Goal: Information Seeking & Learning: Learn about a topic

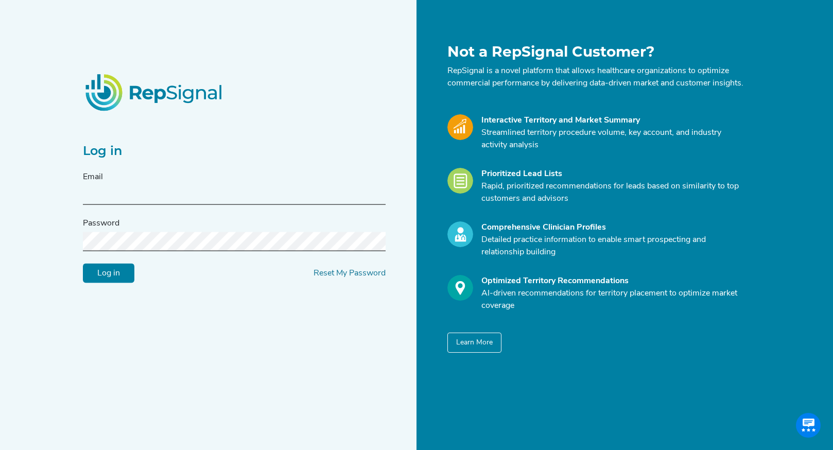
scroll to position [195, 0]
type input "devin.harrington@nuwellis.com"
click at [96, 277] on input "Log in" at bounding box center [108, 273] width 51 height 20
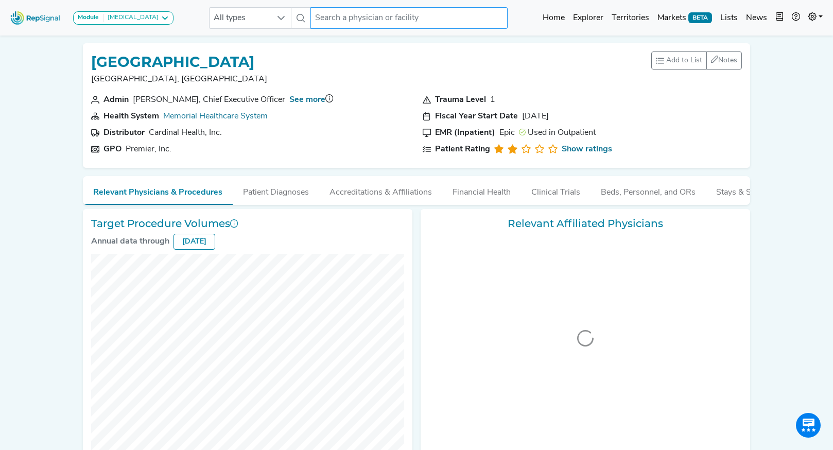
click at [354, 20] on input "text" at bounding box center [408, 18] width 197 height 22
paste input "Heart Hospital of Austin"
type input "Heart Hospital of Austin"
checkbox input "false"
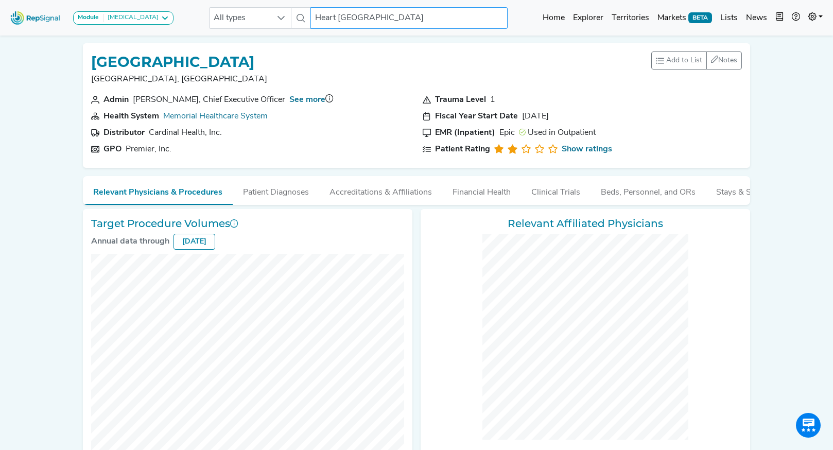
checkbox input "false"
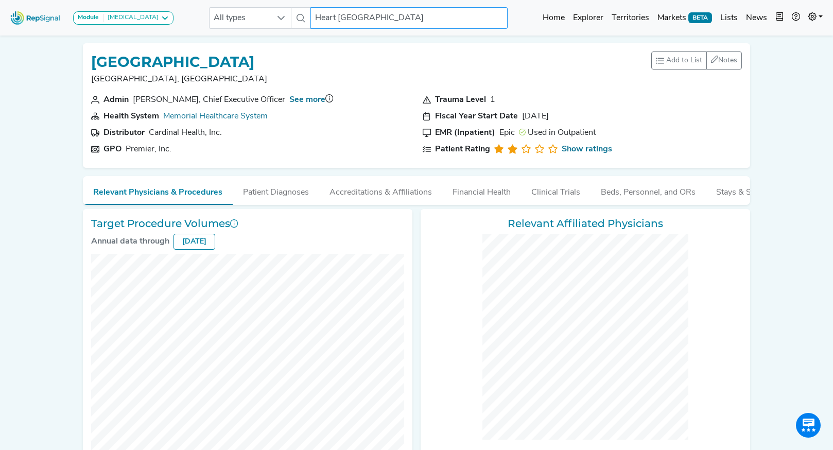
checkbox input "false"
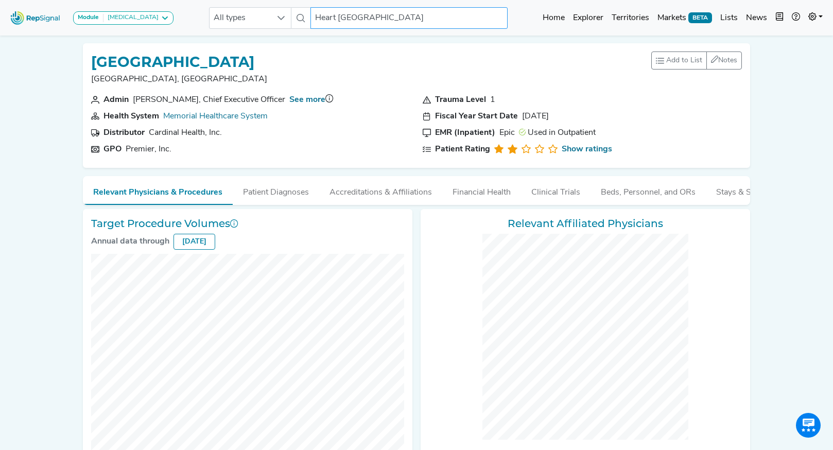
checkbox input "false"
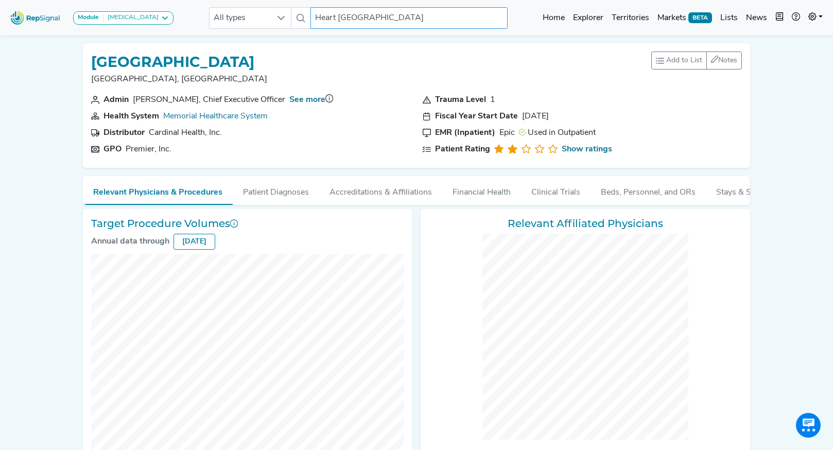
checkbox input "false"
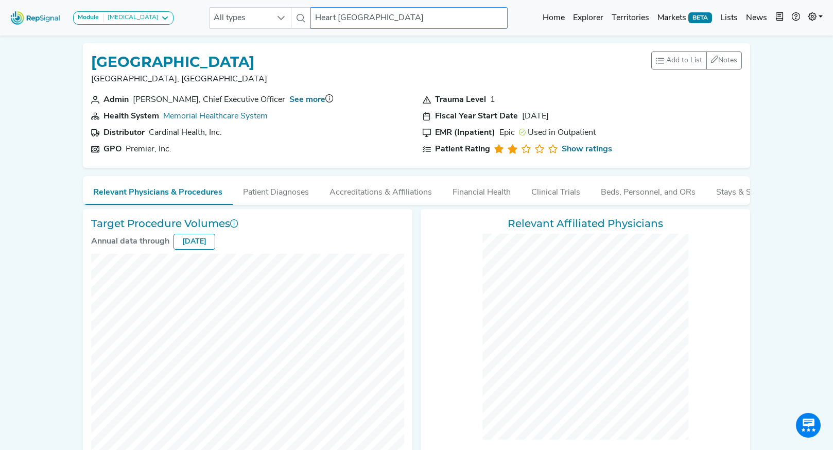
checkbox input "false"
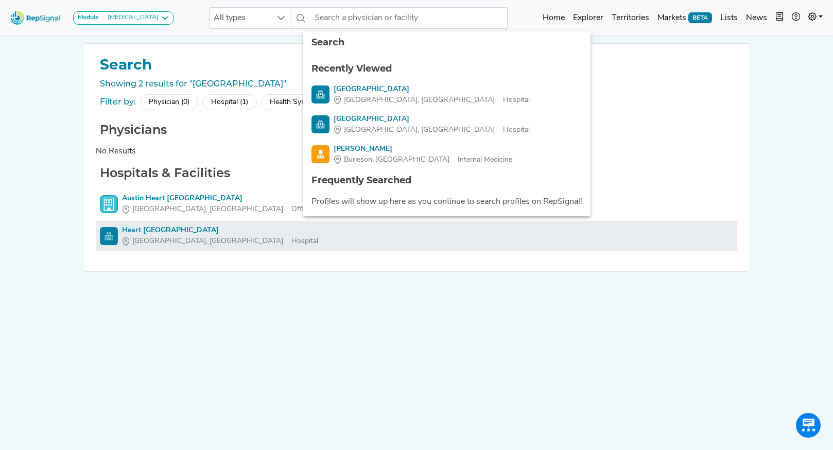
click at [140, 231] on div "Heart Hospital Of Austin" at bounding box center [220, 230] width 196 height 11
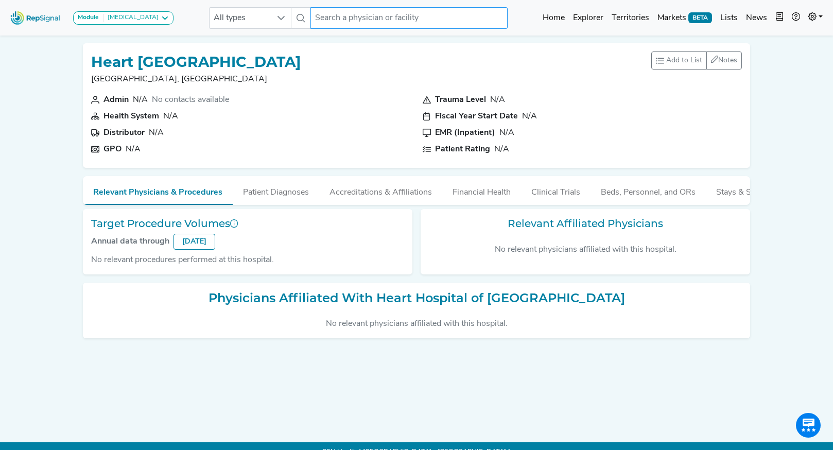
click at [332, 21] on input "text" at bounding box center [408, 18] width 197 height 22
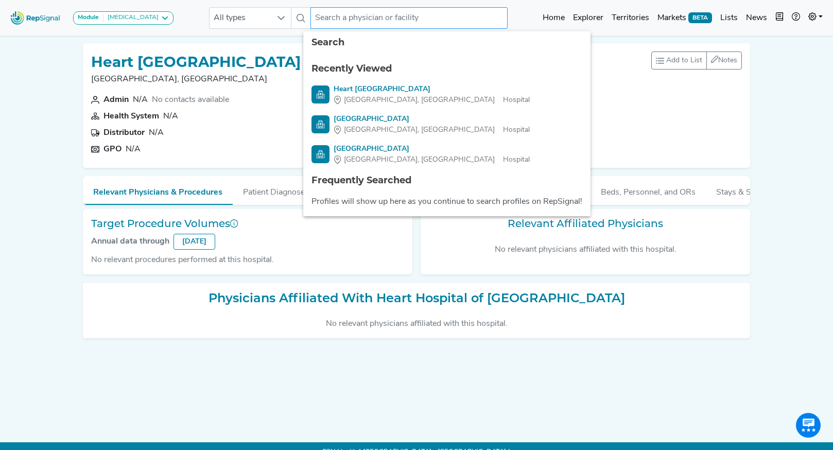
paste input "Heart Hospital of Austin"
type input "Heart Hospital of Austin"
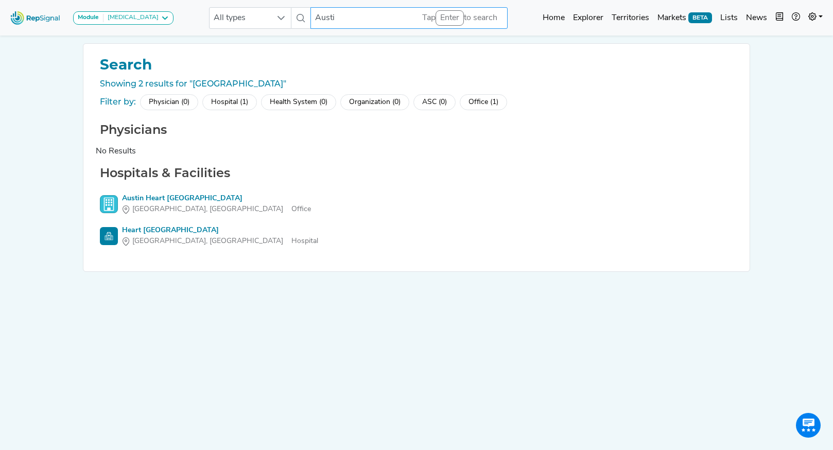
type input "Austin"
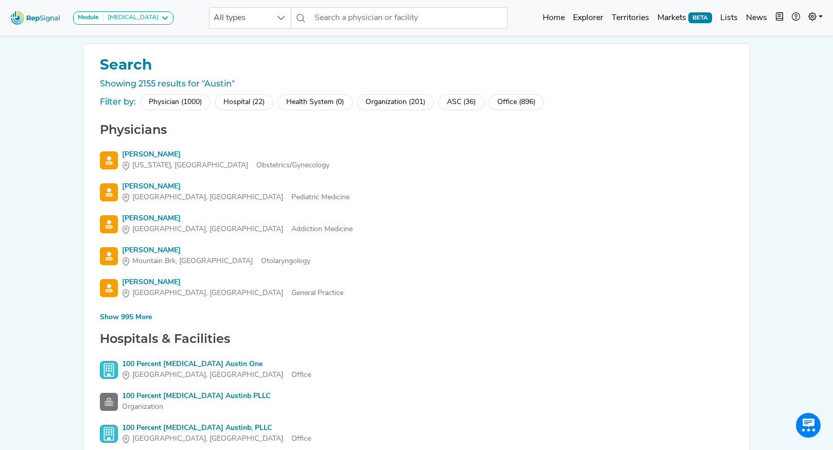
click at [241, 99] on div "Hospital (22)" at bounding box center [244, 102] width 59 height 16
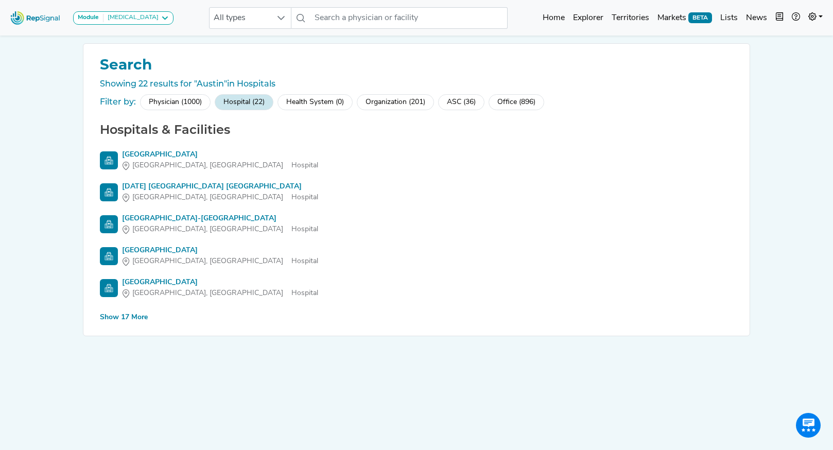
click at [109, 317] on div "Show 17 More" at bounding box center [124, 317] width 48 height 11
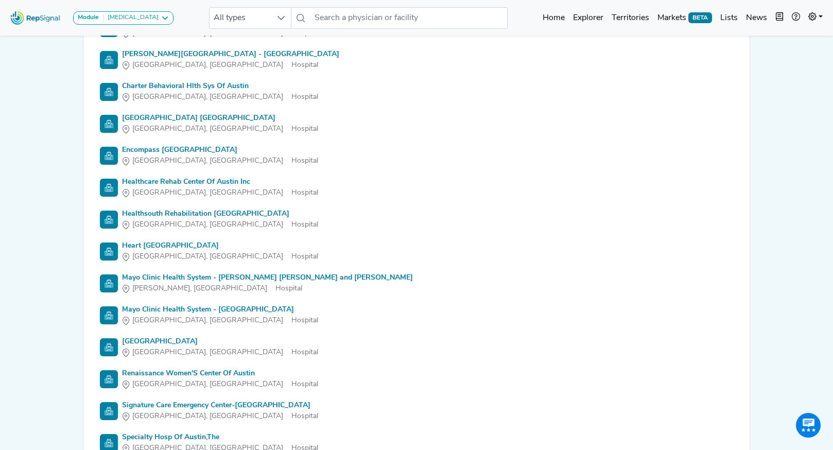
scroll to position [322, 0]
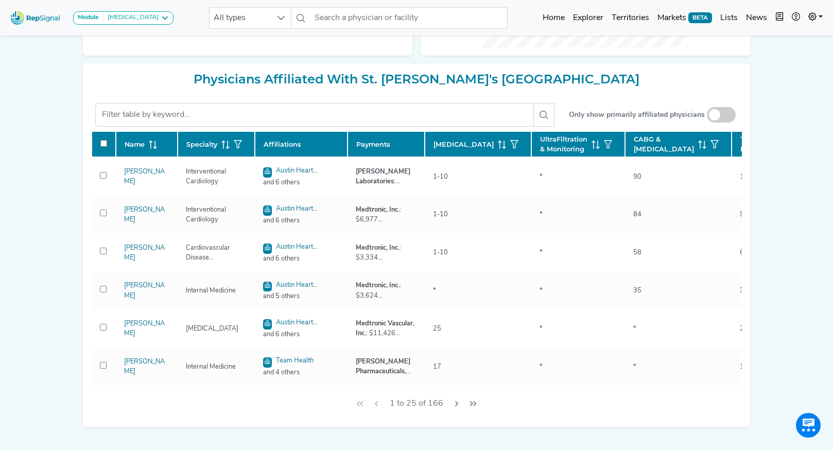
scroll to position [408, 0]
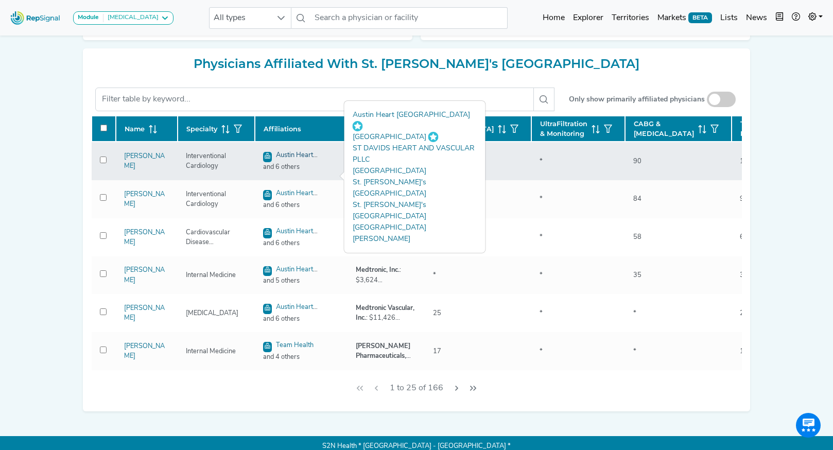
click at [308, 170] on link "Austin Heart [GEOGRAPHIC_DATA]" at bounding box center [296, 161] width 67 height 19
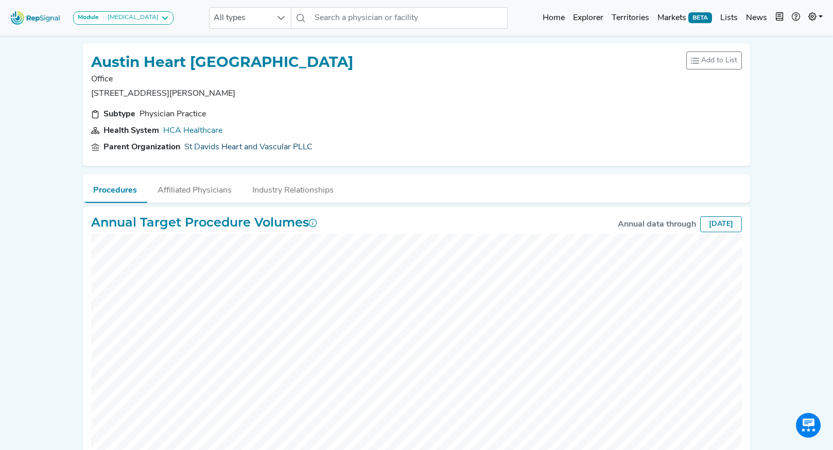
click at [210, 148] on link "St Davids Heart and Vascular PLLC" at bounding box center [248, 147] width 128 height 12
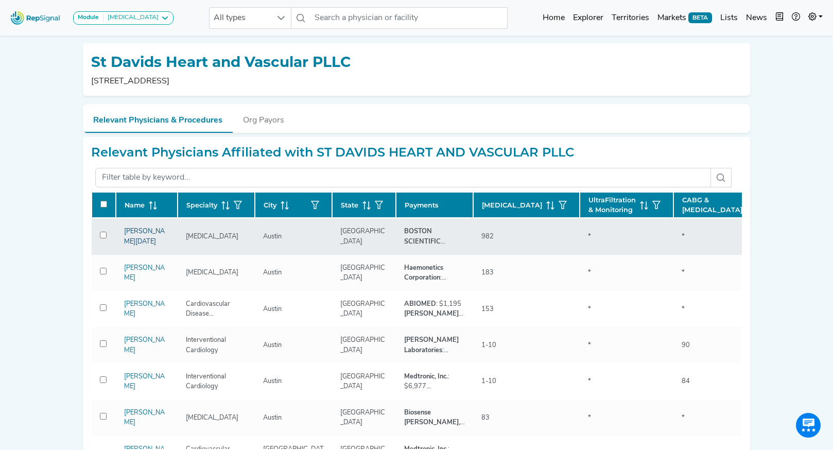
click at [133, 244] on link "Andrea Natale" at bounding box center [144, 236] width 41 height 16
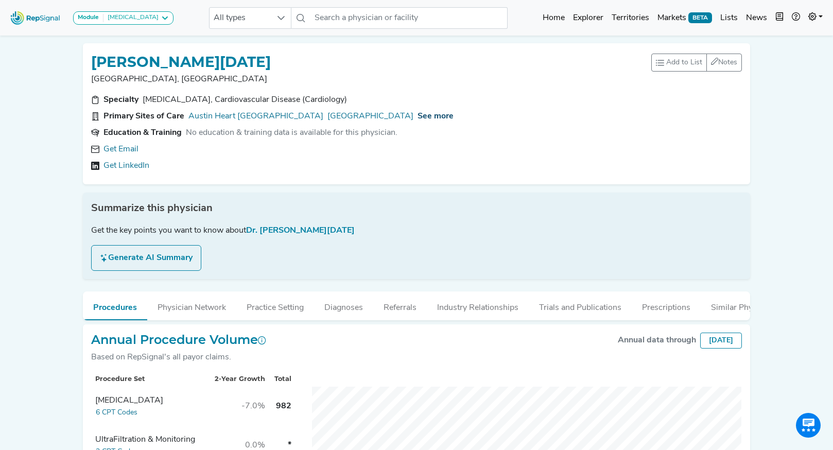
click at [453, 116] on span "See more" at bounding box center [435, 116] width 36 height 8
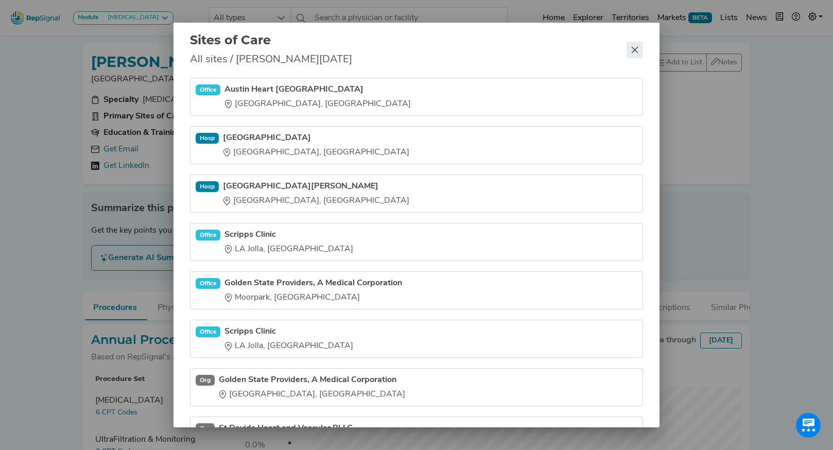
click at [634, 47] on icon "Close" at bounding box center [634, 50] width 8 height 8
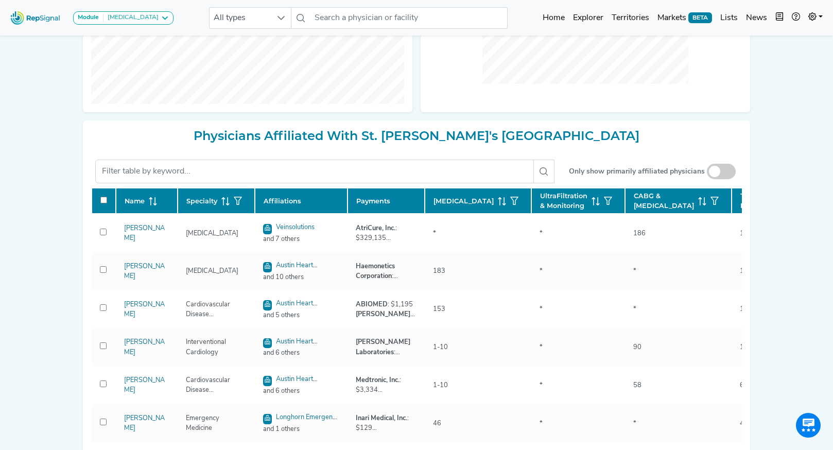
scroll to position [356, 0]
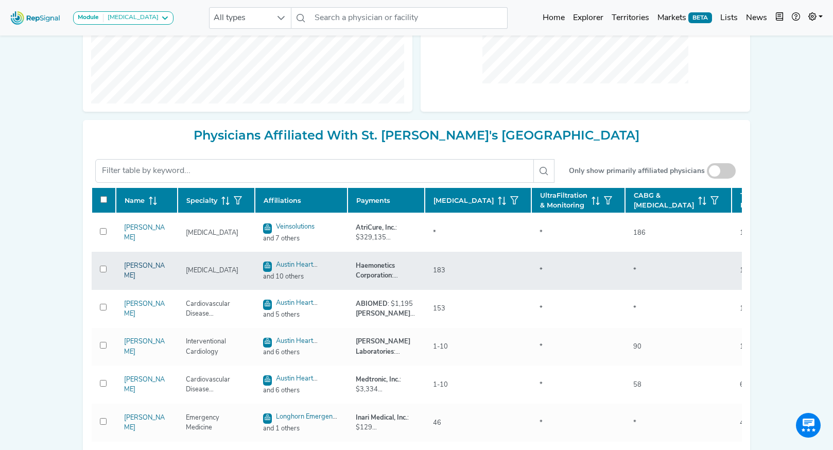
click at [136, 279] on link "Jason Zagrodzky" at bounding box center [144, 270] width 41 height 16
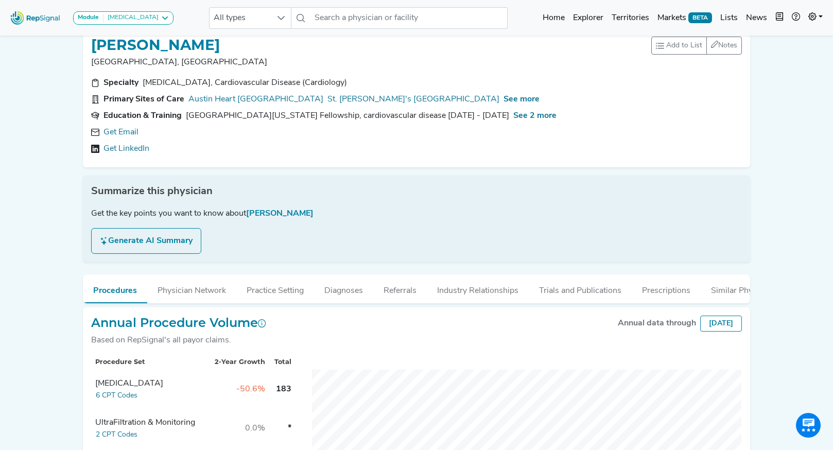
scroll to position [22, 0]
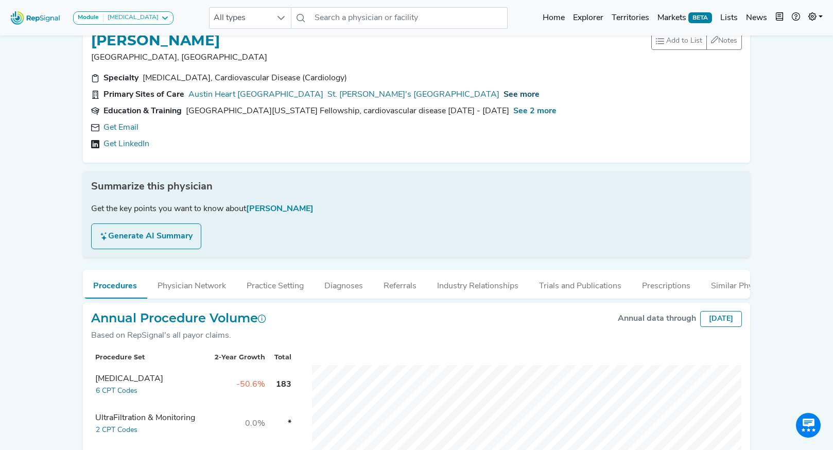
click at [524, 92] on span "See more" at bounding box center [521, 95] width 36 height 8
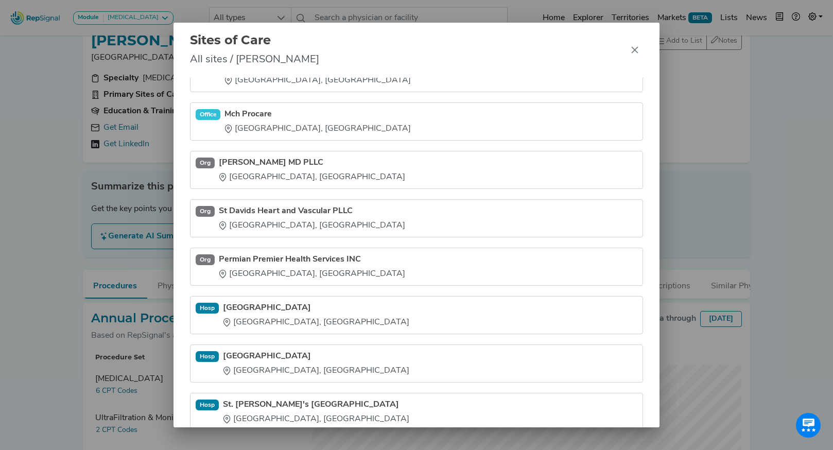
scroll to position [199, 0]
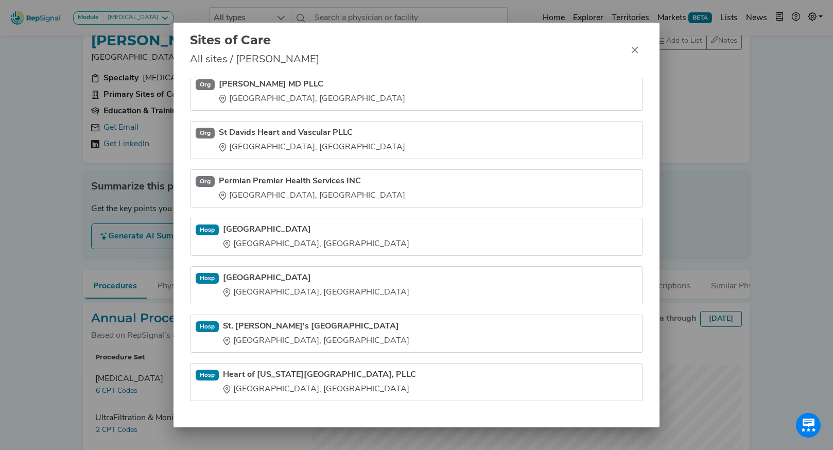
click at [308, 229] on link "[GEOGRAPHIC_DATA]" at bounding box center [316, 229] width 186 height 12
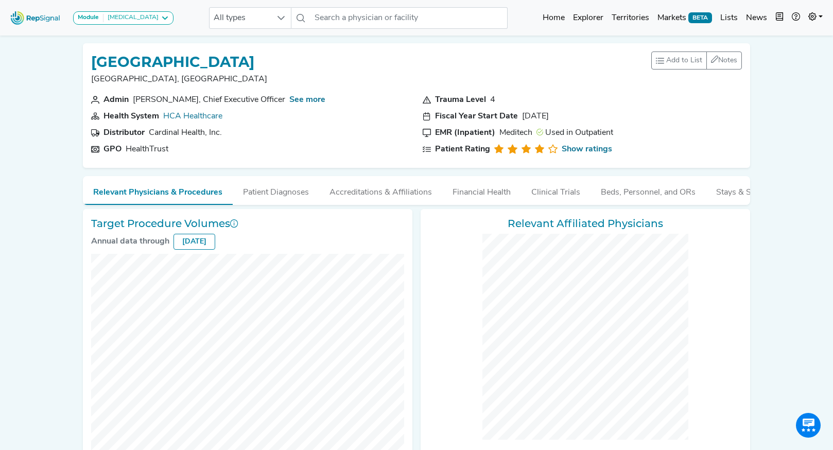
checkbox input "false"
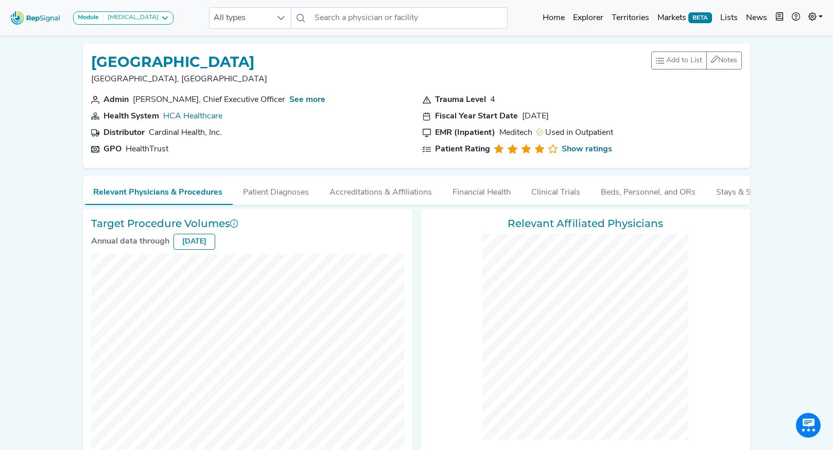
checkbox input "false"
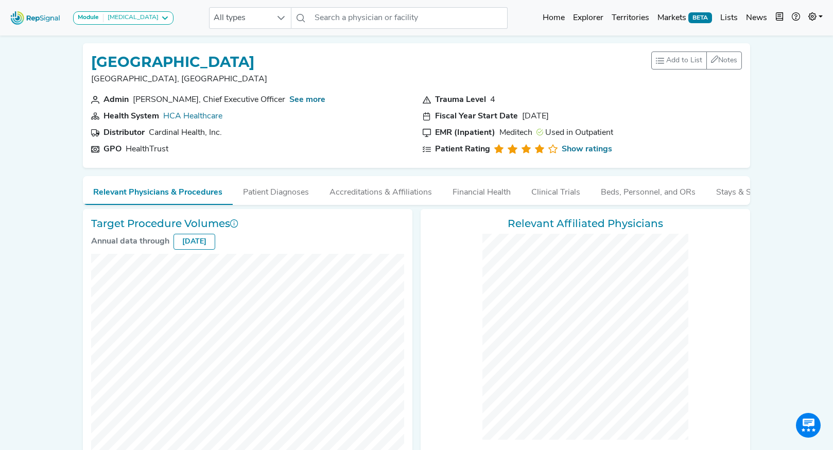
checkbox input "false"
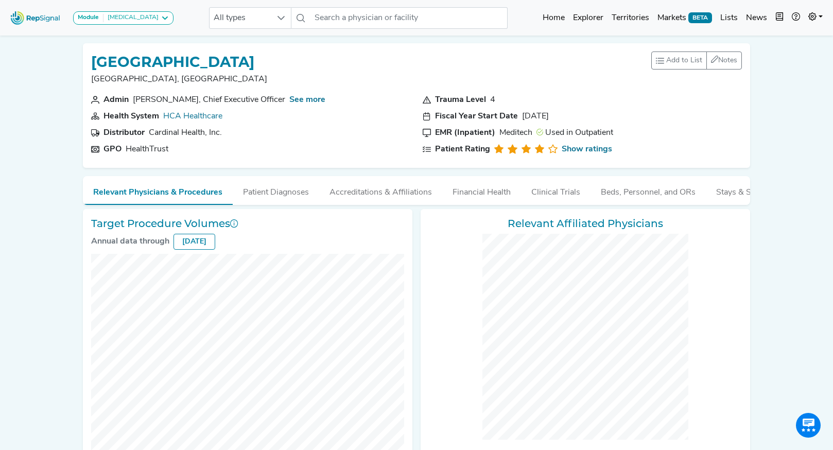
checkbox input "false"
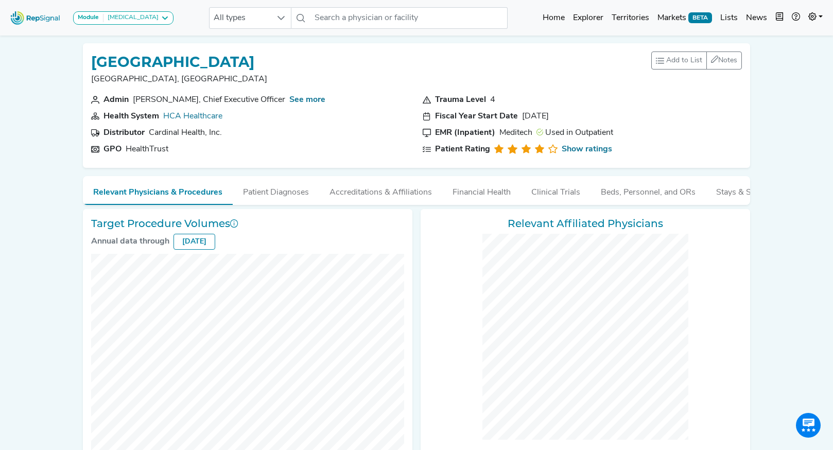
checkbox input "false"
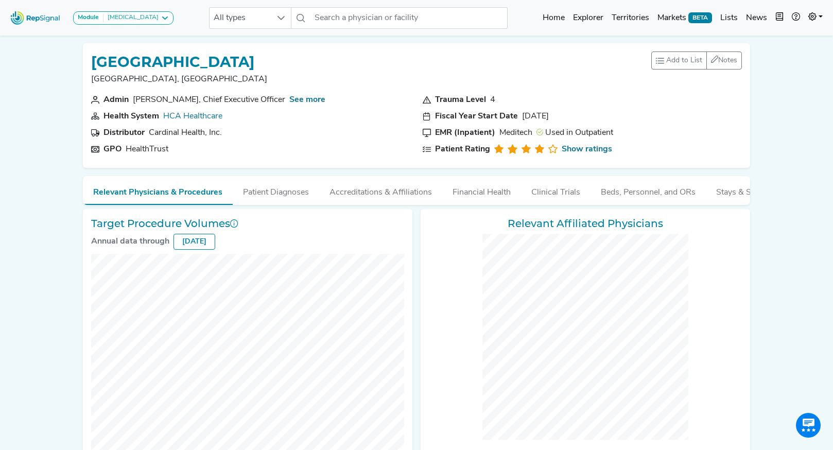
checkbox input "false"
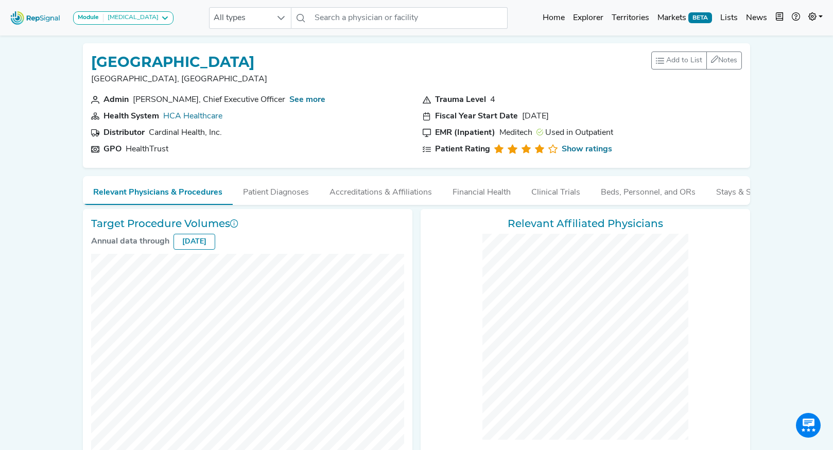
checkbox input "false"
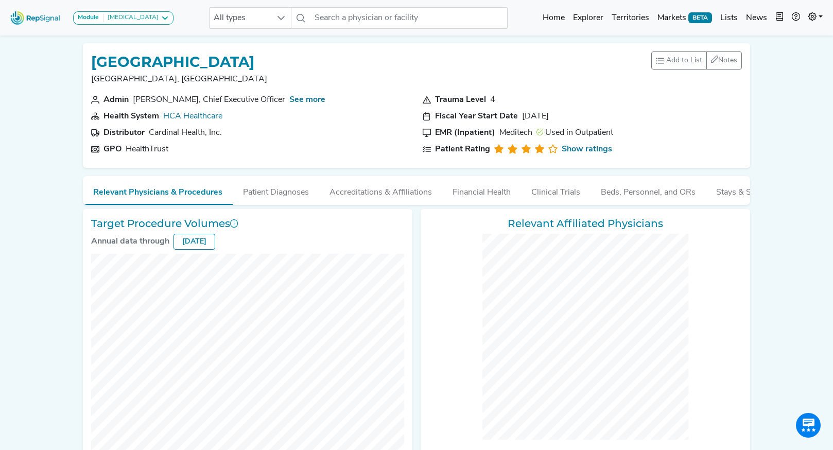
checkbox input "false"
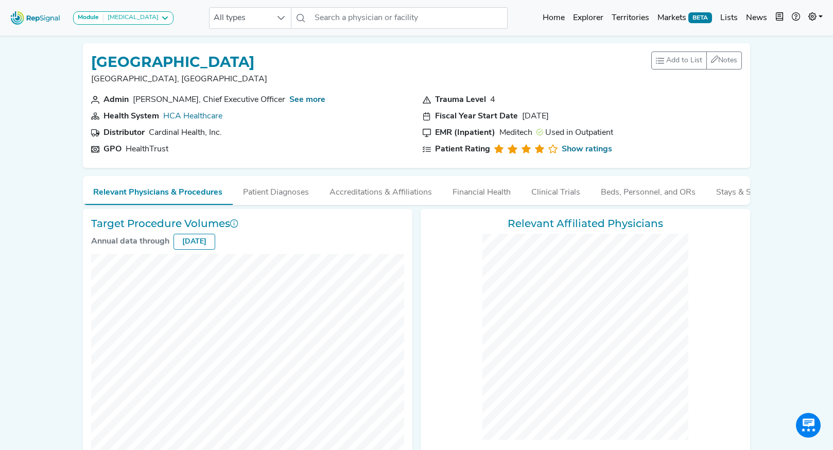
checkbox input "false"
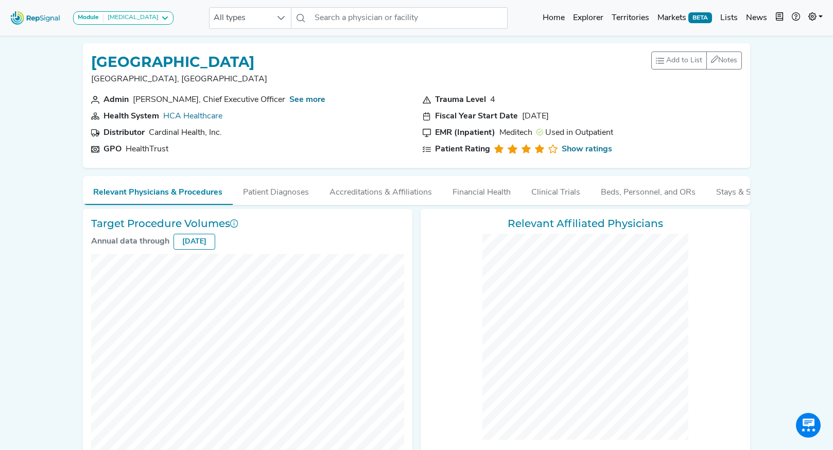
checkbox input "false"
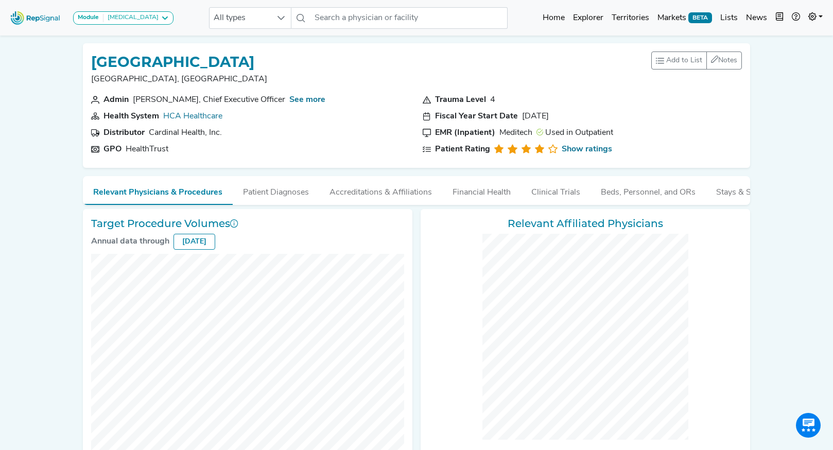
drag, startPoint x: 294, startPoint y: 65, endPoint x: 92, endPoint y: 59, distance: 202.3
type textarea "[GEOGRAPHIC_DATA]"
click at [92, 59] on div "St. David's Medical Center Austin, TX Add to List Recent Lists: CC/CVS Top 100 …" at bounding box center [416, 72] width 650 height 42
copy h1 "[GEOGRAPHIC_DATA]"
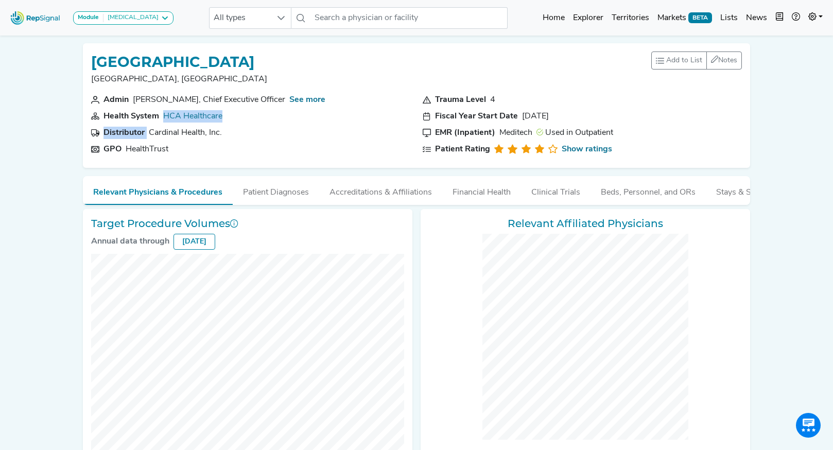
drag, startPoint x: 240, startPoint y: 125, endPoint x: 163, endPoint y: 121, distance: 76.7
click at [163, 121] on div "Admin Todd E. Steward, Chief Executive Officer See more Health System HCA Healt…" at bounding box center [250, 127] width 331 height 66
click at [241, 124] on div "Admin Todd E. Steward, Chief Executive Officer See more Health System HCA Healt…" at bounding box center [250, 127] width 331 height 66
drag, startPoint x: 234, startPoint y: 120, endPoint x: 166, endPoint y: 119, distance: 68.4
click at [166, 119] on section "Health System HCA Healthcare" at bounding box center [250, 116] width 319 height 12
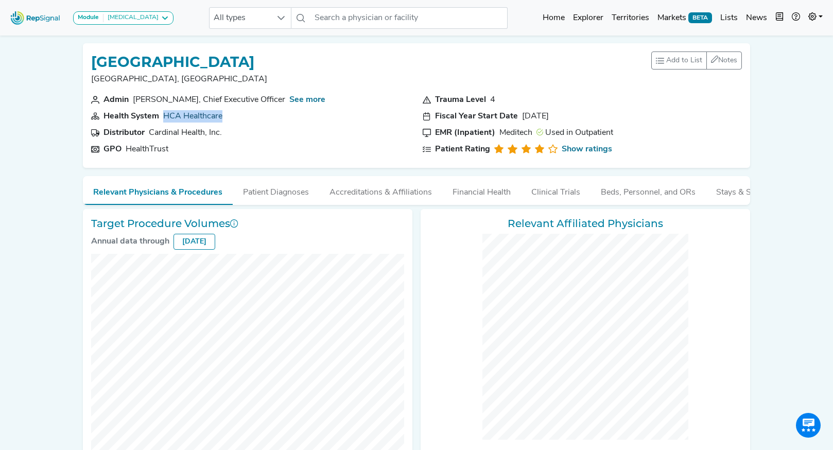
copy link "HCA Healthcare"
drag, startPoint x: 177, startPoint y: 150, endPoint x: 126, endPoint y: 150, distance: 51.5
click at [126, 150] on section "GPO HealthTrust" at bounding box center [250, 149] width 319 height 12
copy div "HealthTrust"
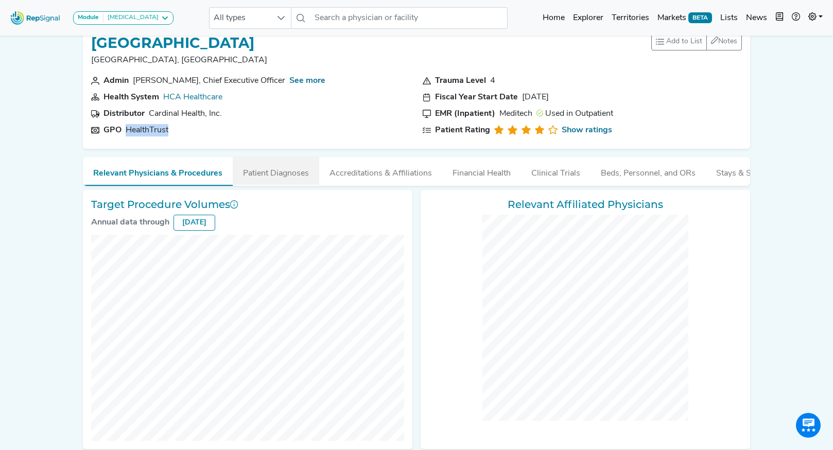
click at [266, 180] on button "Patient Diagnoses" at bounding box center [276, 171] width 86 height 28
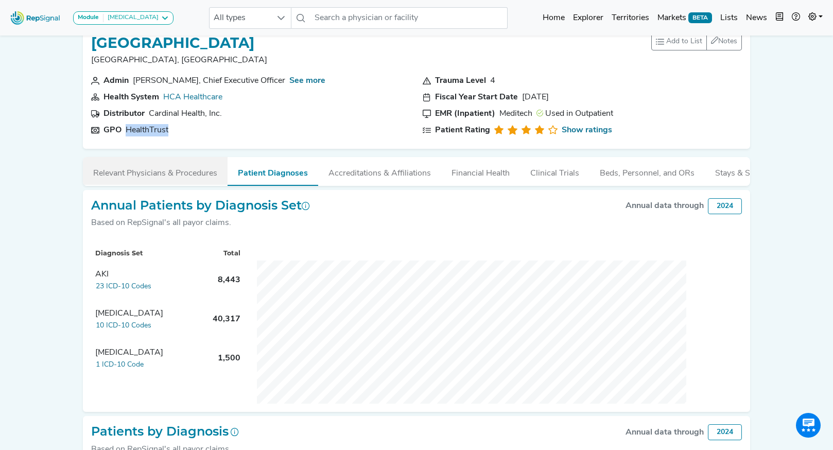
click at [184, 174] on button "Relevant Physicians & Procedures" at bounding box center [155, 171] width 145 height 28
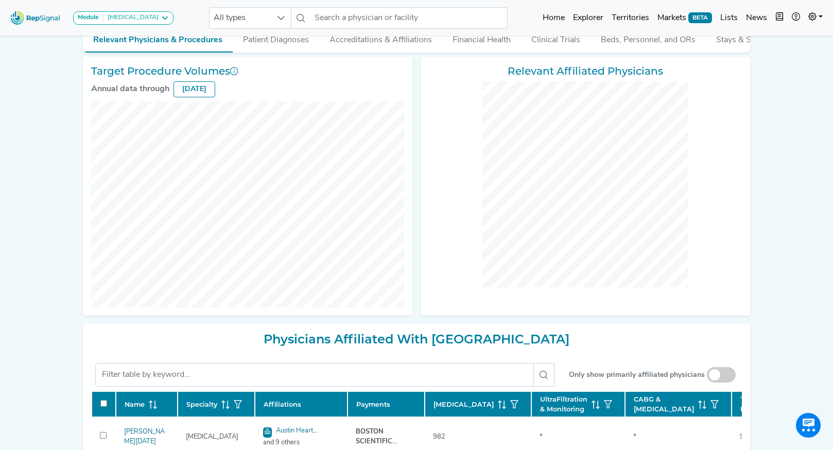
scroll to position [230, 0]
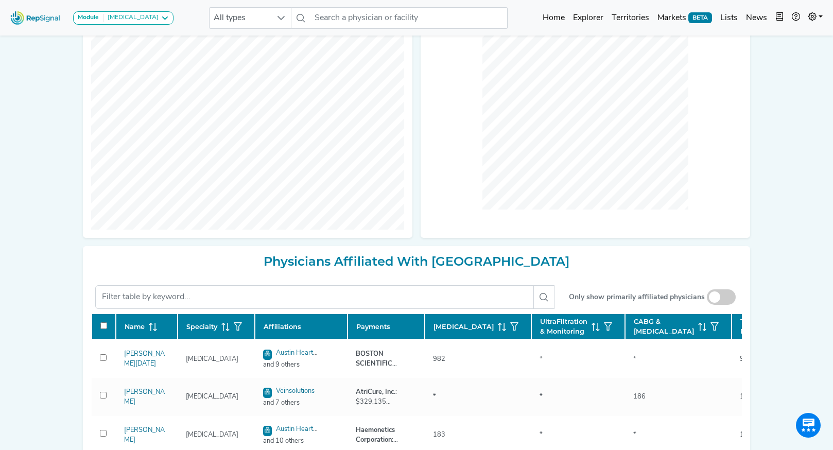
click at [723, 299] on span at bounding box center [721, 296] width 29 height 15
click at [721, 297] on input "checkbox" at bounding box center [721, 297] width 0 height 0
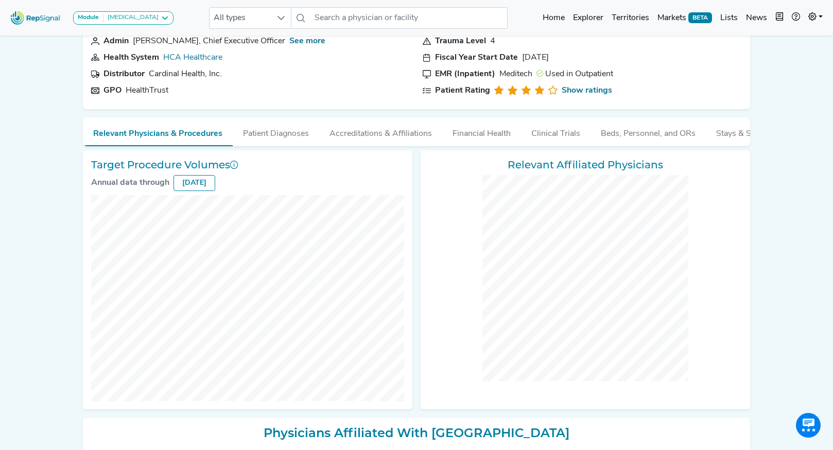
scroll to position [0, 0]
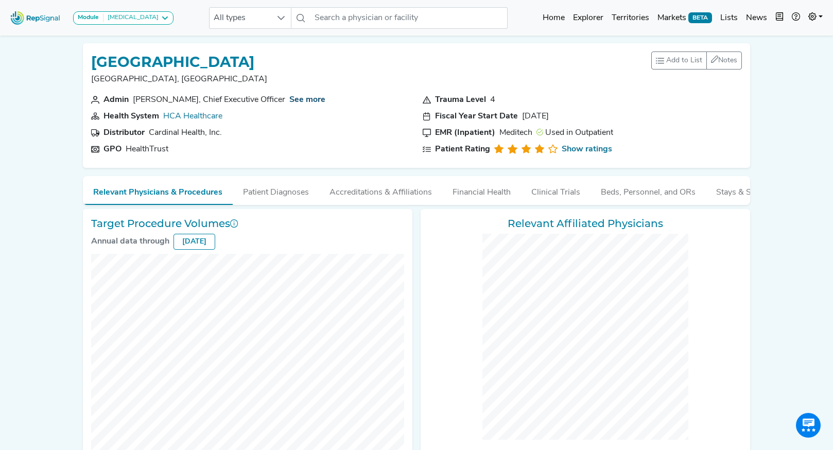
click at [311, 103] on link "See more" at bounding box center [307, 100] width 36 height 8
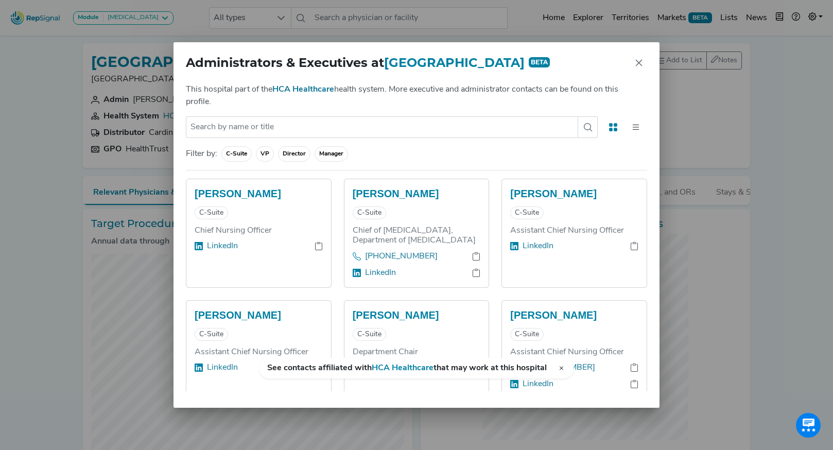
click at [256, 154] on span "C-Suite" at bounding box center [265, 153] width 18 height 15
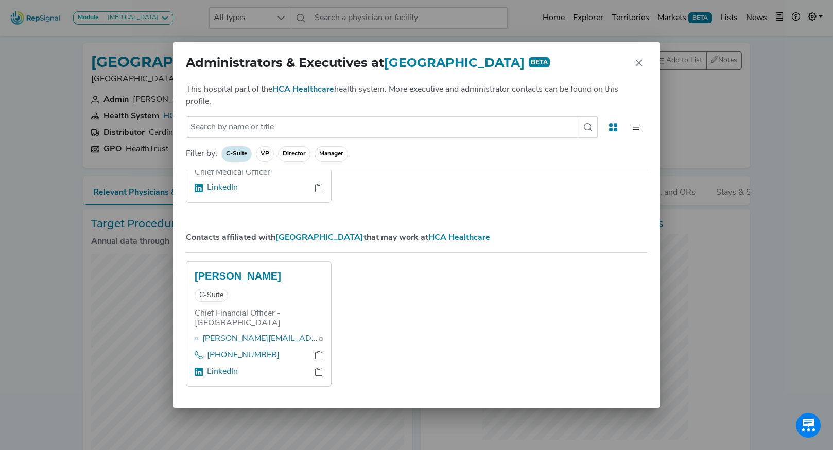
scroll to position [294, 0]
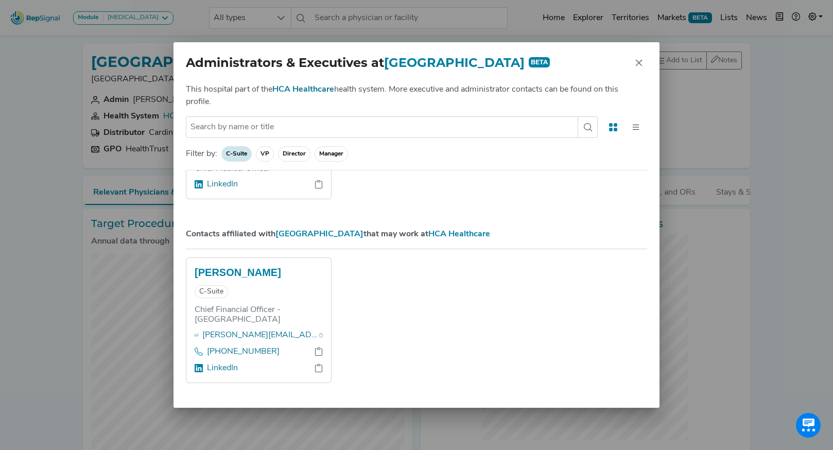
drag, startPoint x: 192, startPoint y: 193, endPoint x: 271, endPoint y: 391, distance: 213.0
click at [271, 391] on div "This hospital part of the HCA Healthcare health system. More executive and admi…" at bounding box center [416, 245] width 486 height 324
copy div "Amelia Russell C-Suite Chief Nursing Officer LinkedIn David Quintana C-Suite Ch…"
click at [239, 153] on span "C-Suite" at bounding box center [236, 153] width 30 height 15
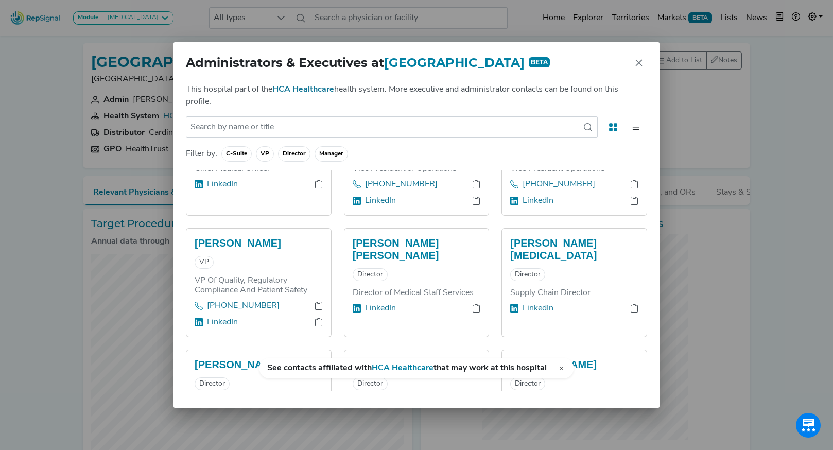
click at [278, 154] on span "VP" at bounding box center [294, 153] width 32 height 15
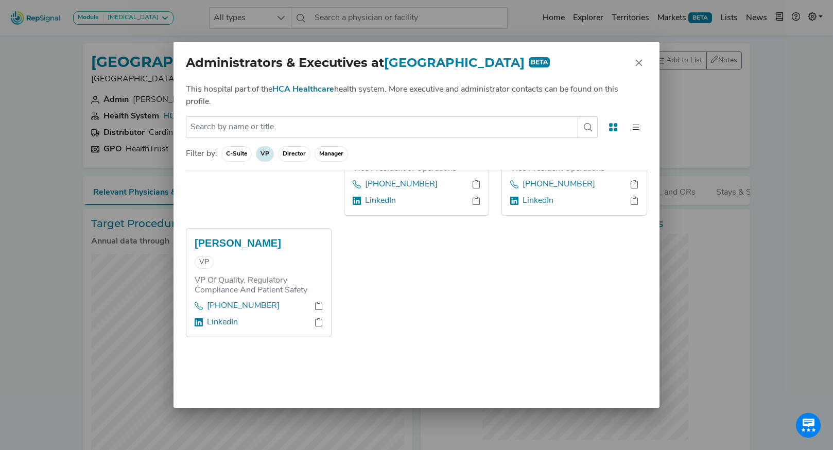
scroll to position [0, 0]
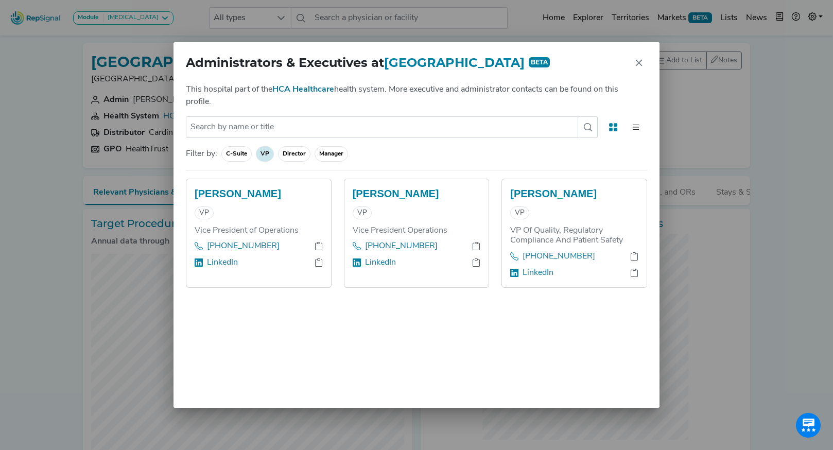
click at [261, 154] on span "VP" at bounding box center [265, 153] width 18 height 15
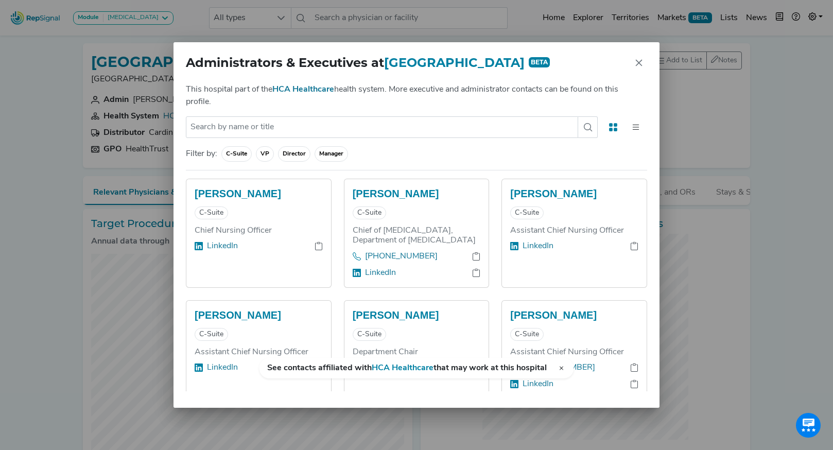
click at [314, 155] on span "Director" at bounding box center [330, 153] width 33 height 15
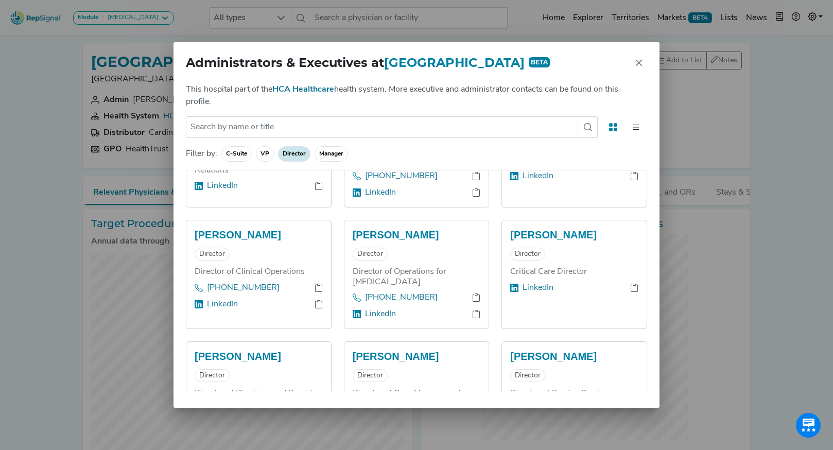
scroll to position [296, 0]
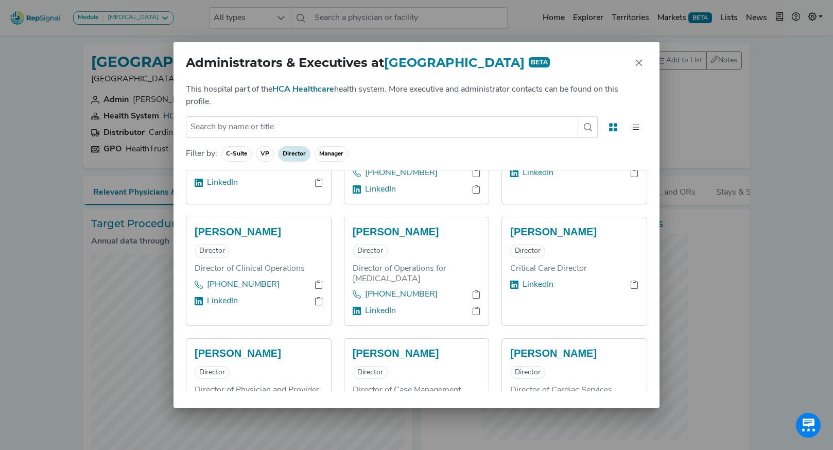
drag, startPoint x: 501, startPoint y: 221, endPoint x: 556, endPoint y: 291, distance: 89.0
click at [556, 291] on div "Paulina Flores Director Critical Care Director LinkedIn" at bounding box center [574, 271] width 146 height 109
copy div "Paulina Flores Director Critical Care Director LinkedIn"
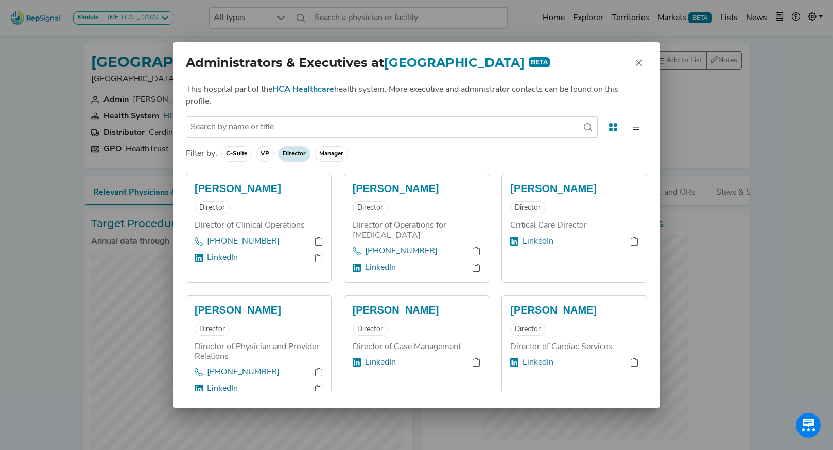
scroll to position [368, 0]
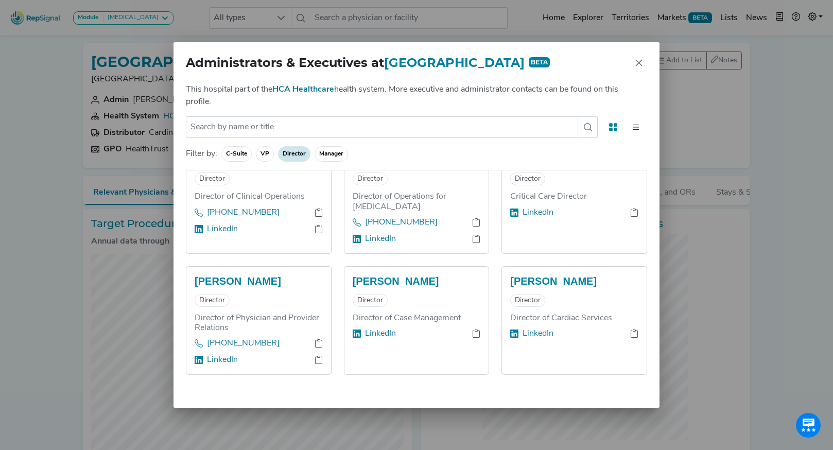
drag, startPoint x: 502, startPoint y: 278, endPoint x: 559, endPoint y: 355, distance: 95.6
click at [559, 355] on div "Ursula Gilstrap Director Director of Cardiac Services LinkedIn" at bounding box center [574, 321] width 145 height 108
copy div "Ursula Gilstrap Director Director of Cardiac Services LinkedIn"
click at [640, 64] on icon "Close" at bounding box center [639, 63] width 7 height 7
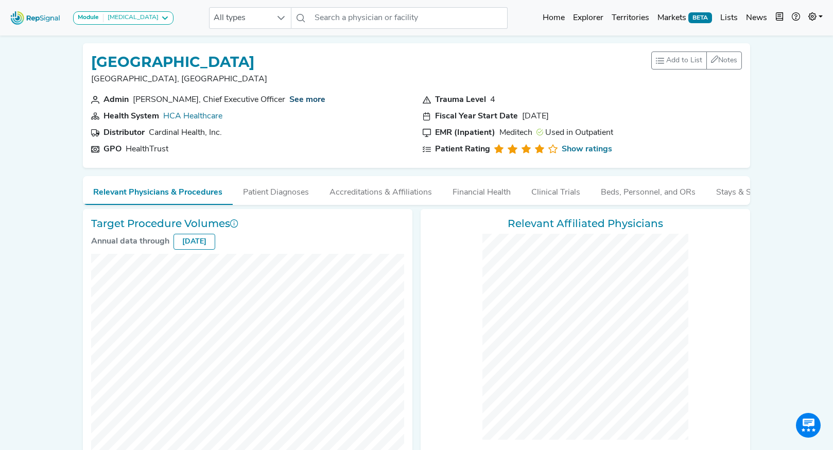
click at [308, 101] on link "See more" at bounding box center [307, 100] width 36 height 8
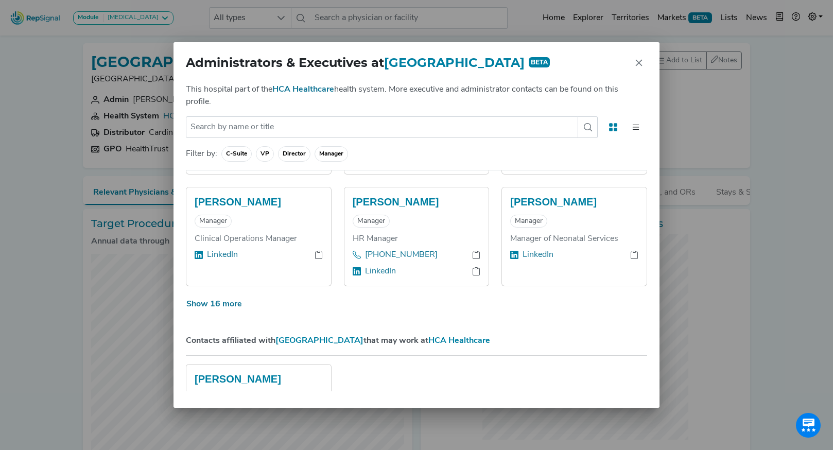
scroll to position [1034, 0]
click at [234, 304] on button "Show 16 more" at bounding box center [214, 304] width 57 height 20
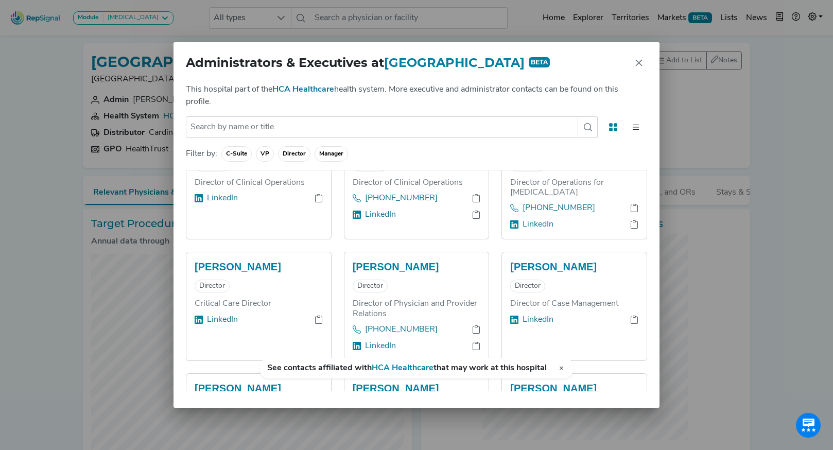
scroll to position [725, 0]
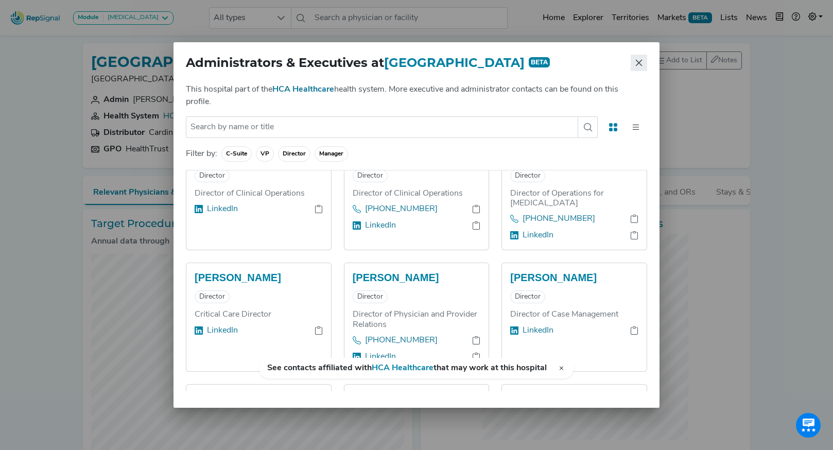
click at [639, 60] on icon "Close" at bounding box center [638, 63] width 8 height 8
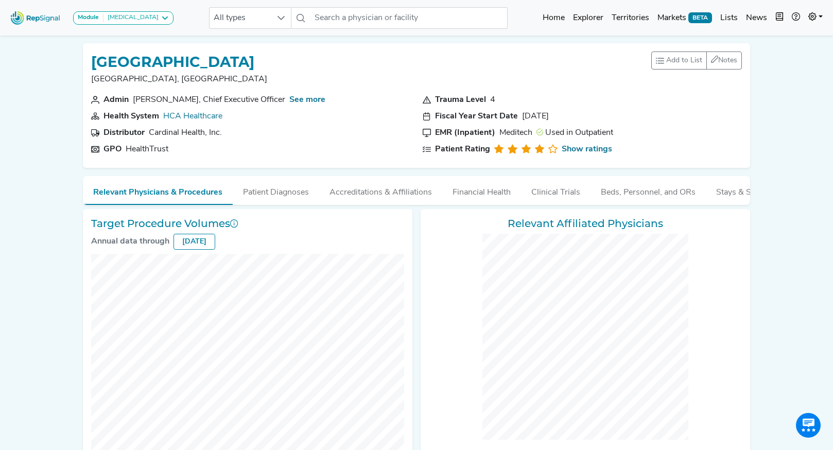
drag, startPoint x: 134, startPoint y: 99, endPoint x: 278, endPoint y: 99, distance: 144.1
click at [278, 99] on div "Todd E. Steward, Chief Executive Officer" at bounding box center [209, 100] width 152 height 12
copy div "Todd E. Steward, Chief Executive Office"
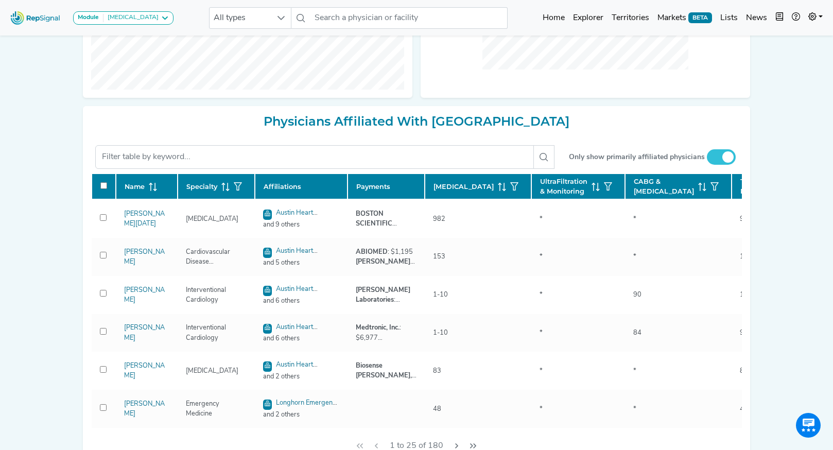
scroll to position [373, 0]
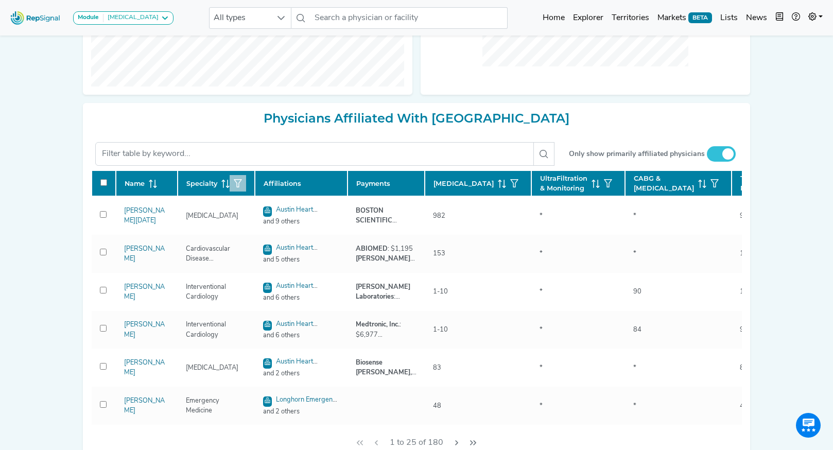
click at [236, 187] on icon "button" at bounding box center [238, 183] width 8 height 8
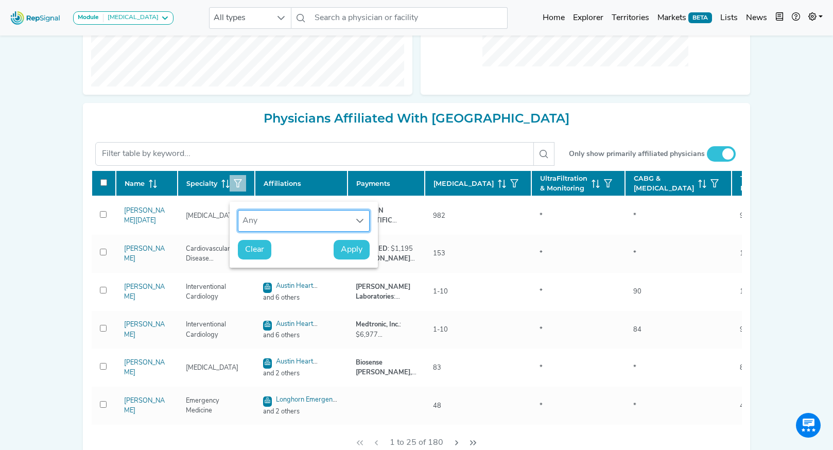
scroll to position [7, 48]
click at [264, 219] on div "Any" at bounding box center [293, 220] width 111 height 21
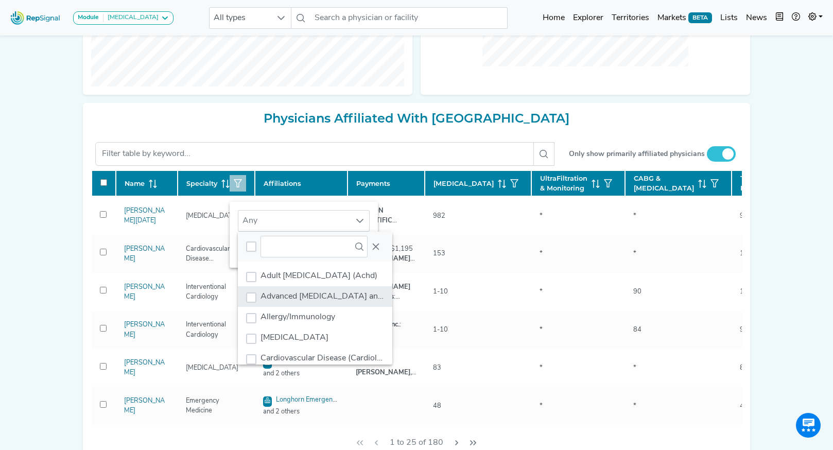
click at [313, 298] on span "Advanced [MEDICAL_DATA] and Transplant Cardiology" at bounding box center [362, 296] width 204 height 8
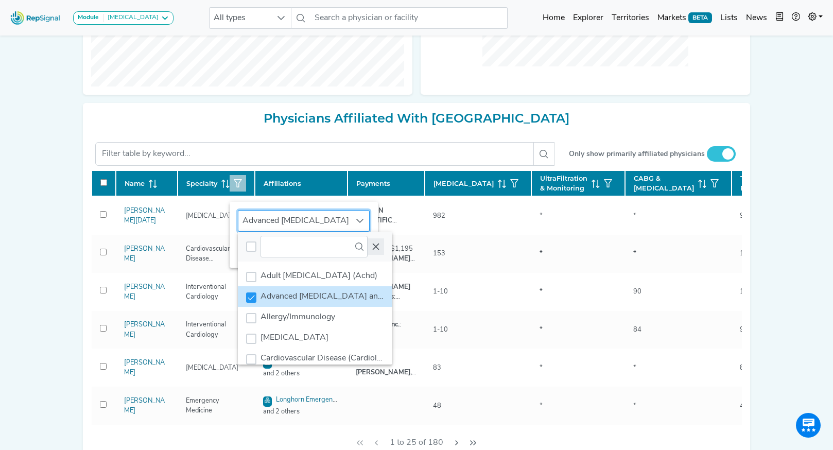
click at [377, 250] on icon "Close" at bounding box center [376, 246] width 8 height 8
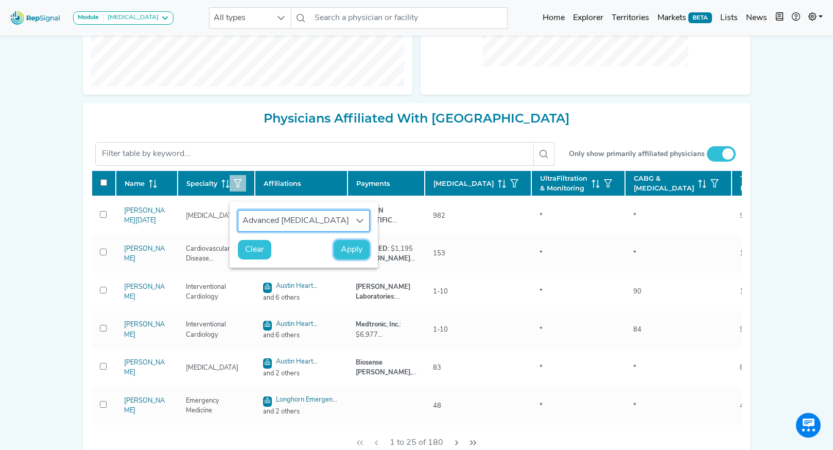
click at [356, 252] on span "Apply" at bounding box center [352, 249] width 22 height 12
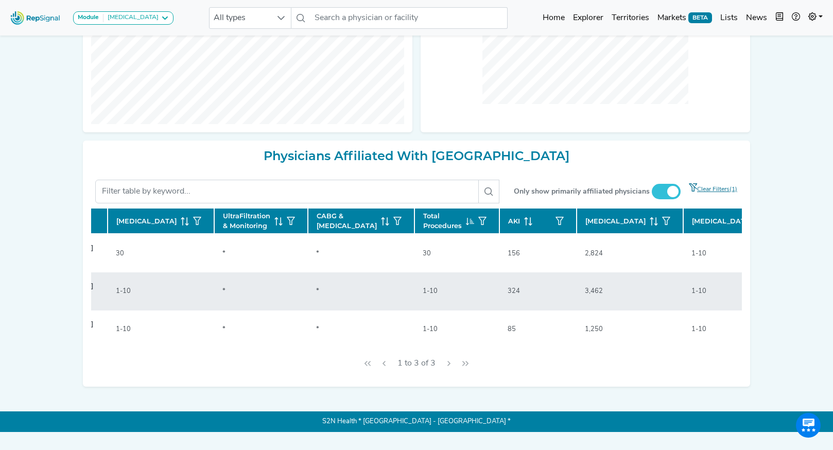
scroll to position [0, 331]
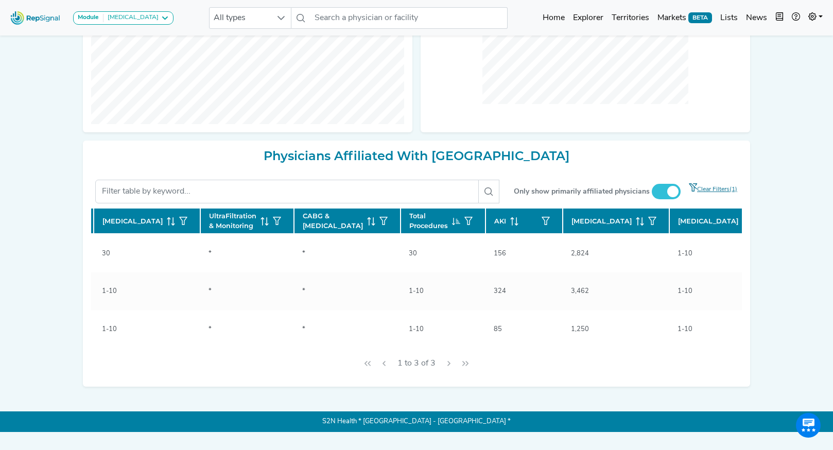
click at [571, 229] on div "[MEDICAL_DATA]" at bounding box center [615, 221] width 89 height 16
click at [636, 225] on icon at bounding box center [640, 221] width 8 height 8
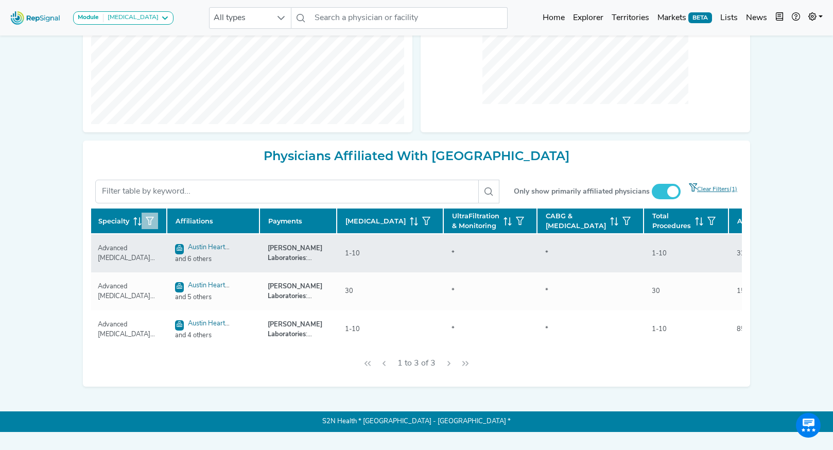
scroll to position [0, 0]
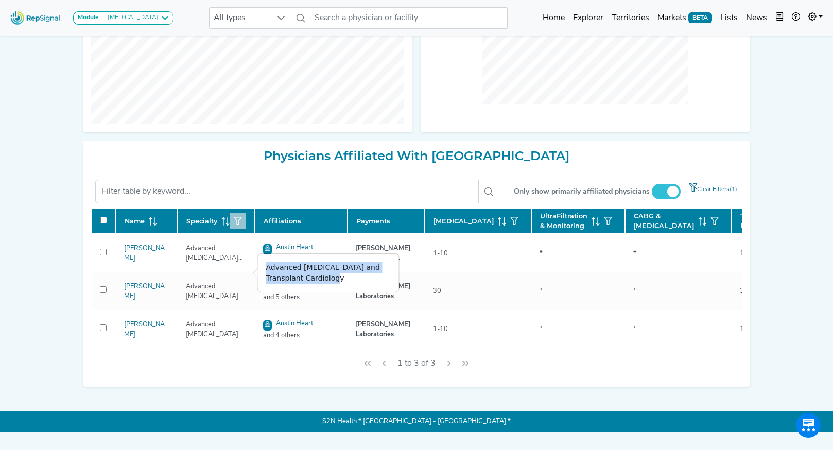
drag, startPoint x: 266, startPoint y: 267, endPoint x: 340, endPoint y: 282, distance: 76.2
click at [340, 282] on div "Advanced [MEDICAL_DATA] and Transplant Cardiology" at bounding box center [328, 273] width 141 height 38
copy div "Advanced [MEDICAL_DATA] and Transplant Cardiology"
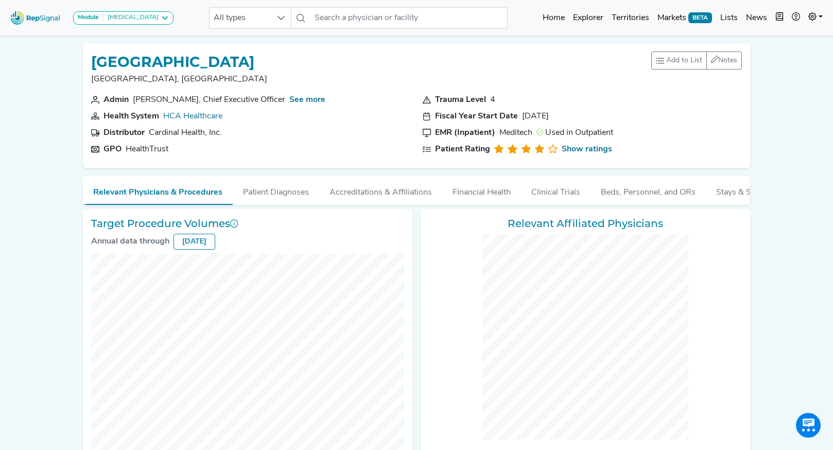
drag, startPoint x: 291, startPoint y: 60, endPoint x: 87, endPoint y: 61, distance: 204.3
click at [87, 61] on div "St. David's Medical Center Austin, TX Add to List Recent Lists: CC/CVS Top 100 …" at bounding box center [416, 105] width 667 height 125
copy h1 "[GEOGRAPHIC_DATA]"
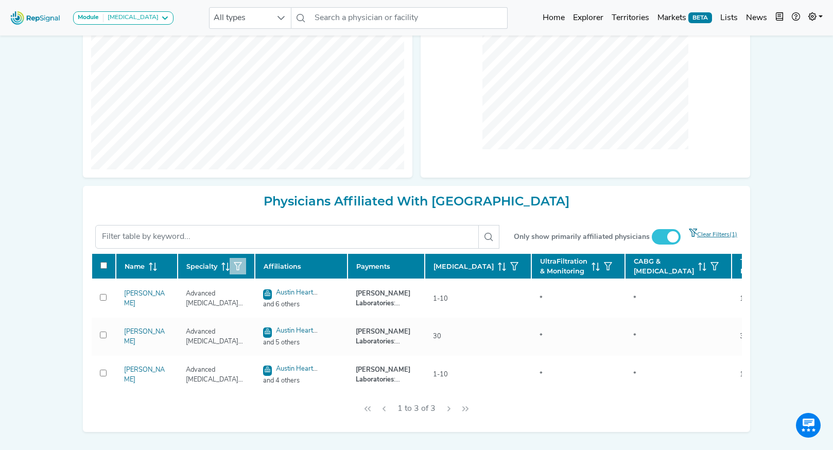
scroll to position [336, 0]
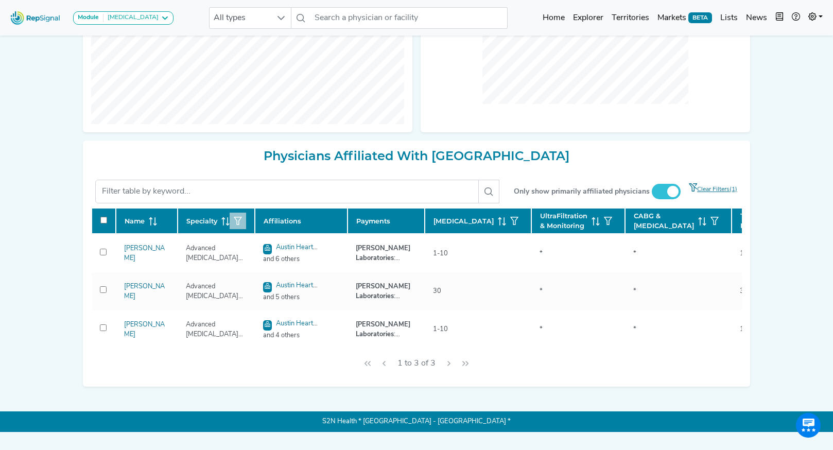
click at [236, 225] on icon "button" at bounding box center [238, 221] width 8 height 8
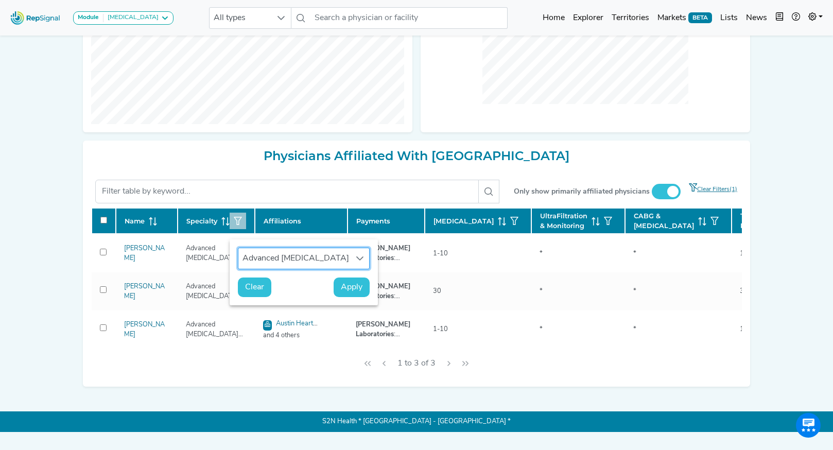
scroll to position [7, 48]
click at [258, 291] on span "Clear" at bounding box center [254, 287] width 19 height 12
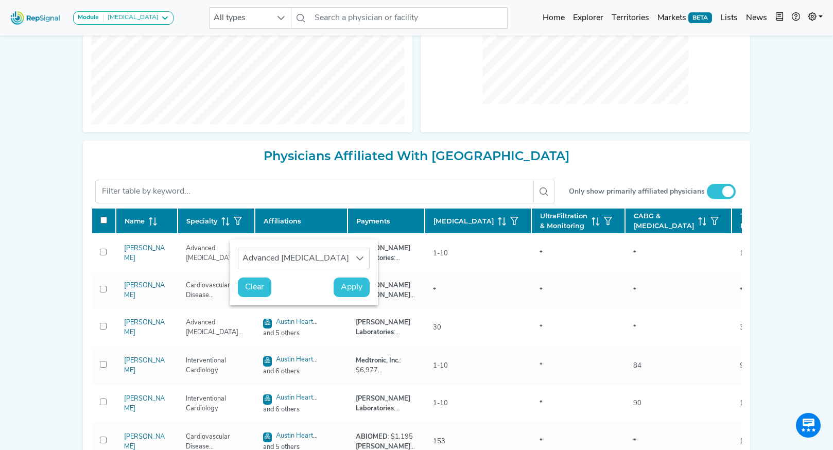
checkbox input "false"
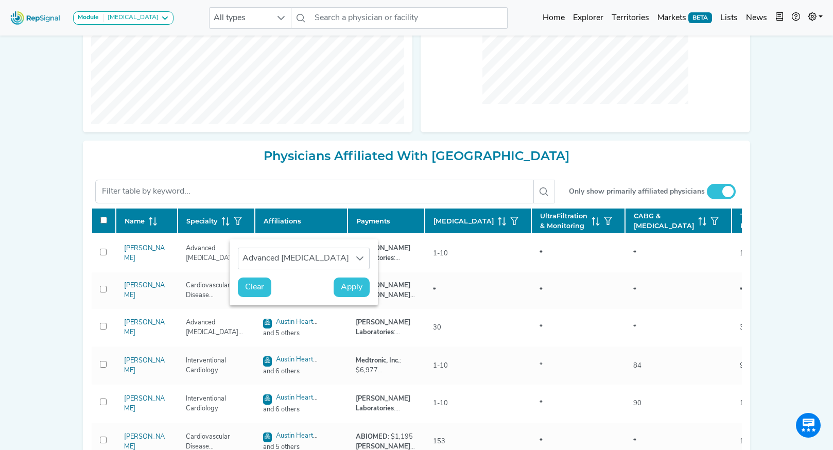
checkbox input "false"
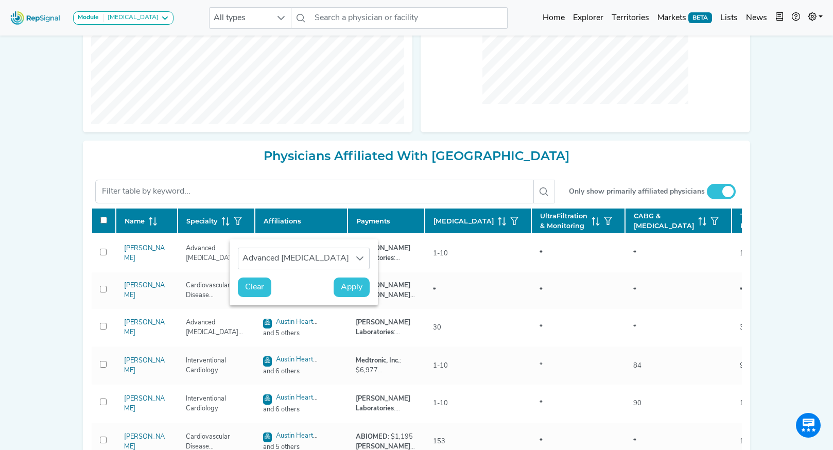
checkbox input "false"
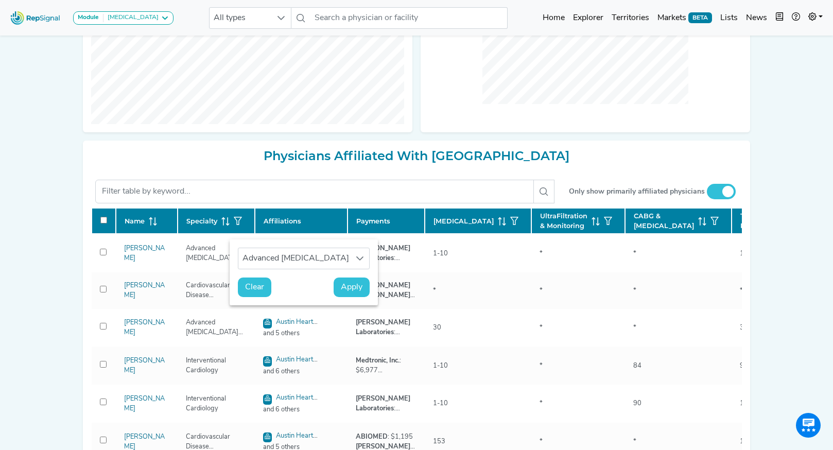
checkbox input "false"
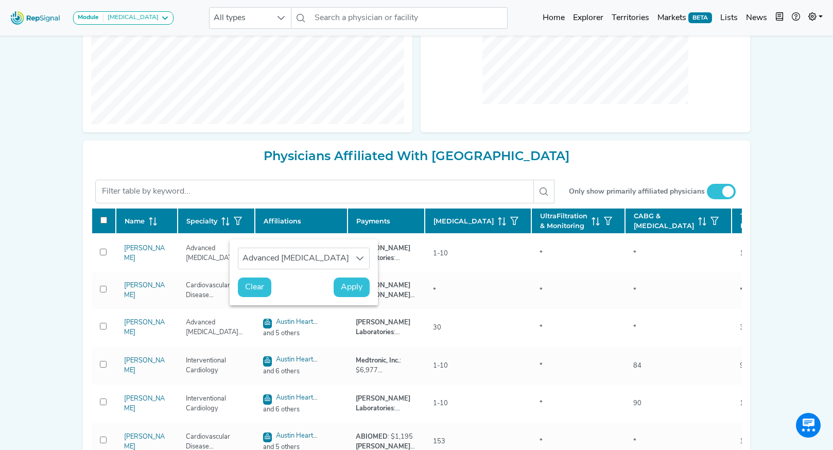
checkbox input "false"
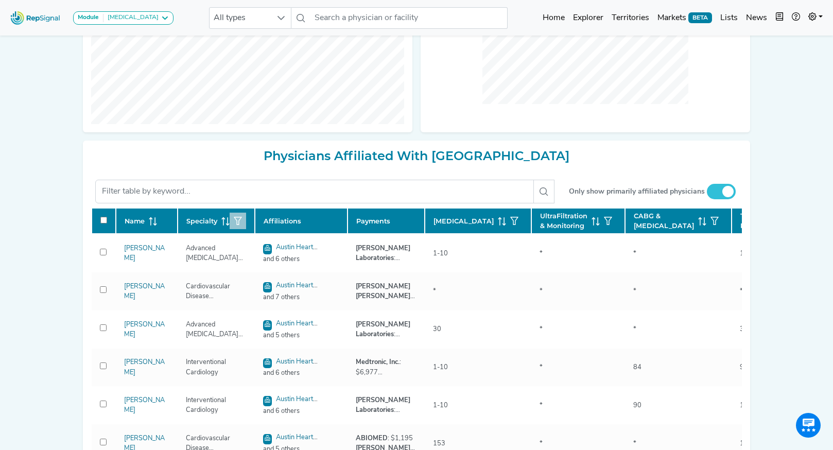
click at [239, 225] on icon "button" at bounding box center [238, 221] width 8 height 8
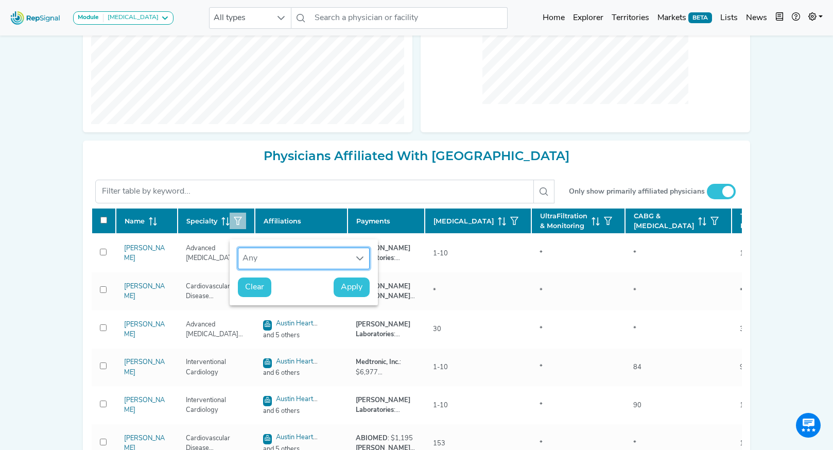
click at [264, 262] on div "Any" at bounding box center [293, 258] width 111 height 21
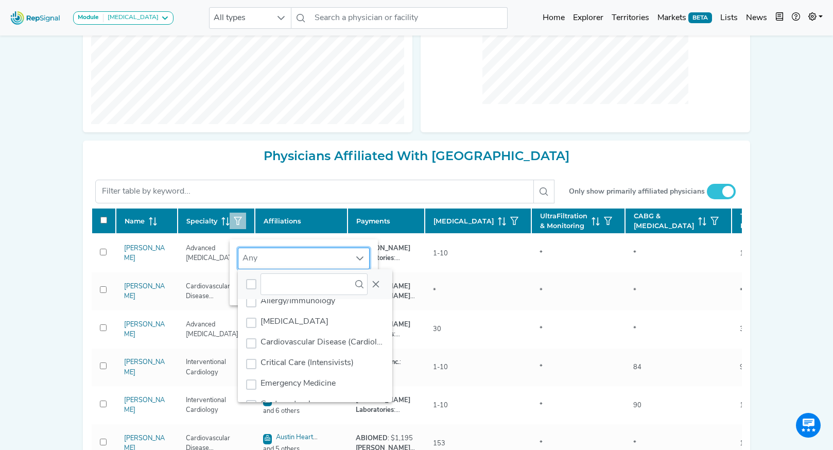
scroll to position [62, 0]
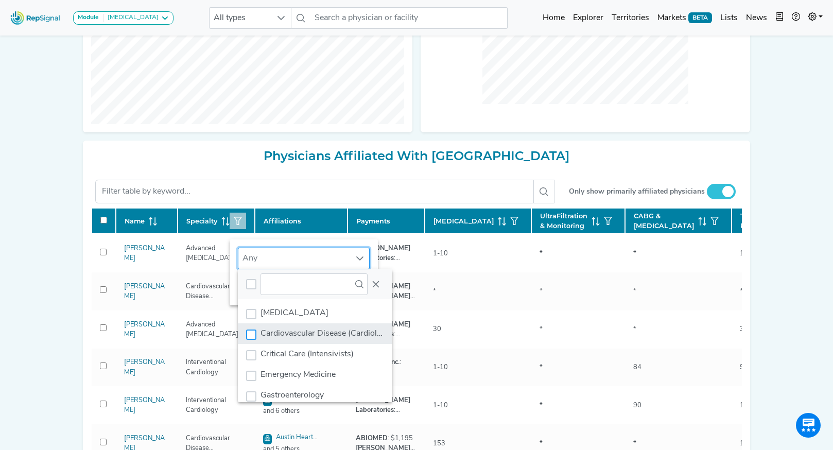
click at [251, 331] on div "Cardiovascular Disease (Cardiology)" at bounding box center [251, 334] width 10 height 10
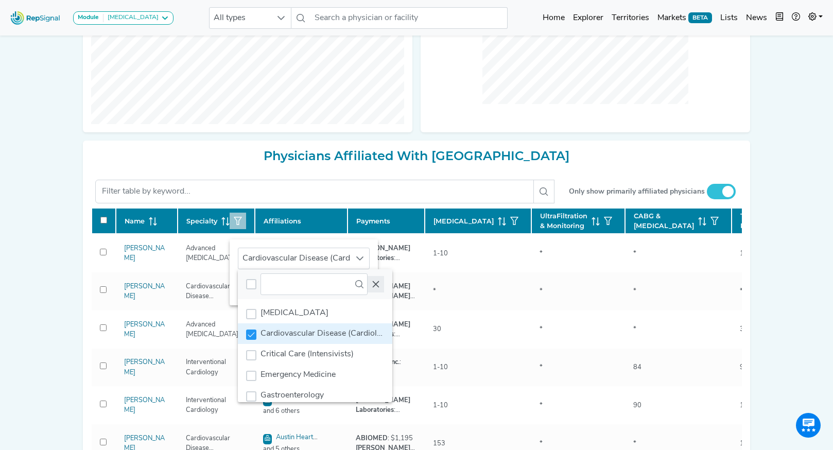
click at [375, 278] on button "Close" at bounding box center [375, 284] width 16 height 16
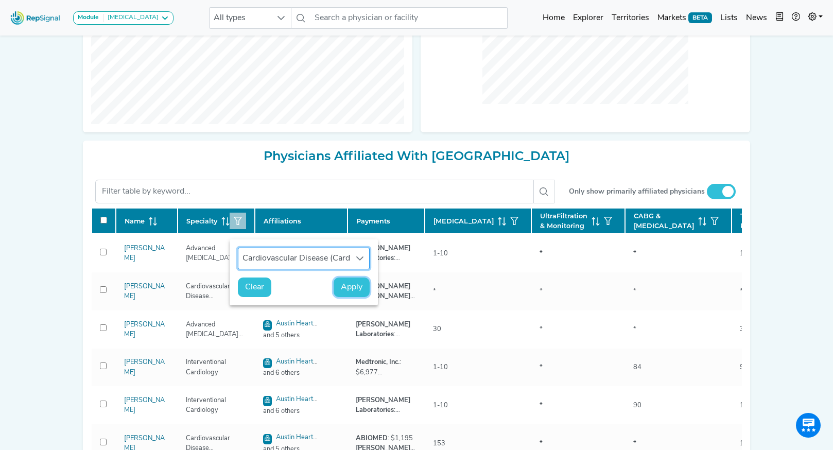
click at [352, 283] on span "Apply" at bounding box center [352, 287] width 22 height 12
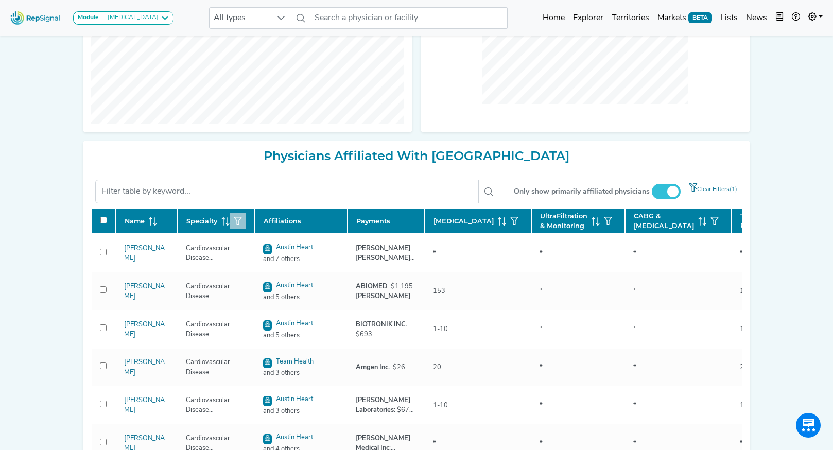
checkbox input "false"
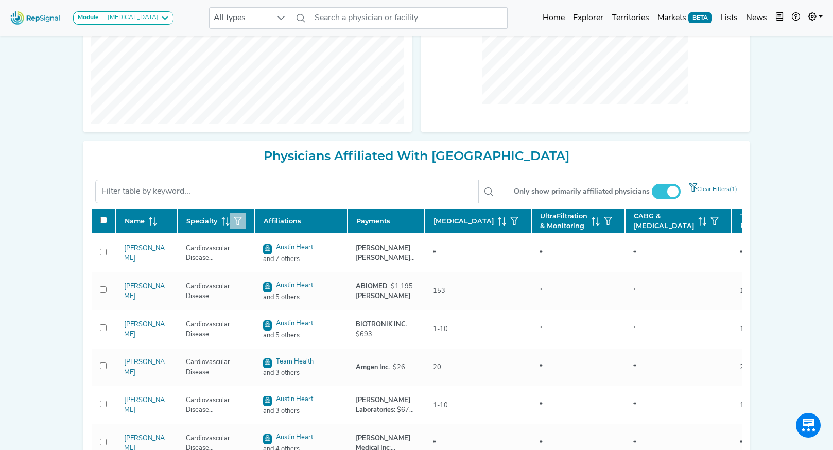
checkbox input "false"
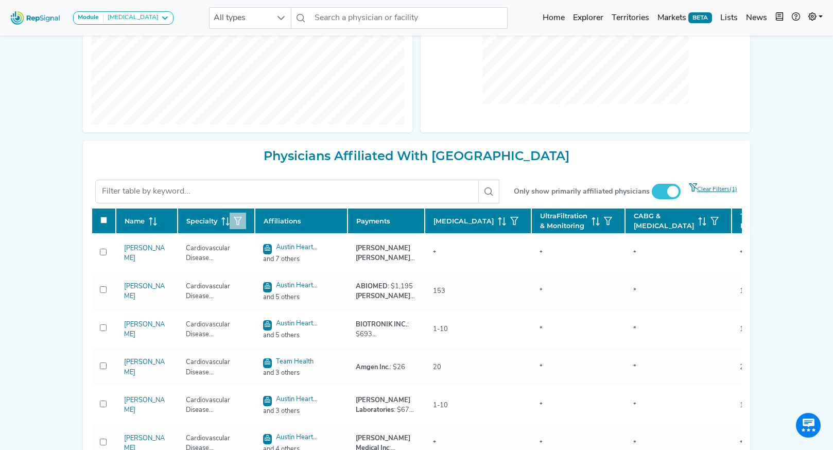
checkbox input "false"
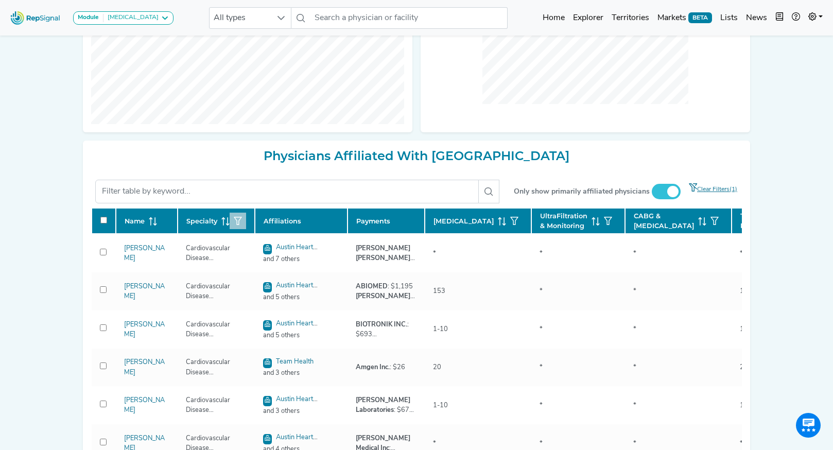
checkbox input "false"
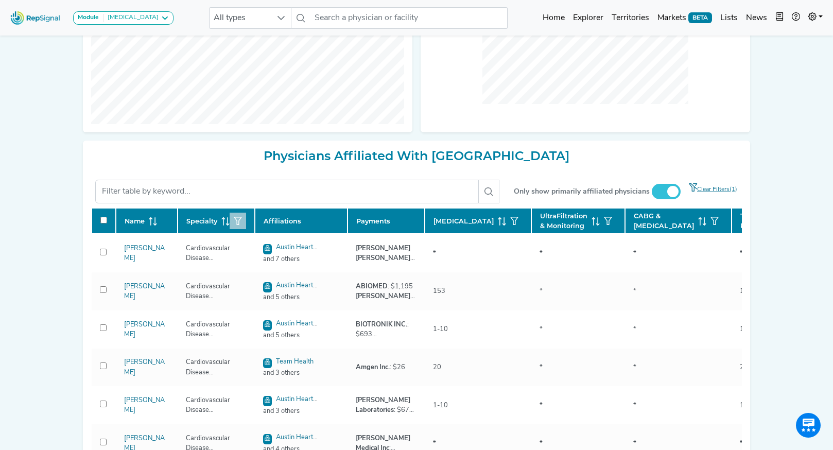
checkbox input "false"
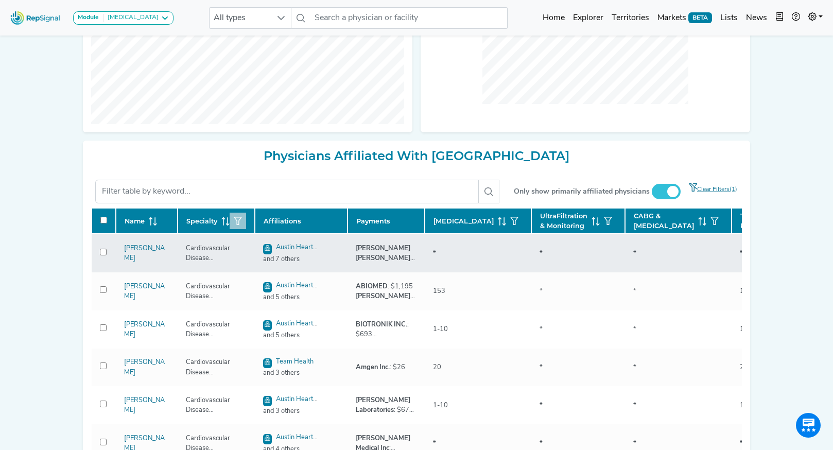
checkbox input "false"
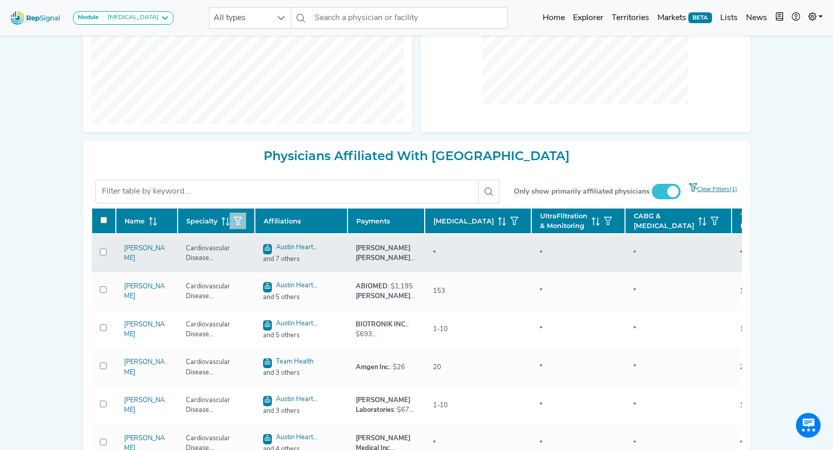
checkbox input "false"
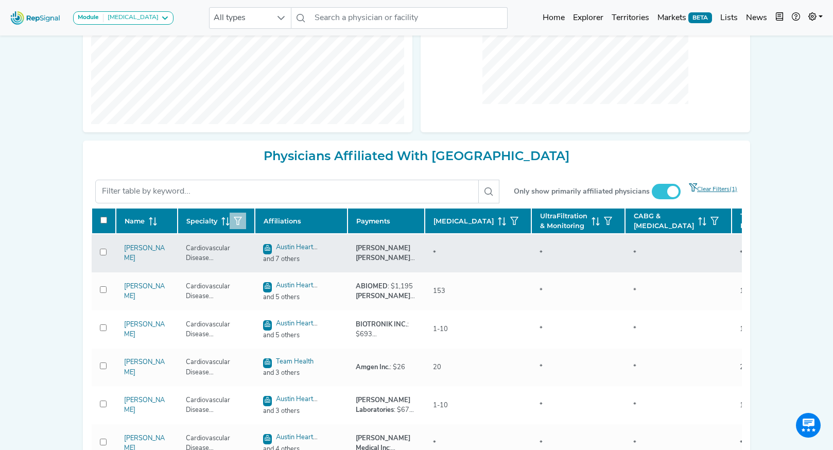
checkbox input "false"
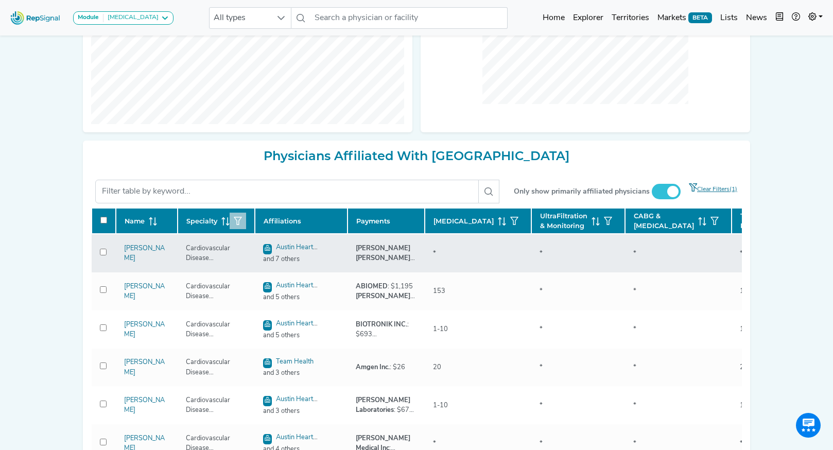
checkbox input "false"
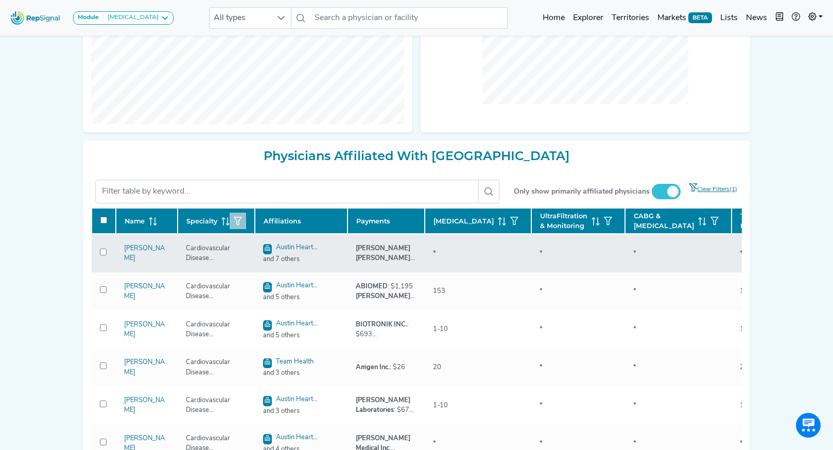
checkbox input "false"
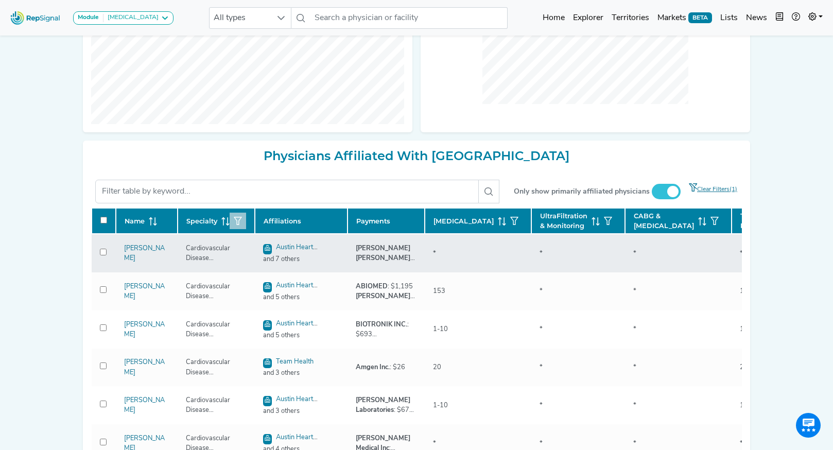
checkbox input "false"
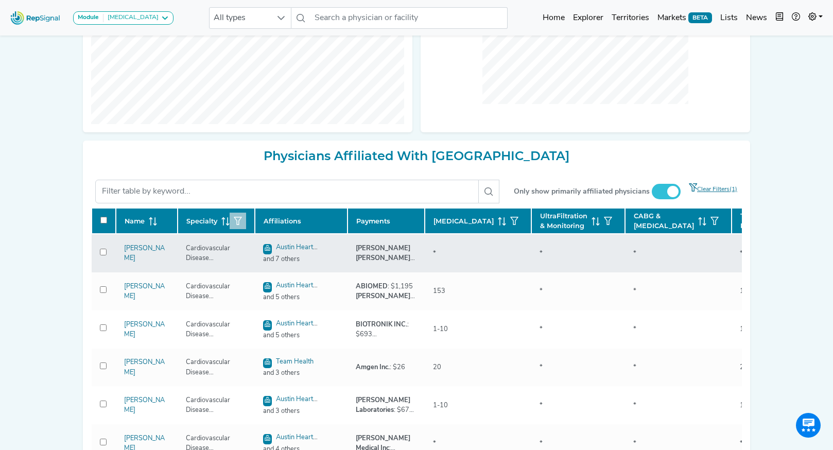
checkbox input "false"
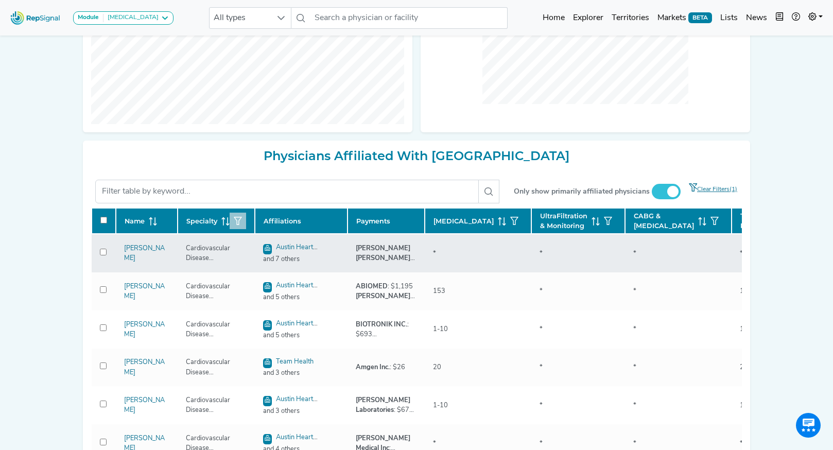
checkbox input "false"
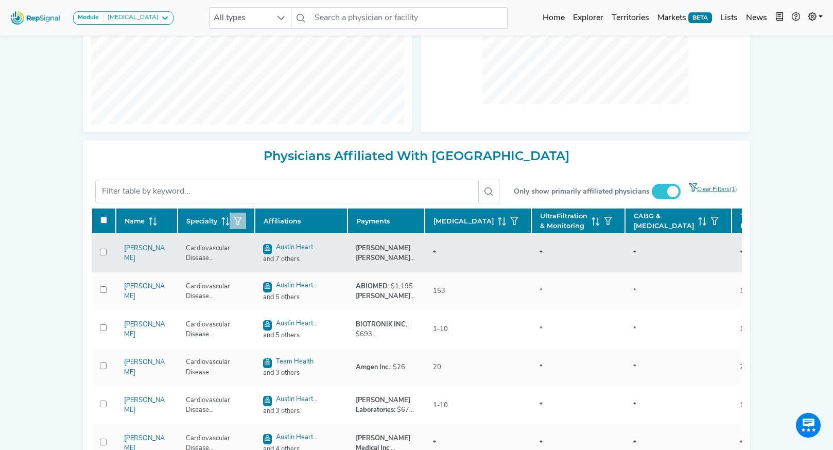
checkbox input "false"
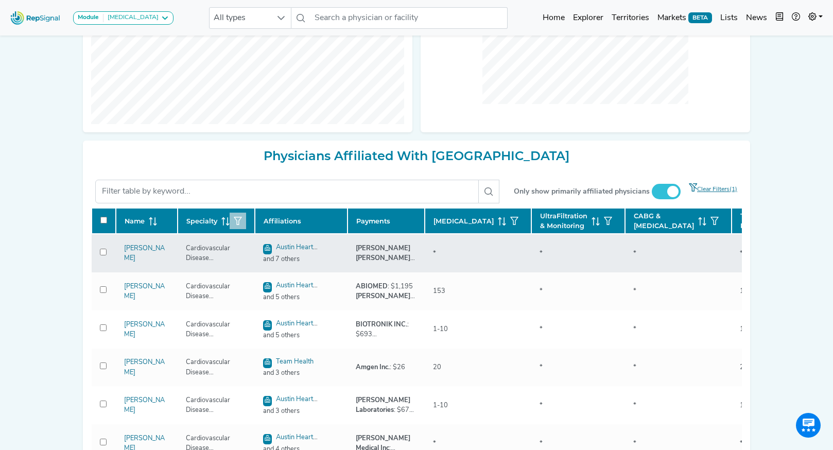
checkbox input "false"
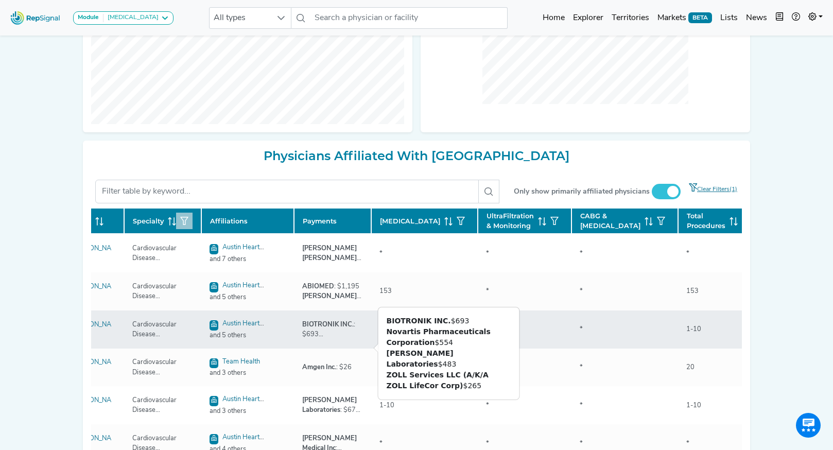
scroll to position [0, 0]
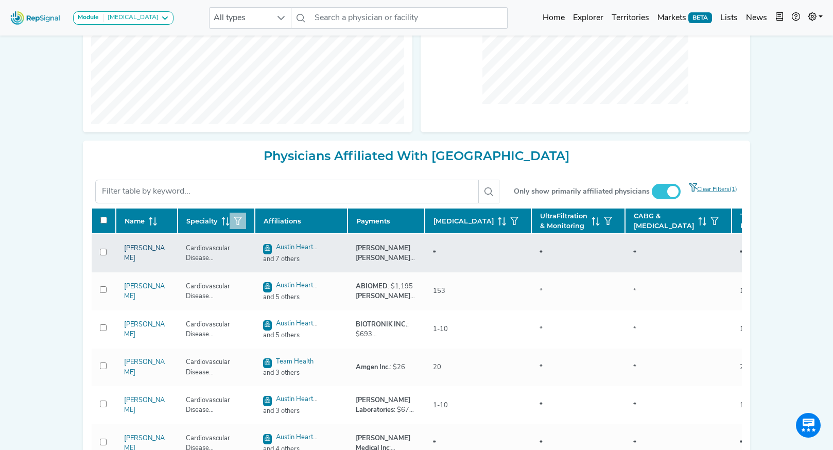
click at [137, 261] on link "Vinh Nguyen" at bounding box center [144, 253] width 41 height 16
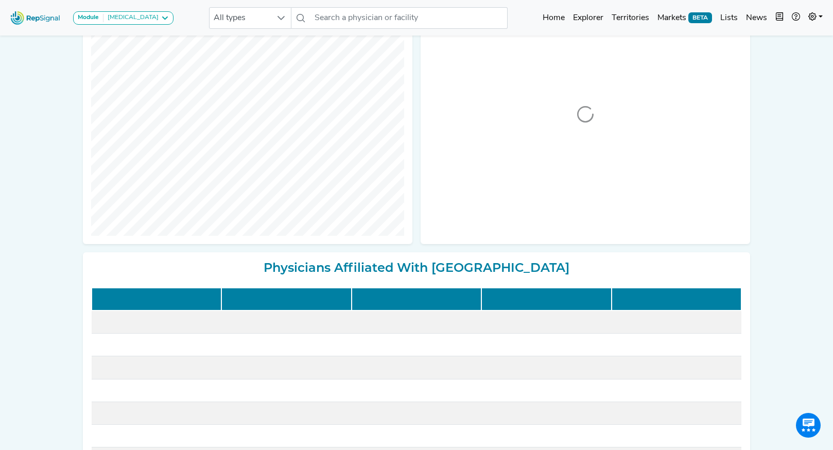
scroll to position [286, 0]
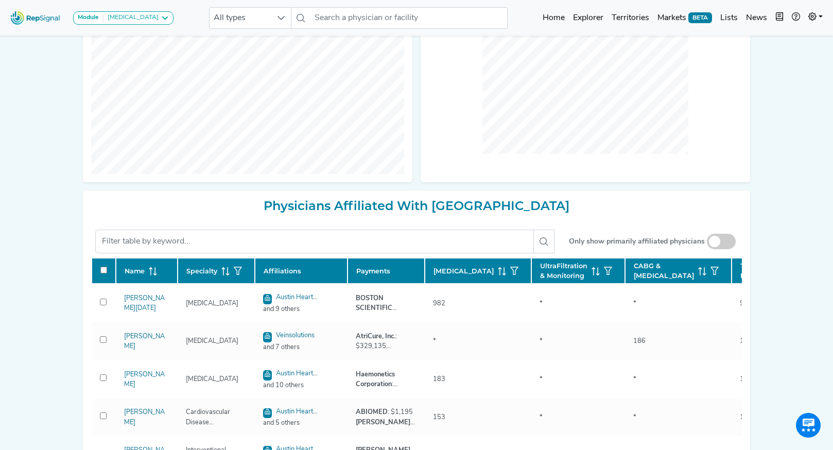
checkbox input "false"
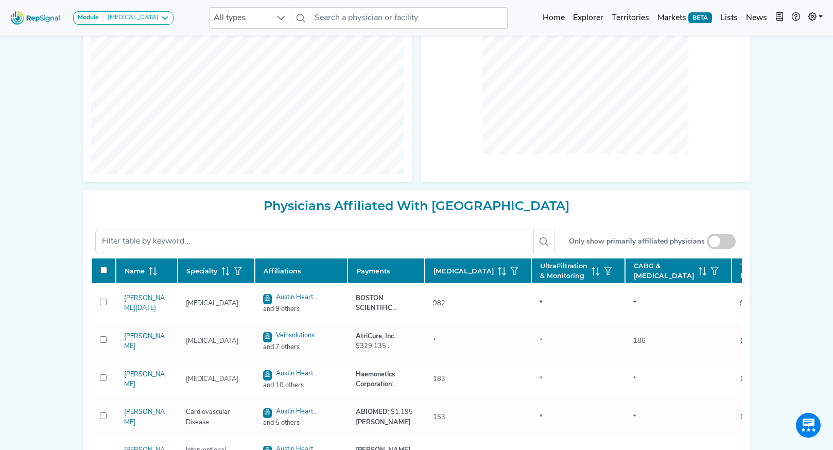
checkbox input "false"
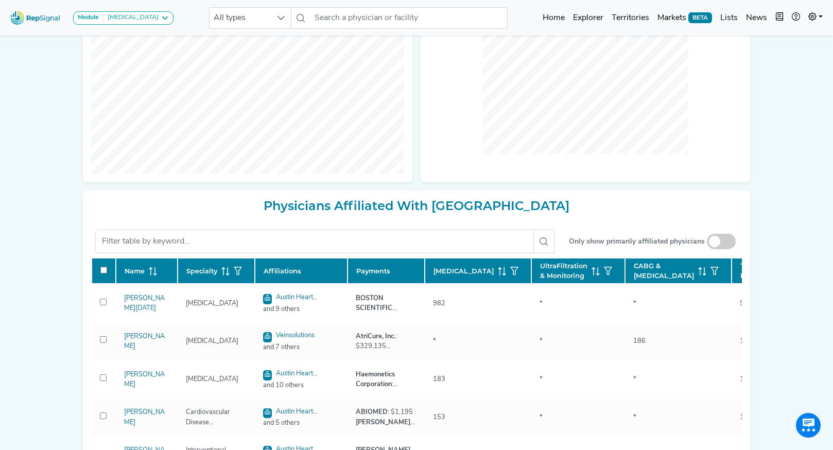
checkbox input "false"
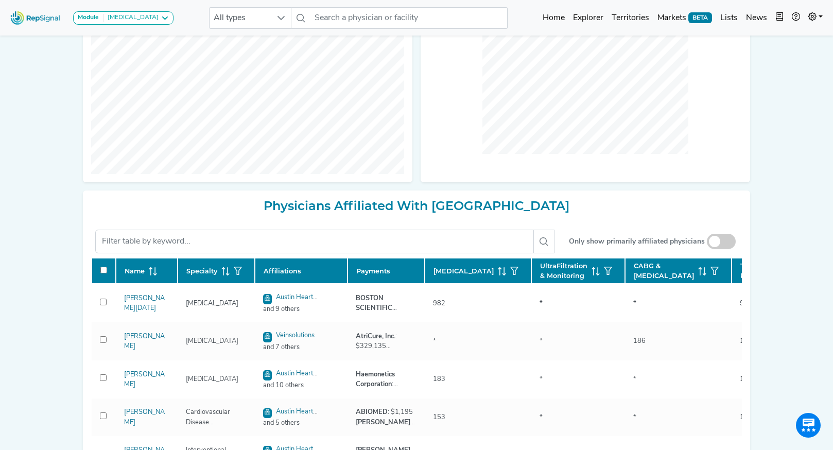
checkbox input "false"
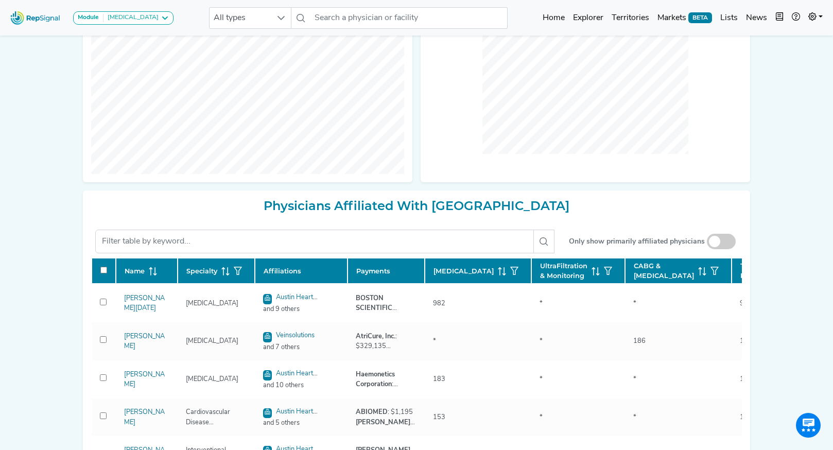
checkbox input "false"
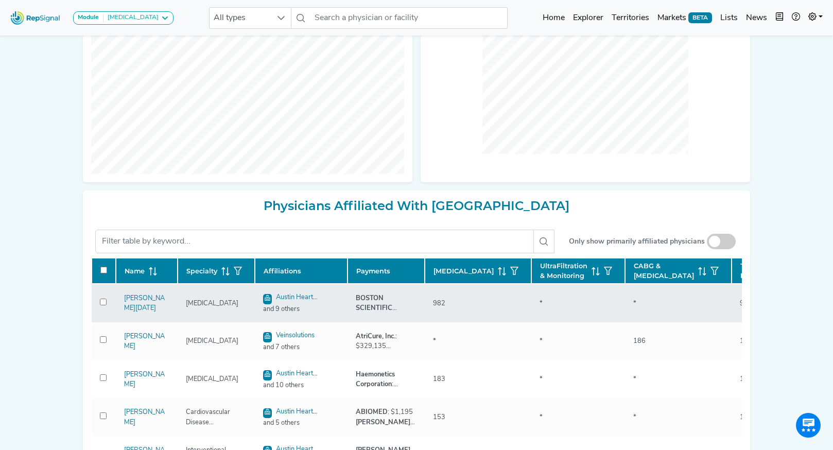
checkbox input "false"
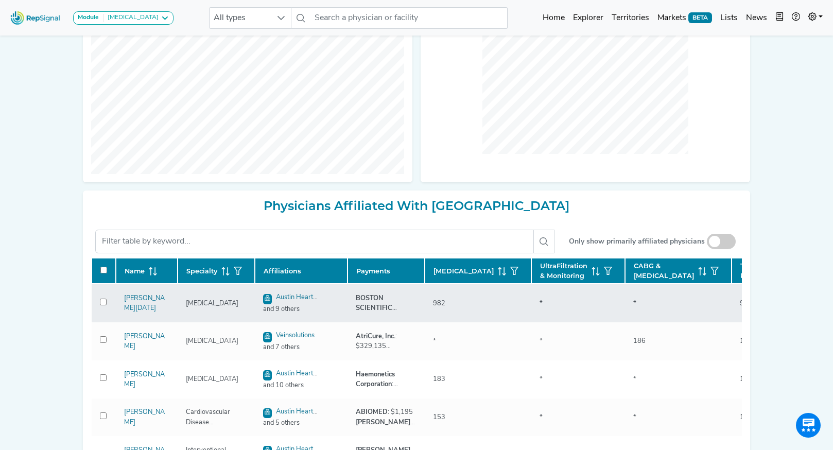
checkbox input "false"
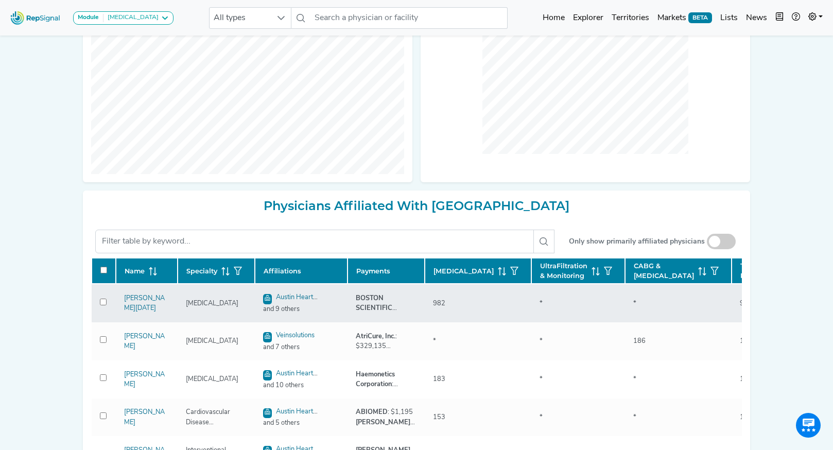
checkbox input "false"
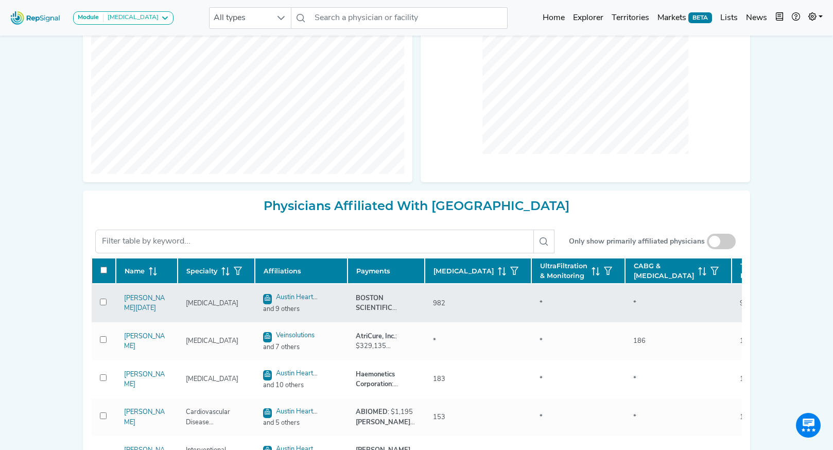
checkbox input "false"
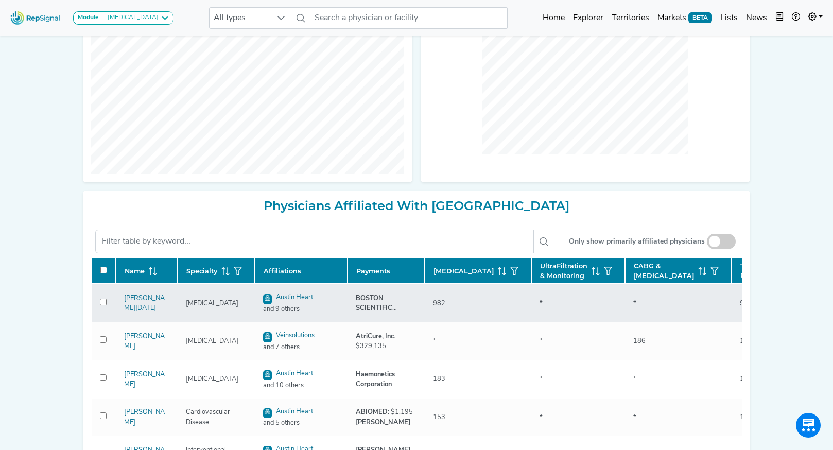
checkbox input "false"
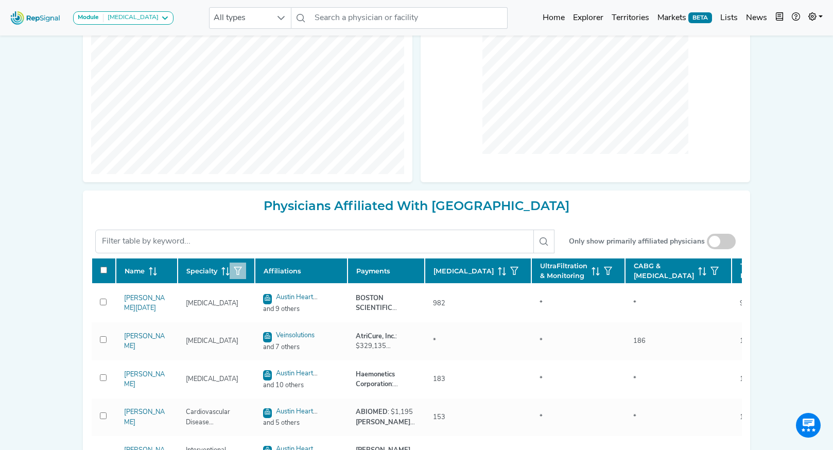
click at [238, 275] on icon "button" at bounding box center [238, 271] width 8 height 8
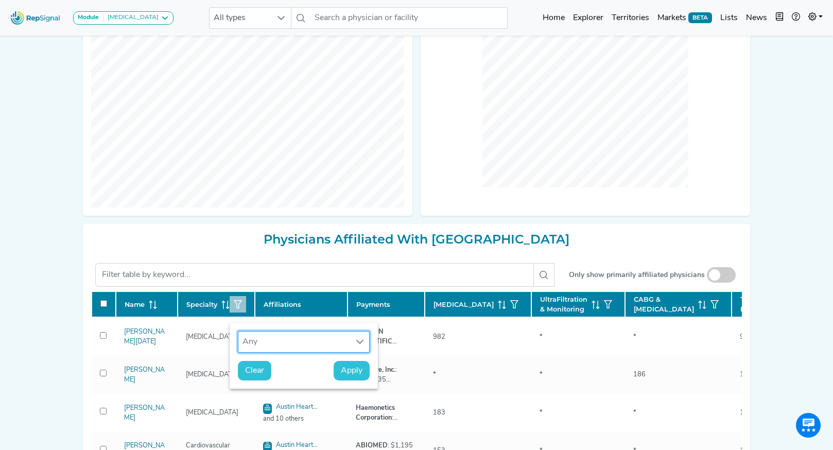
scroll to position [7, 48]
click at [267, 334] on div "Any" at bounding box center [293, 341] width 111 height 21
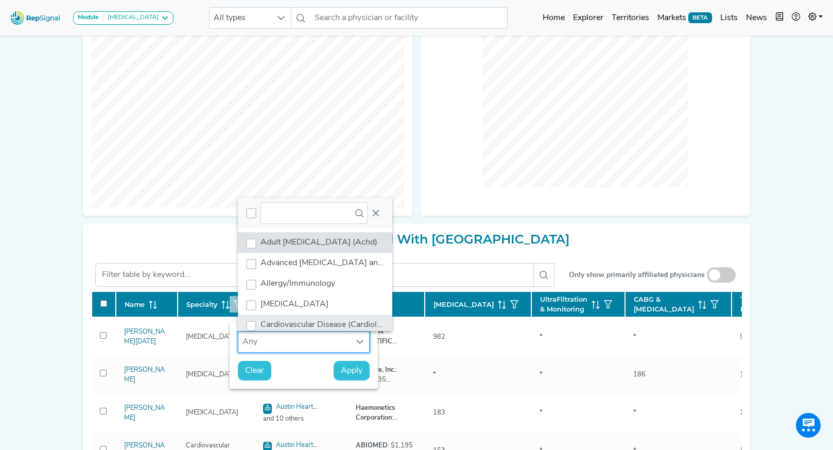
click at [278, 325] on span "Cardiovascular Disease (Cardiology)" at bounding box center [326, 325] width 132 height 8
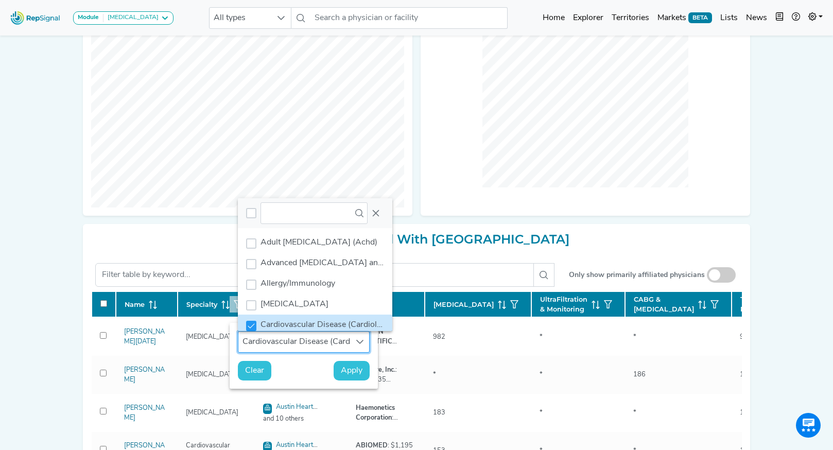
scroll to position [4, 0]
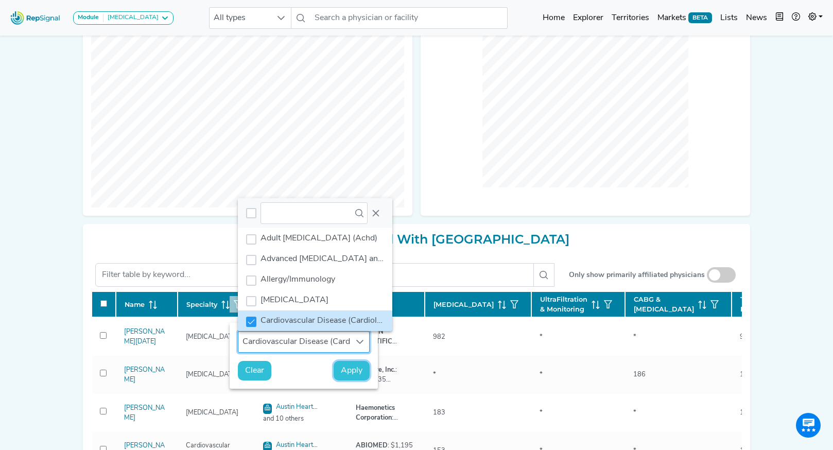
click at [349, 373] on span "Apply" at bounding box center [352, 370] width 22 height 12
click at [346, 366] on span "Apply" at bounding box center [352, 370] width 22 height 12
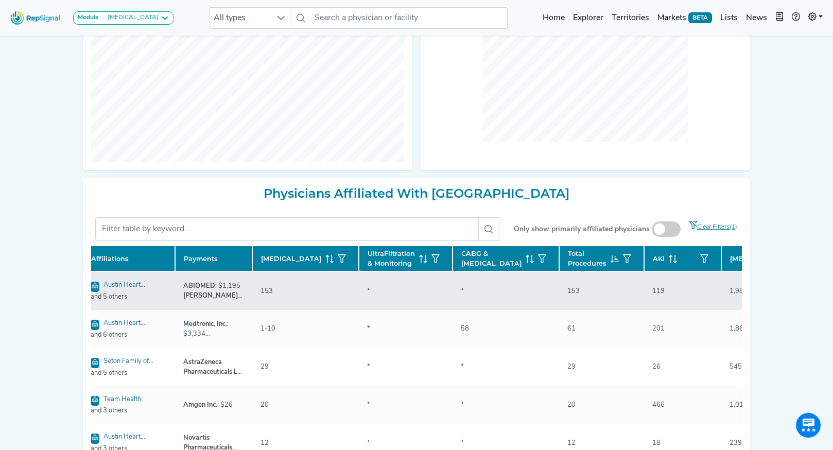
scroll to position [0, 178]
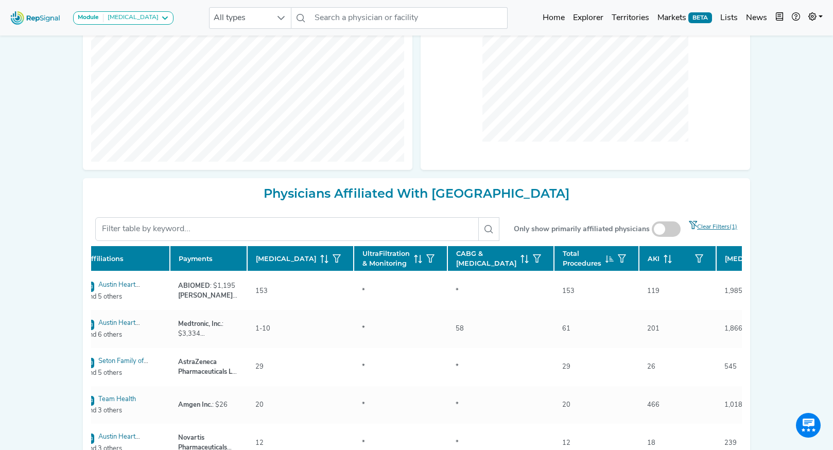
click at [789, 257] on icon at bounding box center [791, 256] width 4 height 2
click at [789, 263] on icon at bounding box center [793, 259] width 8 height 8
click at [671, 233] on span at bounding box center [665, 228] width 29 height 15
click at [666, 230] on input "checkbox" at bounding box center [666, 230] width 0 height 0
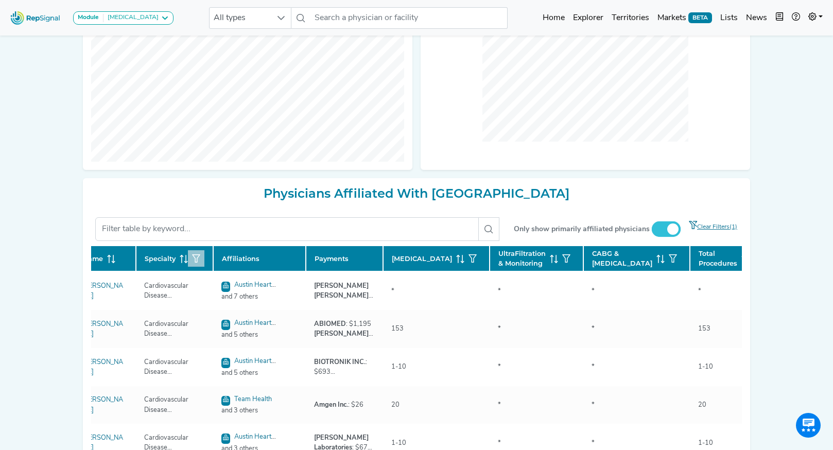
scroll to position [0, 0]
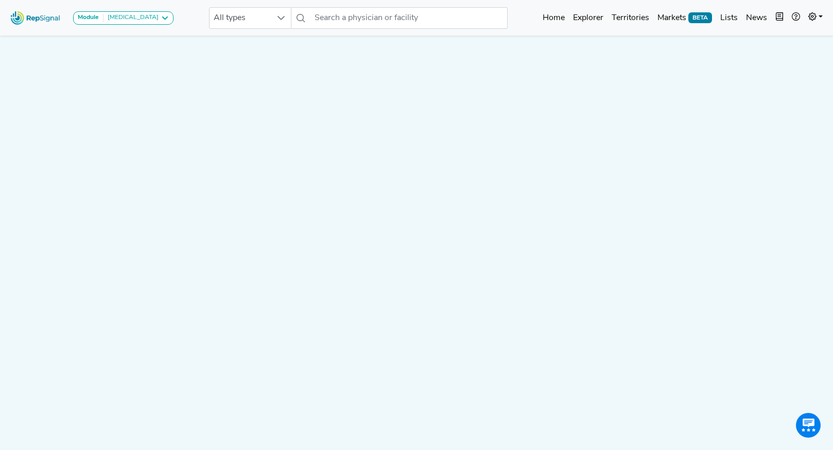
scroll to position [195, 0]
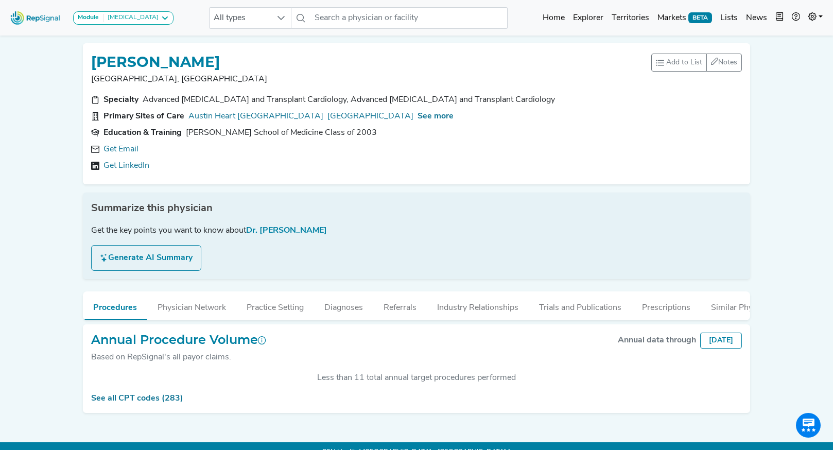
scroll to position [195, 0]
click at [112, 157] on div "Get Email Get LinkedIn" at bounding box center [416, 157] width 650 height 29
click at [114, 153] on link "Get Email" at bounding box center [120, 149] width 35 height 12
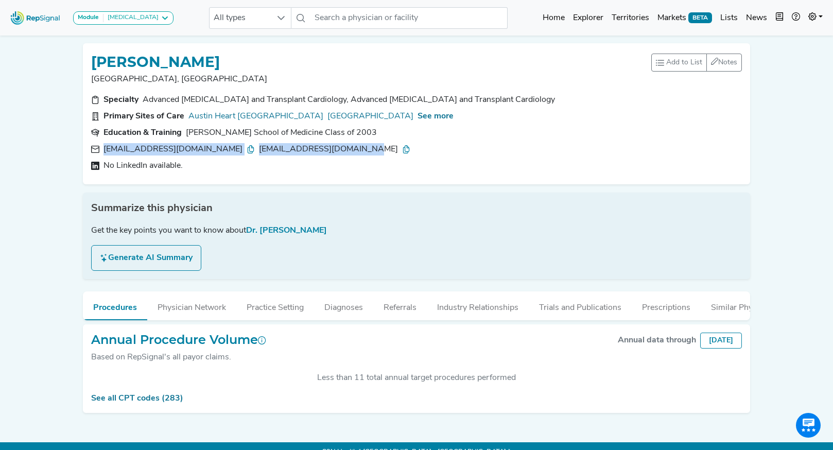
drag, startPoint x: 341, startPoint y: 150, endPoint x: 98, endPoint y: 153, distance: 242.9
type textarea "[EMAIL_ADDRESS][DOMAIN_NAME] [EMAIL_ADDRESS][DOMAIN_NAME]"
click at [98, 153] on div "[EMAIL_ADDRESS][DOMAIN_NAME] [EMAIL_ADDRESS][DOMAIN_NAME]" at bounding box center [416, 149] width 650 height 12
copy div "[EMAIL_ADDRESS][DOMAIN_NAME] [EMAIL_ADDRESS][DOMAIN_NAME]"
click at [453, 112] on span "See more" at bounding box center [435, 116] width 36 height 8
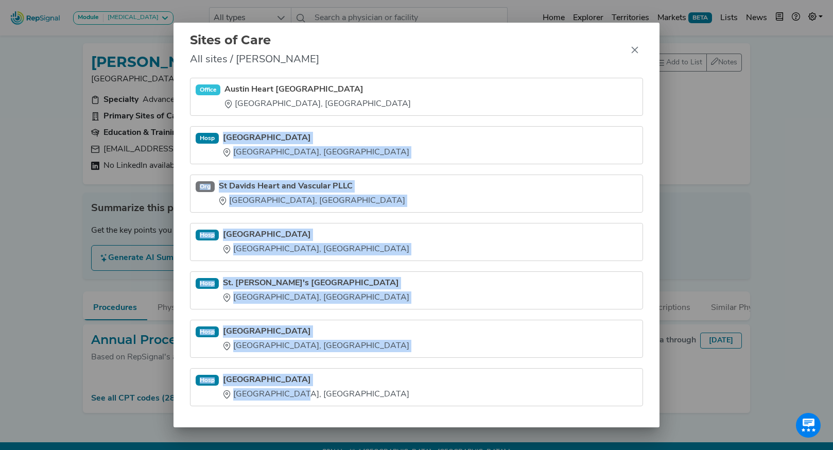
drag, startPoint x: 224, startPoint y: 129, endPoint x: 300, endPoint y: 415, distance: 295.9
click at [300, 415] on div "Office Austin Heart PLLC Heart Hospital of Austin Austin, TX Hosp St. David's M…" at bounding box center [416, 253] width 486 height 350
copy ul "St. David's Medical Center Austin, TX Org St Davids Heart and Vascular PLLC Aus…"
click at [639, 49] on button "Close" at bounding box center [634, 50] width 16 height 16
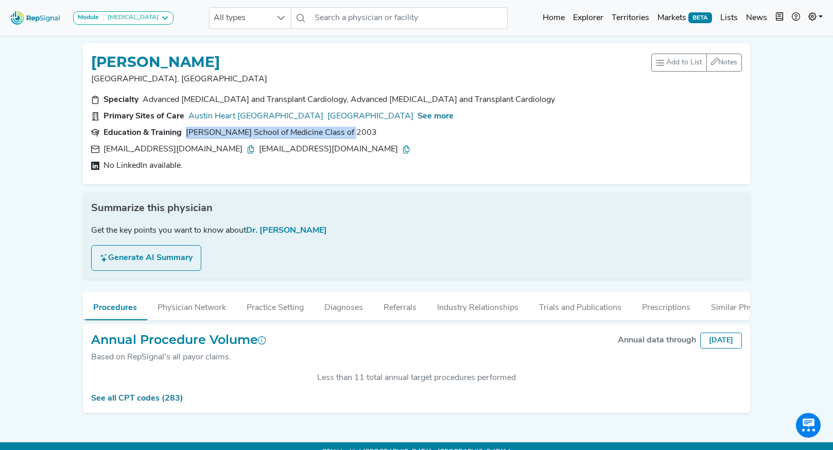
drag, startPoint x: 356, startPoint y: 131, endPoint x: 188, endPoint y: 131, distance: 168.3
click at [188, 131] on section "Education & Training Morehouse School of Medicine Class of 2003" at bounding box center [416, 133] width 650 height 12
copy div "Morehouse School of Medicine Class of 2003"
click at [498, 308] on button "Industry Relationships" at bounding box center [478, 305] width 102 height 28
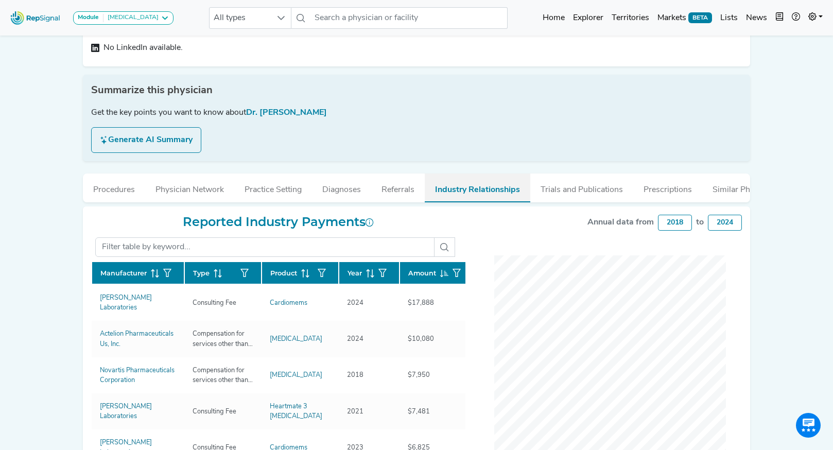
scroll to position [270, 0]
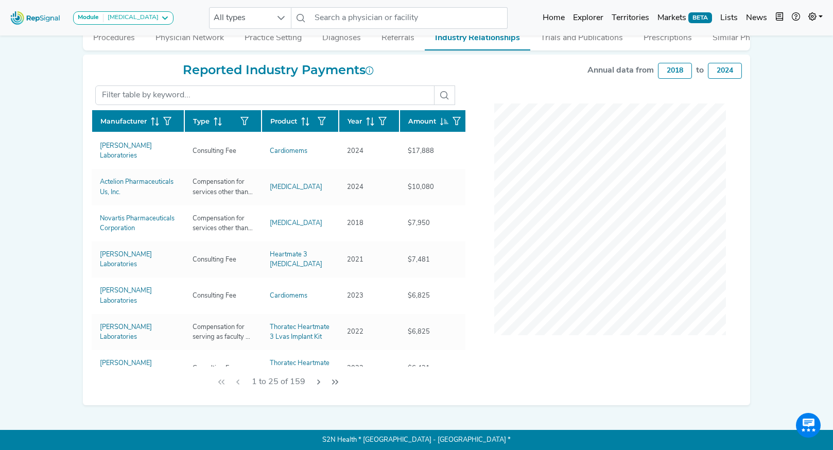
drag, startPoint x: 93, startPoint y: 143, endPoint x: 77, endPoint y: 176, distance: 37.3
click at [77, 177] on div "JEROME THOMAS Austin, TX Add to List Recent Lists: Mayo Jacksonville Top 100 Ne…" at bounding box center [416, 85] width 679 height 640
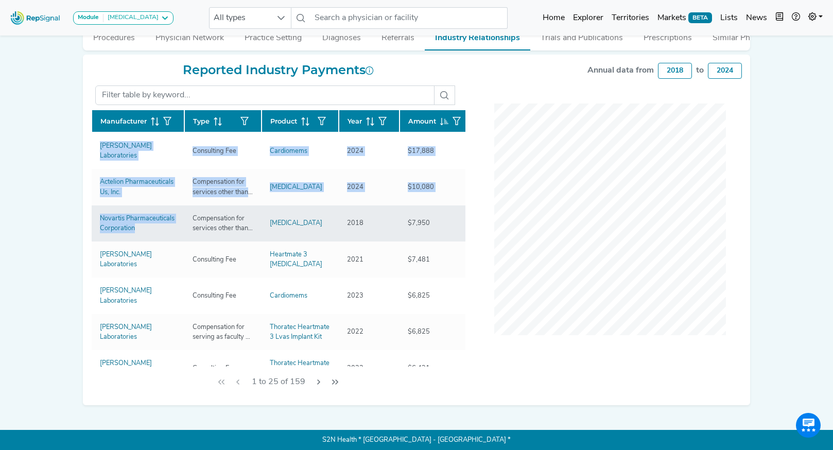
drag, startPoint x: 84, startPoint y: 139, endPoint x: 137, endPoint y: 223, distance: 98.5
click at [137, 223] on div "Reported Industry Payments Manufacturer Type Product Year Amount Abbott Laborat…" at bounding box center [278, 230] width 386 height 334
copy div "Manufacturer Type Product Year Amount Abbott Laboratories Consulting Fee Cardio…"
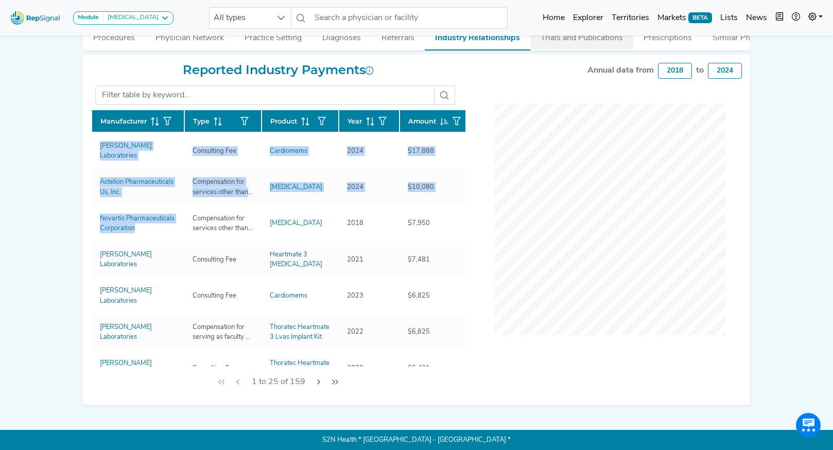
click at [590, 45] on button "Trials and Publications" at bounding box center [581, 36] width 103 height 28
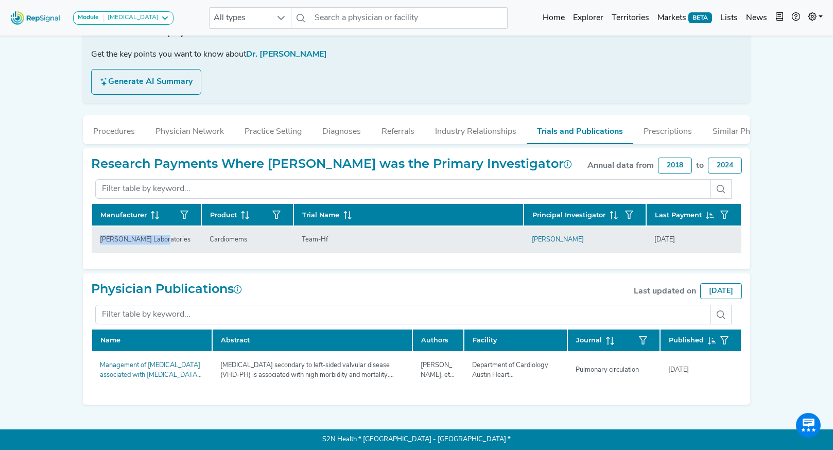
drag, startPoint x: 163, startPoint y: 243, endPoint x: 93, endPoint y: 242, distance: 70.5
click at [293, 242] on td "[PERSON_NAME] Laboratories" at bounding box center [408, 239] width 230 height 27
copy div "[PERSON_NAME] Laboratories"
drag, startPoint x: 243, startPoint y: 242, endPoint x: 205, endPoint y: 241, distance: 37.6
click at [205, 241] on div "Cardiomems" at bounding box center [228, 240] width 50 height 10
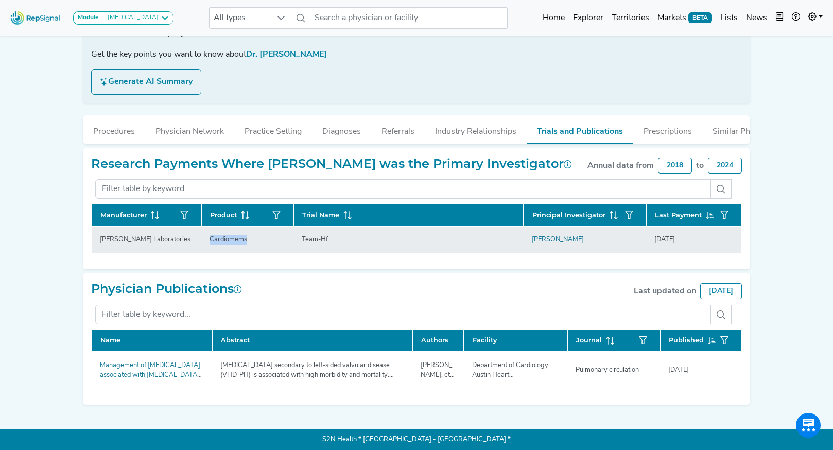
copy div "Cardiomems"
drag, startPoint x: 328, startPoint y: 239, endPoint x: 298, endPoint y: 239, distance: 30.4
click at [298, 239] on div "Team-Hf" at bounding box center [314, 240] width 39 height 10
copy div "Team-Hf"
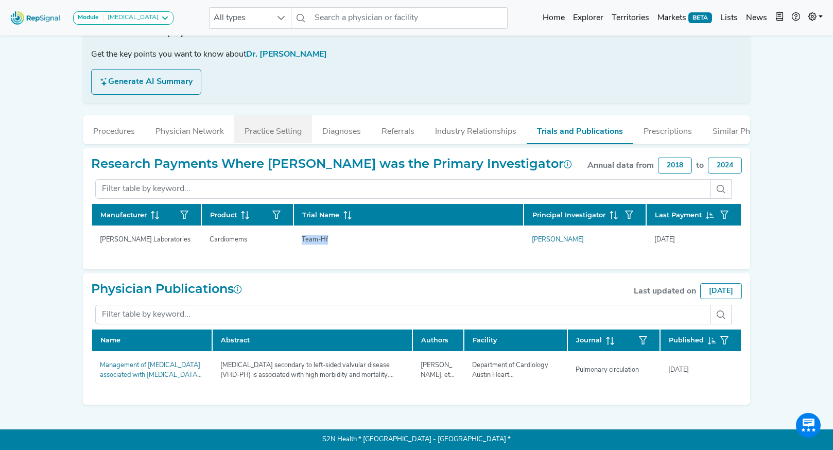
click at [259, 131] on button "Practice Setting" at bounding box center [273, 129] width 78 height 28
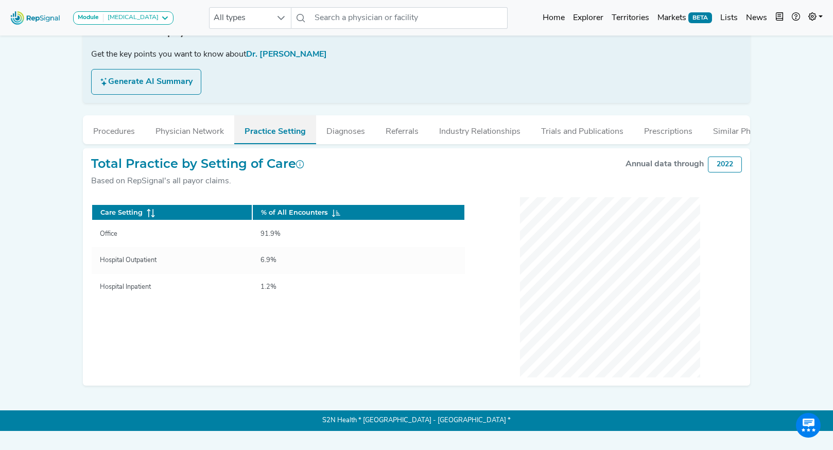
scroll to position [156, 0]
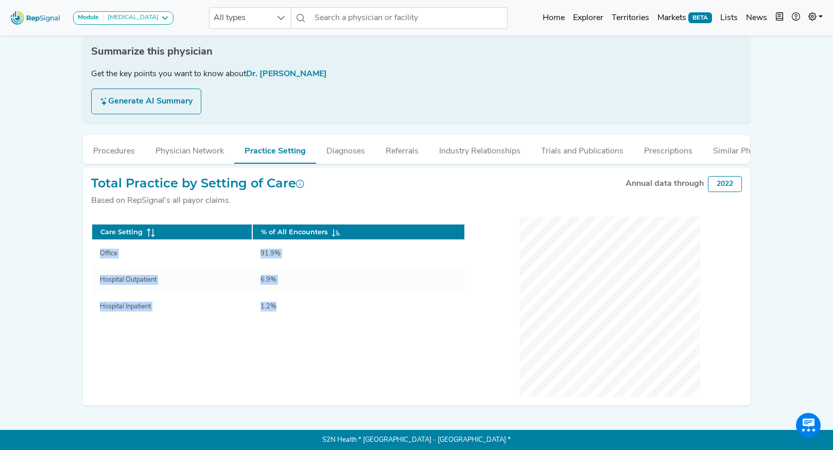
drag, startPoint x: 100, startPoint y: 252, endPoint x: 276, endPoint y: 320, distance: 188.4
click at [276, 320] on div "Care Setting % of All Encounters Office 91.9% Hospital Outpatient 6.9% Hospital…" at bounding box center [278, 271] width 374 height 112
copy div "Office 91.9% Hospital Outpatient 6.9% Hospital Inpatient 1.2%"
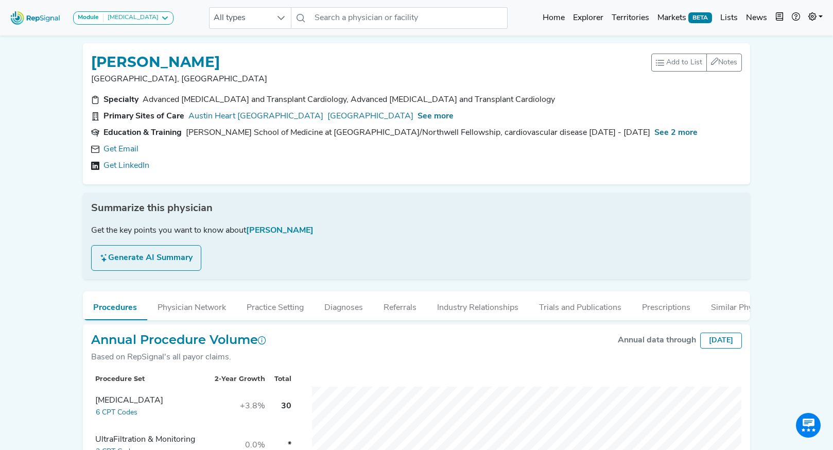
scroll to position [195, 0]
click at [119, 150] on link "Get Email" at bounding box center [120, 149] width 35 height 12
click at [453, 118] on span "See more" at bounding box center [435, 116] width 36 height 8
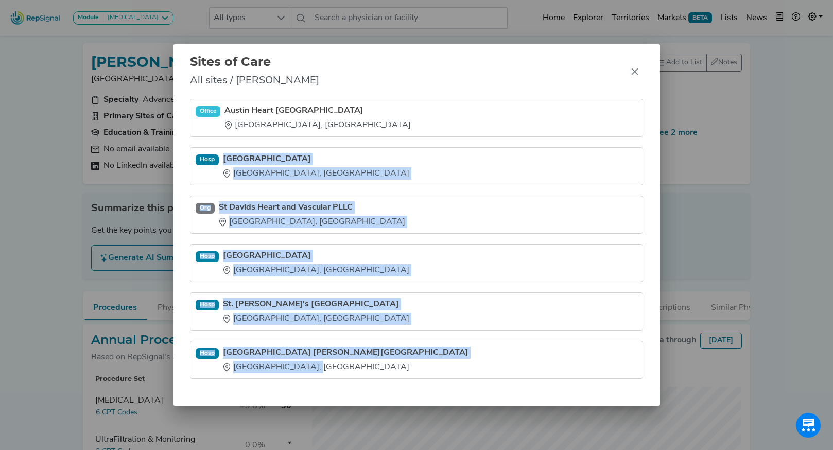
drag, startPoint x: 224, startPoint y: 149, endPoint x: 297, endPoint y: 376, distance: 238.3
type textarea "[GEOGRAPHIC_DATA] [GEOGRAPHIC_DATA], [GEOGRAPHIC_DATA] Org St Davids Heart and …"
click at [297, 376] on ul "Office Austin Heart [GEOGRAPHIC_DATA], [GEOGRAPHIC_DATA] [GEOGRAPHIC_DATA] [GEO…" at bounding box center [416, 239] width 453 height 280
copy ul "[GEOGRAPHIC_DATA] [GEOGRAPHIC_DATA], [GEOGRAPHIC_DATA] Org St Davids Heart and …"
click at [633, 72] on icon "Close" at bounding box center [634, 71] width 7 height 7
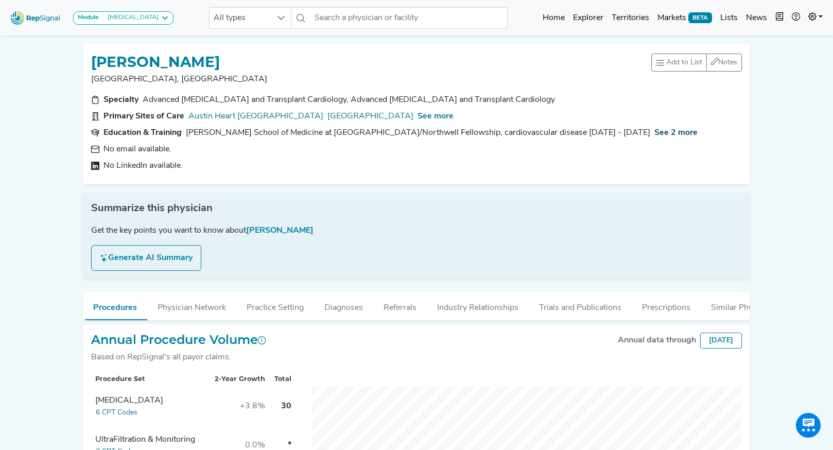
click at [654, 132] on span "See 2 more" at bounding box center [675, 133] width 43 height 8
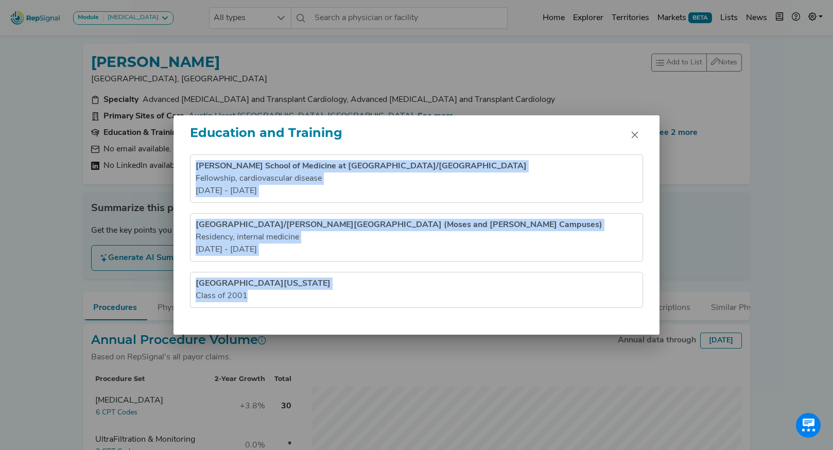
drag, startPoint x: 196, startPoint y: 164, endPoint x: 266, endPoint y: 297, distance: 150.3
click at [266, 297] on ul "[PERSON_NAME] School of Medicine at [GEOGRAPHIC_DATA]/Northwell Fellowship , ca…" at bounding box center [416, 230] width 453 height 153
copy ul "[PERSON_NAME] School of Medicine at [GEOGRAPHIC_DATA]/Northwell Fellowship , ca…"
click at [634, 142] on button "Close" at bounding box center [634, 135] width 16 height 16
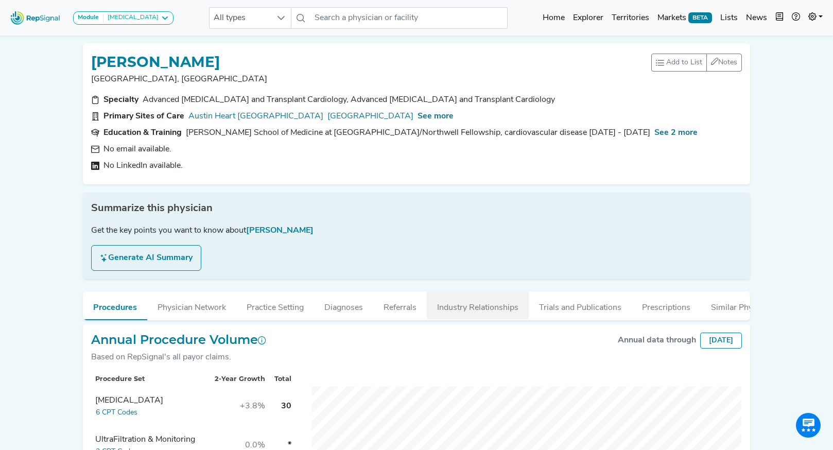
click at [495, 306] on button "Industry Relationships" at bounding box center [478, 305] width 102 height 28
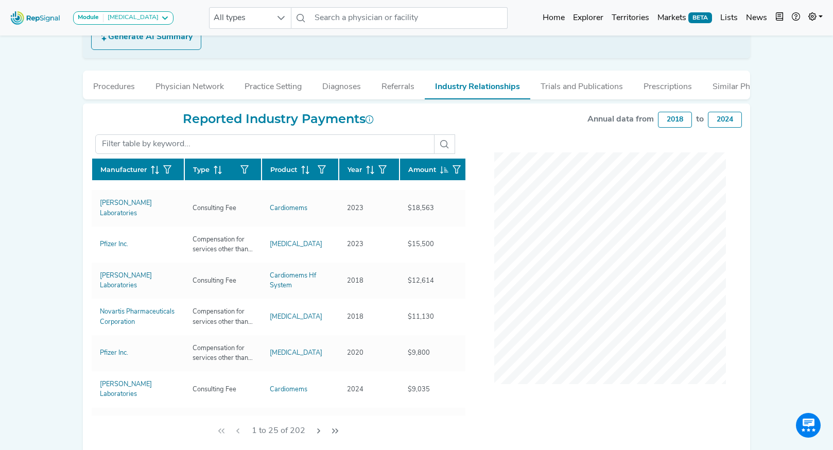
scroll to position [225, 0]
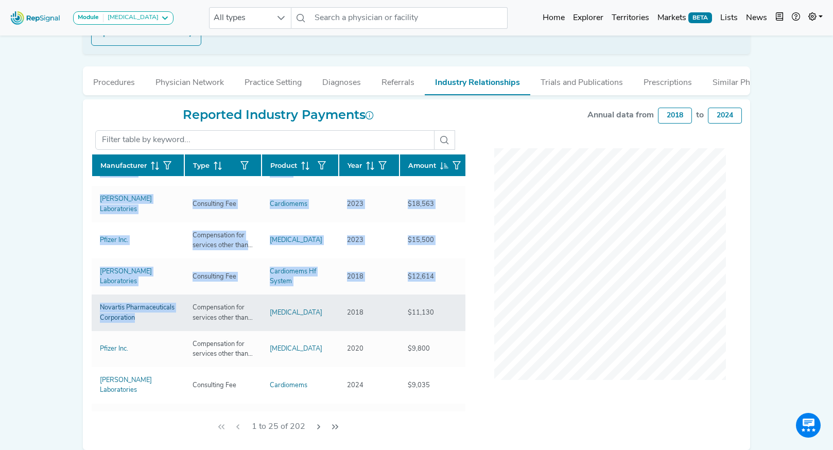
drag, startPoint x: 91, startPoint y: 198, endPoint x: 140, endPoint y: 312, distance: 124.7
click at [140, 312] on div "Reported Industry Payments Manufacturer Type Product Year Amount [PERSON_NAME] …" at bounding box center [278, 275] width 386 height 334
copy div "Manufacturer Type Product Year Amount [PERSON_NAME] Laboratories Consulting Fee…"
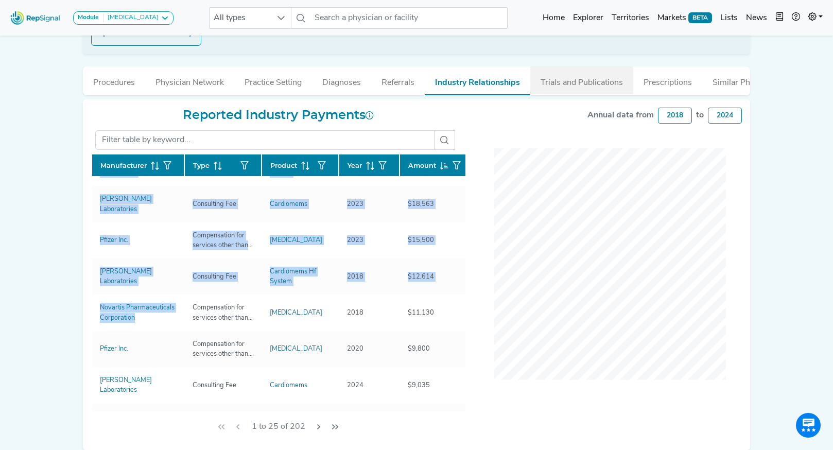
click at [564, 73] on button "Trials and Publications" at bounding box center [581, 80] width 103 height 28
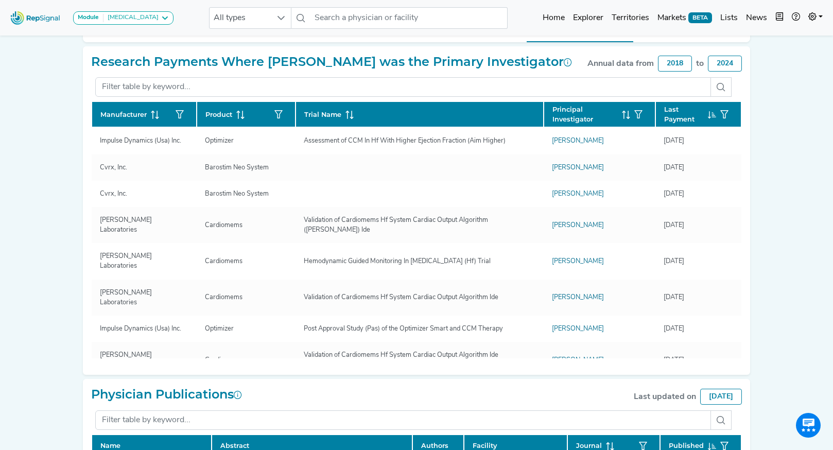
scroll to position [278, 0]
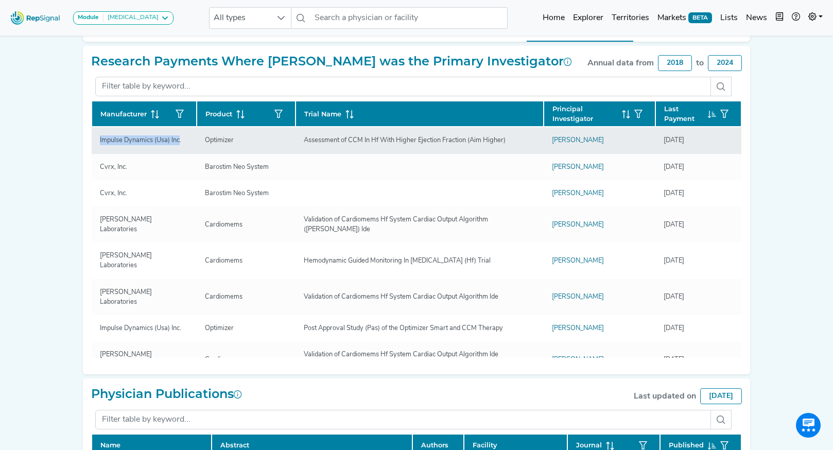
drag, startPoint x: 181, startPoint y: 143, endPoint x: 100, endPoint y: 145, distance: 80.3
click at [100, 145] on div "Impulse Dynamics (Usa) Inc." at bounding box center [141, 140] width 94 height 10
copy div "Impulse Dynamics (Usa) Inc"
drag, startPoint x: 232, startPoint y: 140, endPoint x: 202, endPoint y: 140, distance: 29.8
click at [202, 140] on div "Optimizer" at bounding box center [219, 140] width 41 height 10
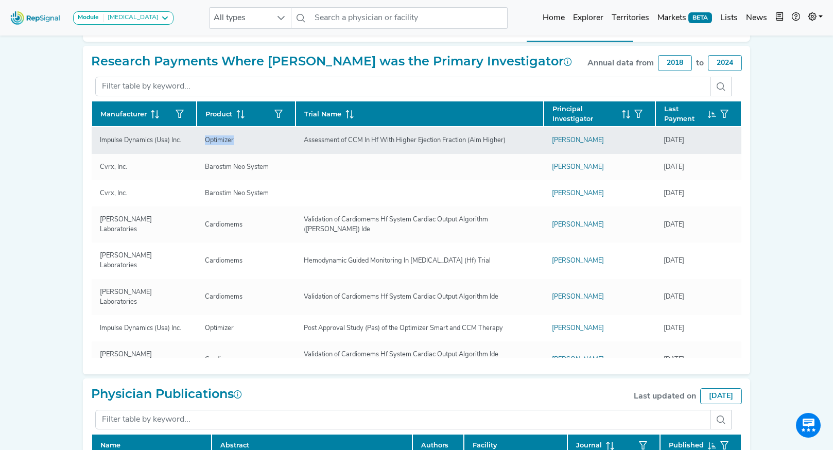
copy div "Optimizer"
drag, startPoint x: 512, startPoint y: 140, endPoint x: 305, endPoint y: 139, distance: 206.4
click at [305, 139] on div "Assessment of CCM In Hf With Higher Ejection Fraction (Aim Higher)" at bounding box center [404, 140] width 214 height 10
copy div "Assessment of CCM In Hf With Higher Ejection Fraction (Aim Higher)"
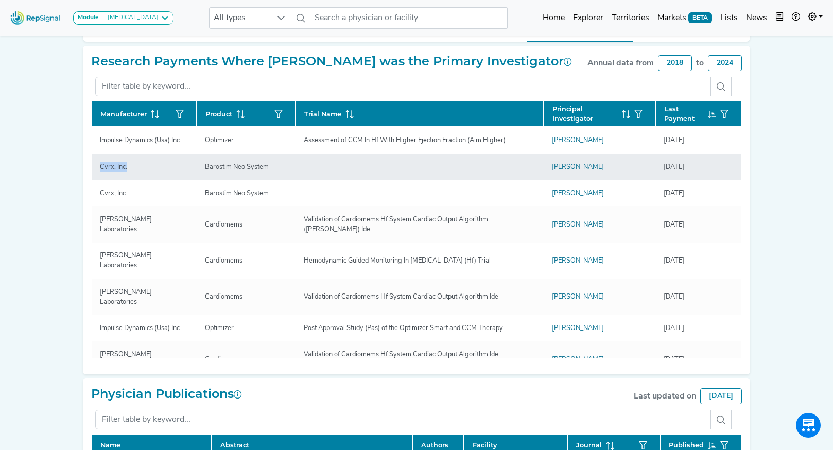
drag, startPoint x: 130, startPoint y: 168, endPoint x: 96, endPoint y: 167, distance: 34.0
click at [96, 167] on div "Cvrx, Inc." at bounding box center [114, 167] width 40 height 10
copy div "Cvrx, Inc."
drag, startPoint x: 265, startPoint y: 169, endPoint x: 200, endPoint y: 167, distance: 64.9
click at [200, 167] on div "Barostim Neo System" at bounding box center [237, 167] width 76 height 10
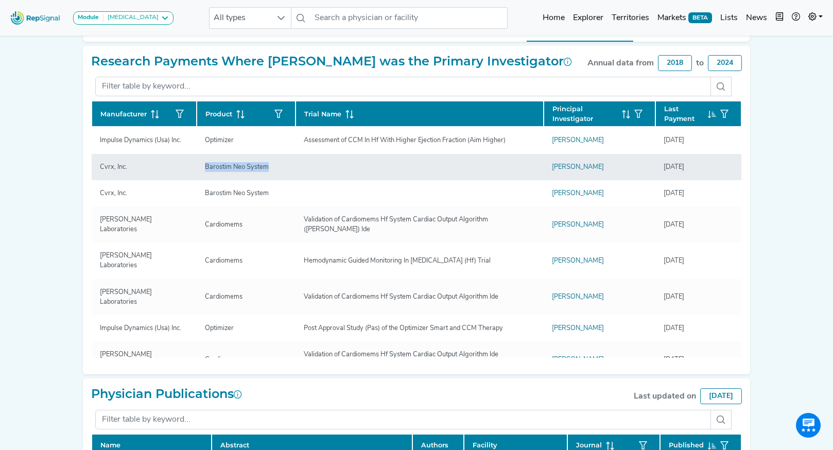
copy div "Barostim Neo System"
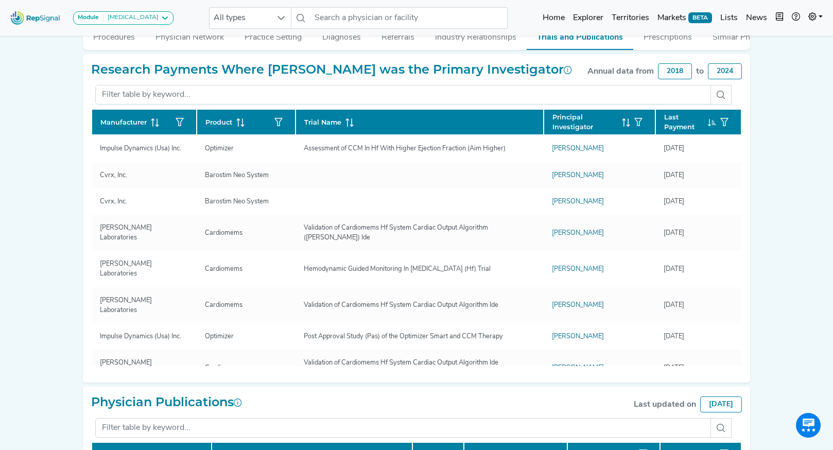
scroll to position [34, 0]
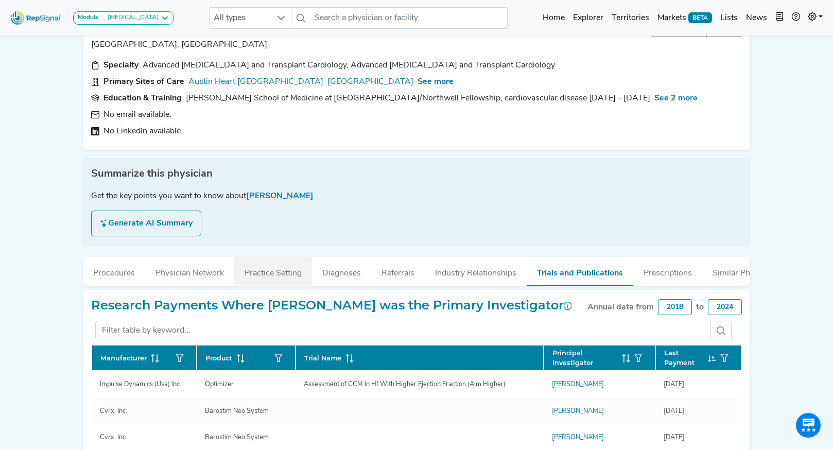
click at [267, 275] on button "Practice Setting" at bounding box center [273, 271] width 78 height 28
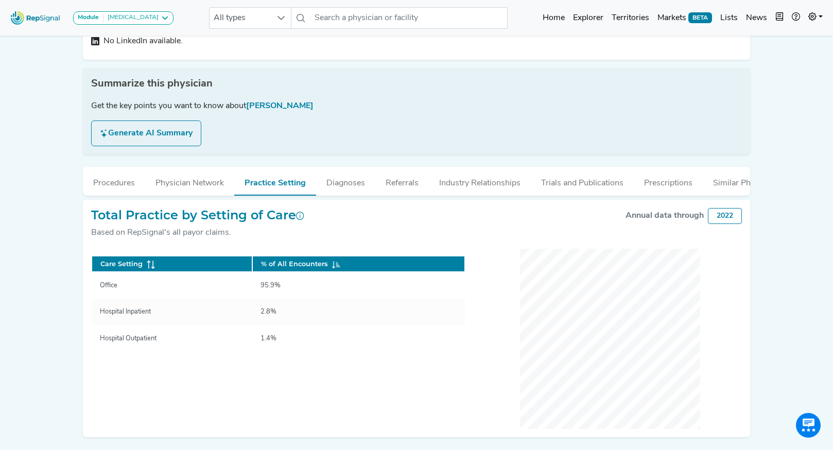
scroll to position [132, 0]
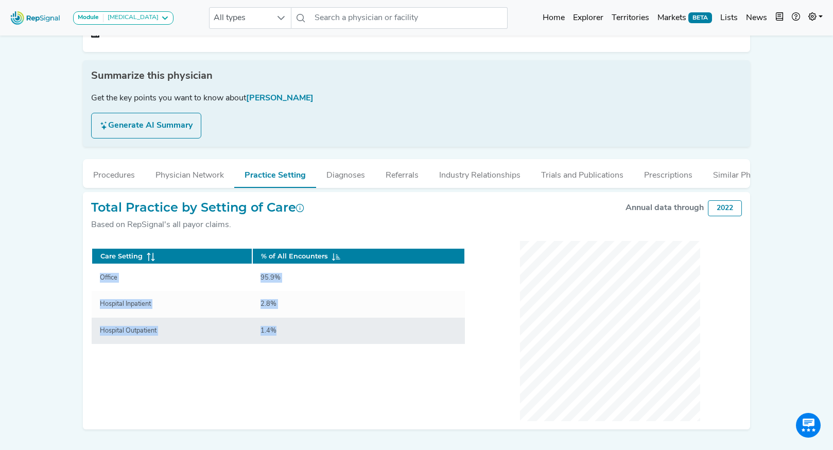
drag, startPoint x: 94, startPoint y: 277, endPoint x: 317, endPoint y: 330, distance: 229.0
click at [317, 330] on tbody "Office 95.9% Hospital Inpatient 2.8% Hospital Outpatient 1.4%" at bounding box center [278, 304] width 373 height 80
copy tbody "Office 95.9% Hospital Inpatient 2.8% Hospital Outpatient 1.4%"
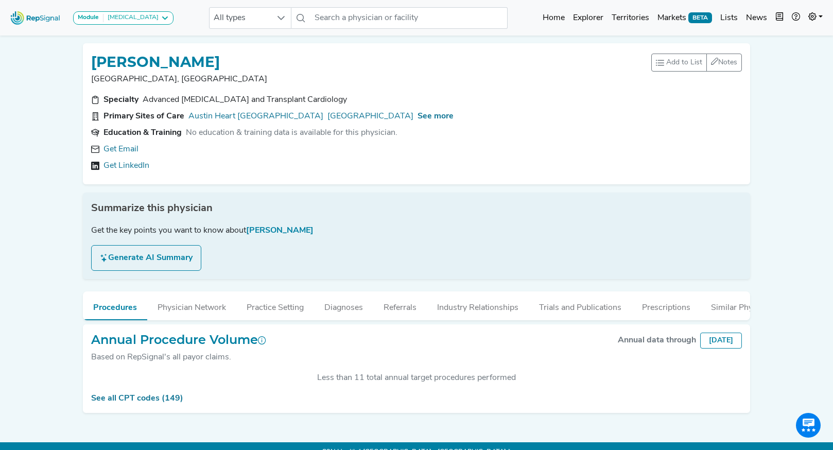
scroll to position [195, 0]
click at [128, 150] on link "Get Email" at bounding box center [120, 149] width 35 height 12
click at [453, 117] on span "See more" at bounding box center [435, 116] width 36 height 8
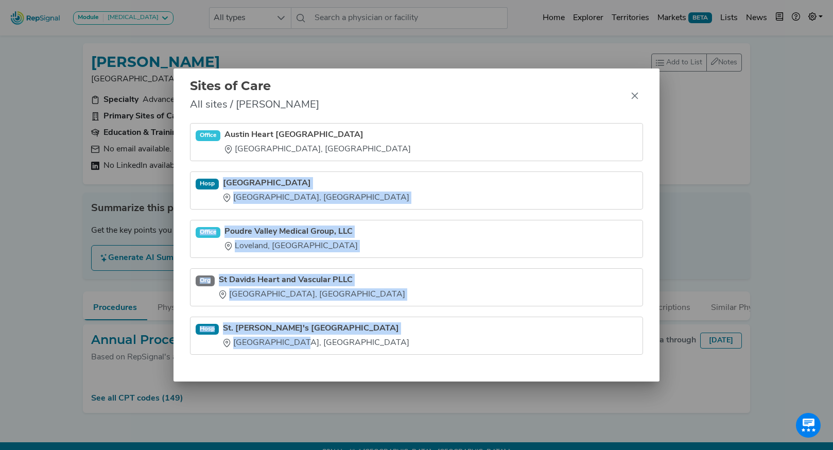
drag, startPoint x: 224, startPoint y: 175, endPoint x: 297, endPoint y: 352, distance: 191.7
type textarea "[GEOGRAPHIC_DATA] [GEOGRAPHIC_DATA], [GEOGRAPHIC_DATA] Office Poudre Valley Med…"
click at [297, 352] on ul "Office [GEOGRAPHIC_DATA], [GEOGRAPHIC_DATA] [GEOGRAPHIC_DATA] [GEOGRAPHIC_DATA]…" at bounding box center [416, 239] width 453 height 232
copy ul "[GEOGRAPHIC_DATA] [GEOGRAPHIC_DATA], [GEOGRAPHIC_DATA] Office Poudre Valley Med…"
click at [636, 98] on icon "Close" at bounding box center [634, 96] width 7 height 7
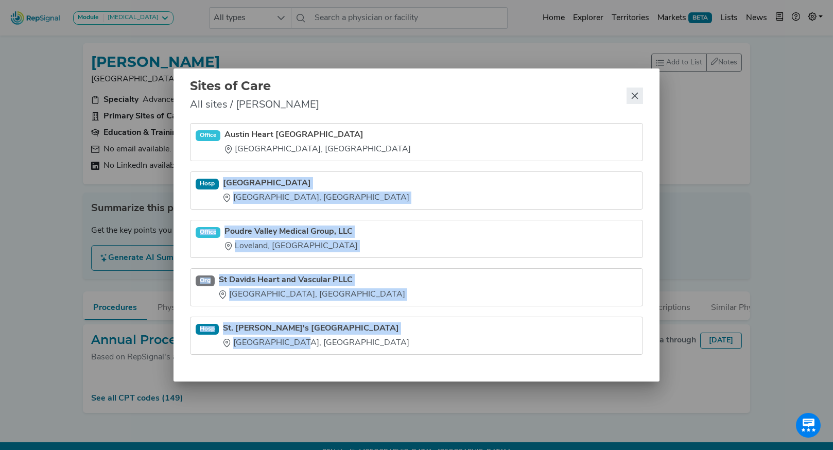
click at [636, 98] on div "Sites of Care All sites / [PERSON_NAME] Office [GEOGRAPHIC_DATA], [GEOGRAPHIC_D…" at bounding box center [416, 225] width 833 height 450
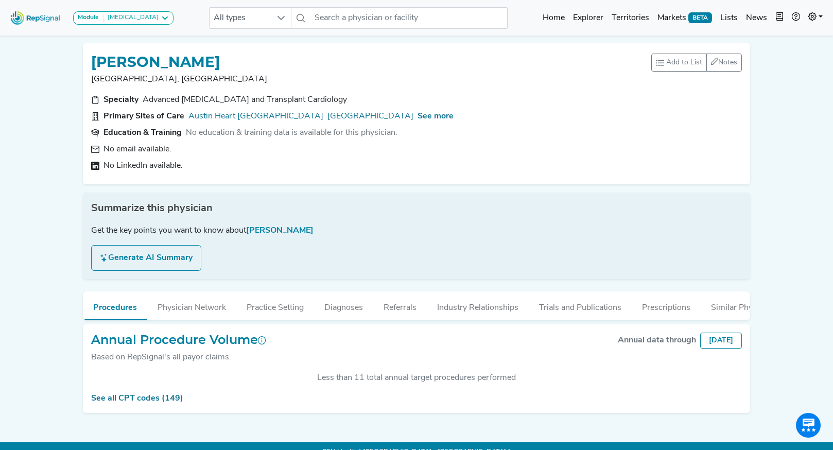
drag, startPoint x: 440, startPoint y: 130, endPoint x: 187, endPoint y: 134, distance: 253.7
click at [187, 134] on section "Education & Training No education & training data is available for this physici…" at bounding box center [416, 133] width 650 height 12
copy div "No education & training data is available for this physician."
click at [468, 304] on button "Industry Relationships" at bounding box center [478, 305] width 102 height 28
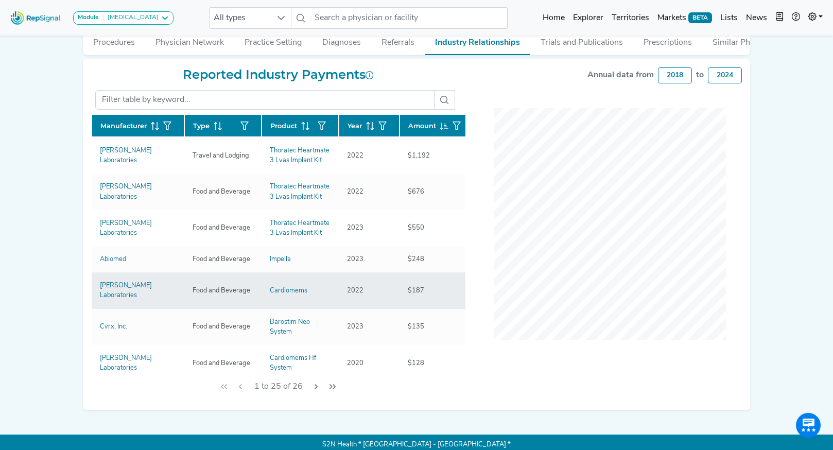
scroll to position [270, 0]
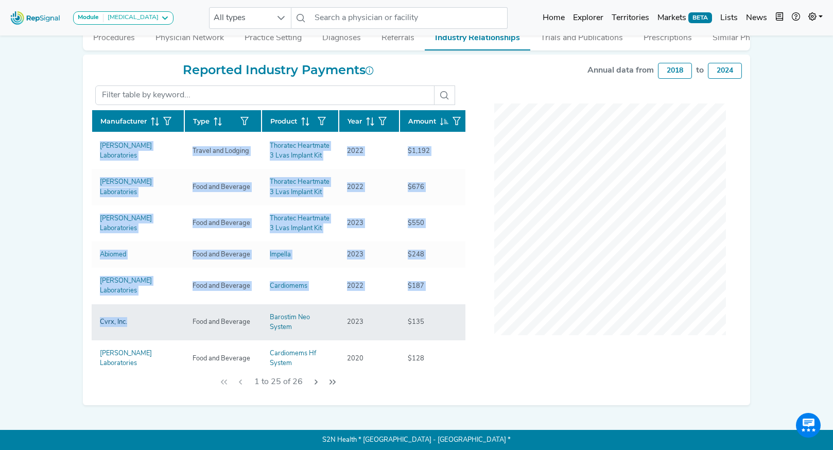
drag, startPoint x: 84, startPoint y: 153, endPoint x: 129, endPoint y: 316, distance: 169.0
click at [129, 316] on div "Reported Industry Payments Manufacturer Type Product Year Amount [PERSON_NAME] …" at bounding box center [278, 230] width 386 height 334
copy div "Manufacturer Type Product Year Amount [PERSON_NAME] Laboratories Travel and Lod…"
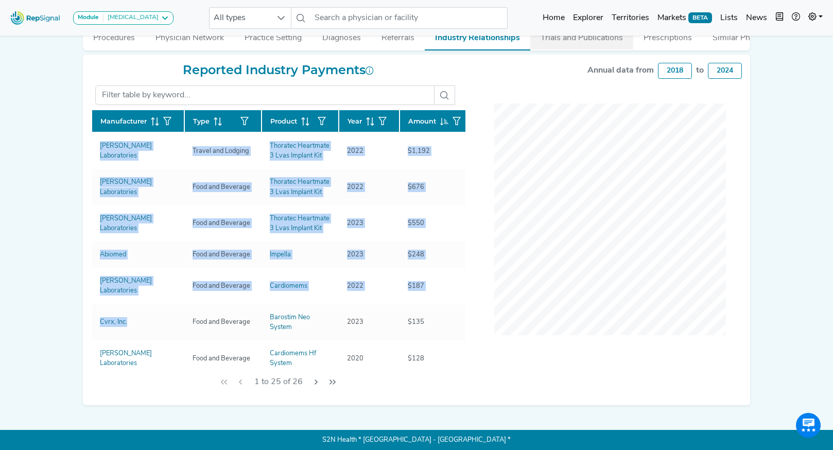
click at [603, 39] on button "Trials and Publications" at bounding box center [581, 36] width 103 height 28
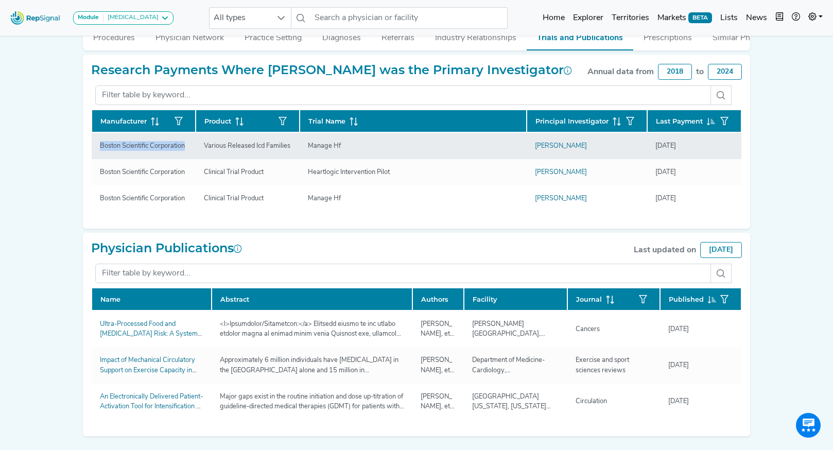
drag, startPoint x: 100, startPoint y: 147, endPoint x: 175, endPoint y: 153, distance: 75.3
click at [175, 153] on td "Boston Scientific Corporation" at bounding box center [144, 145] width 104 height 27
copy div "Boston Scientific Corporation"
drag, startPoint x: 291, startPoint y: 147, endPoint x: 201, endPoint y: 147, distance: 89.5
click at [201, 147] on div "Various Released Icd Families" at bounding box center [247, 146] width 99 height 10
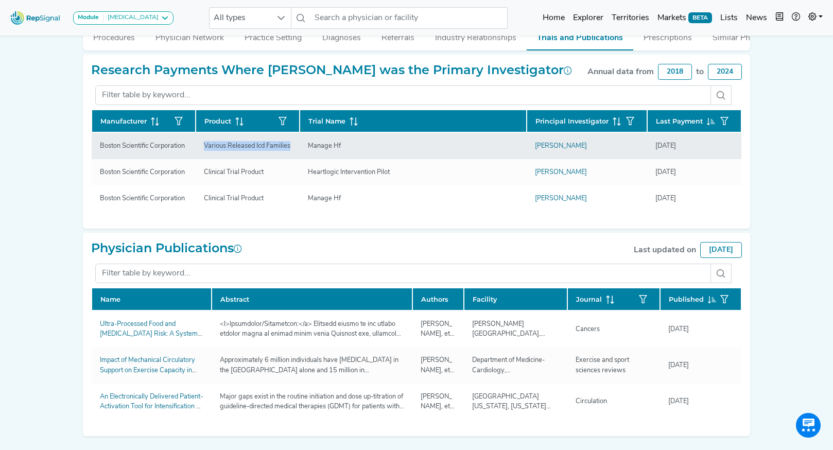
copy div "Various Released Icd Families"
drag, startPoint x: 342, startPoint y: 147, endPoint x: 309, endPoint y: 147, distance: 32.4
click at [309, 147] on div "Manage Hf" at bounding box center [324, 146] width 45 height 10
copy div "Manage Hf"
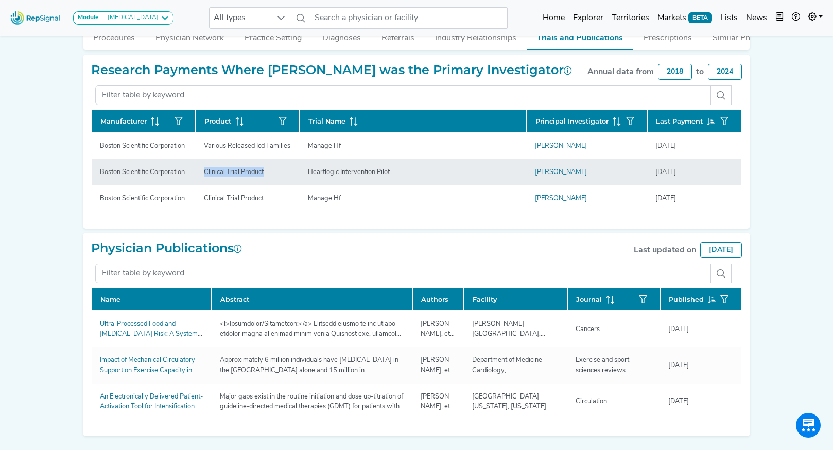
drag, startPoint x: 271, startPoint y: 175, endPoint x: 202, endPoint y: 175, distance: 69.5
click at [204, 175] on div "Clinical Trial Product" at bounding box center [247, 172] width 87 height 10
copy div "Clinical Trial Product"
drag, startPoint x: 395, startPoint y: 173, endPoint x: 308, endPoint y: 173, distance: 87.0
click at [308, 173] on div "Heartlogic Intervention Pilot" at bounding box center [349, 172] width 94 height 10
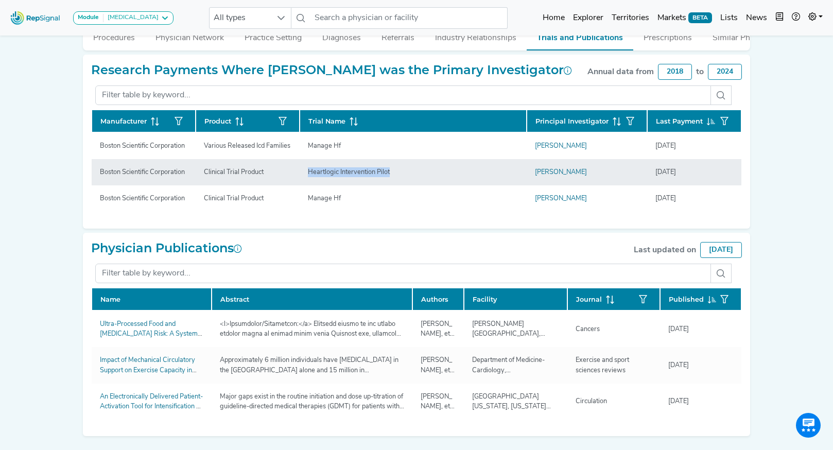
copy div "Heartlogic Intervention Pilot"
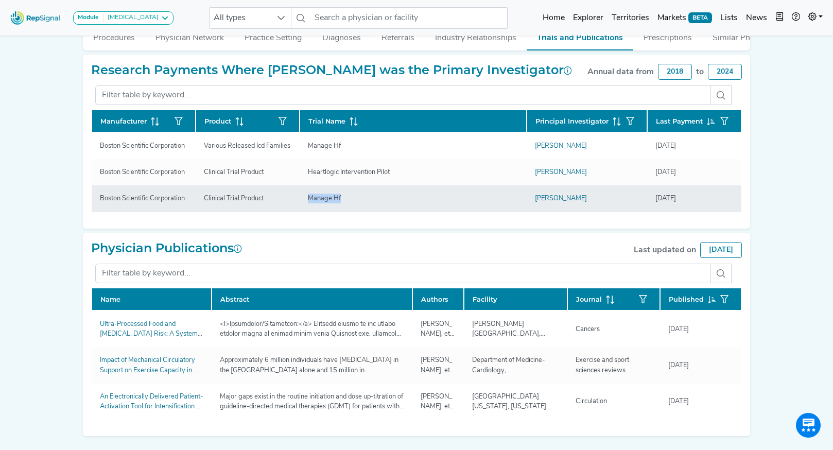
drag, startPoint x: 354, startPoint y: 200, endPoint x: 304, endPoint y: 199, distance: 49.9
click at [308, 199] on div "Manage Hf" at bounding box center [413, 198] width 210 height 10
copy div "Manage Hf"
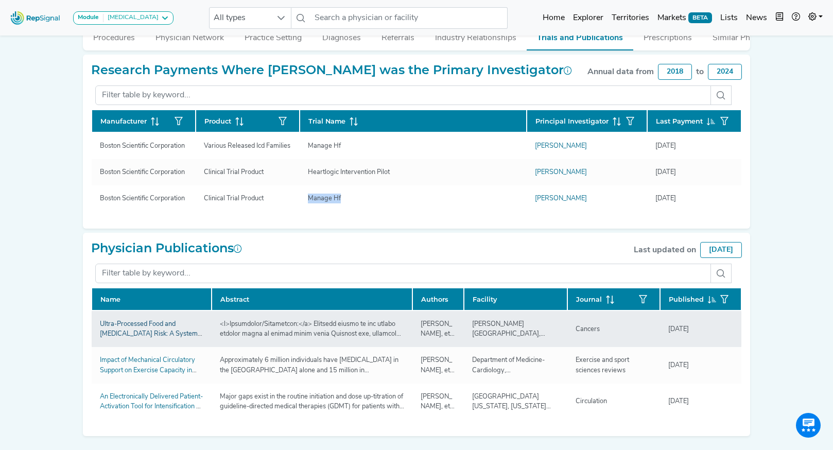
click at [144, 332] on link "Ultra-Processed Food and [MEDICAL_DATA] Risk: A Systemic Review and Meta-Analys…" at bounding box center [151, 334] width 102 height 26
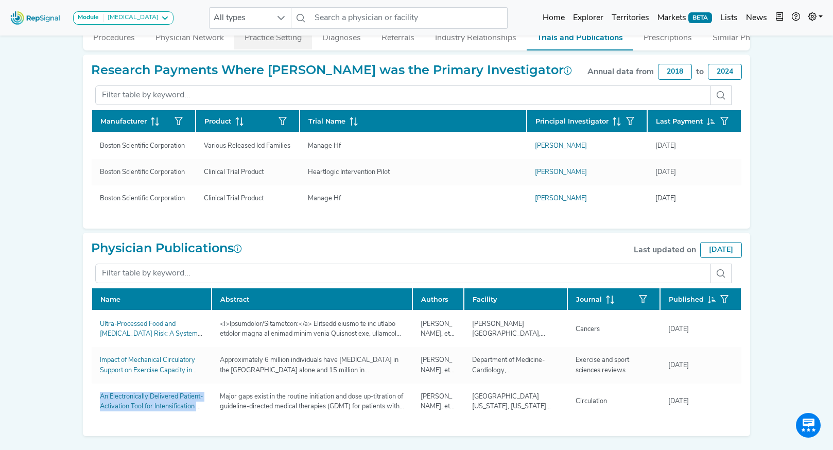
click at [278, 37] on button "Practice Setting" at bounding box center [273, 36] width 78 height 28
